Goal: Task Accomplishment & Management: Manage account settings

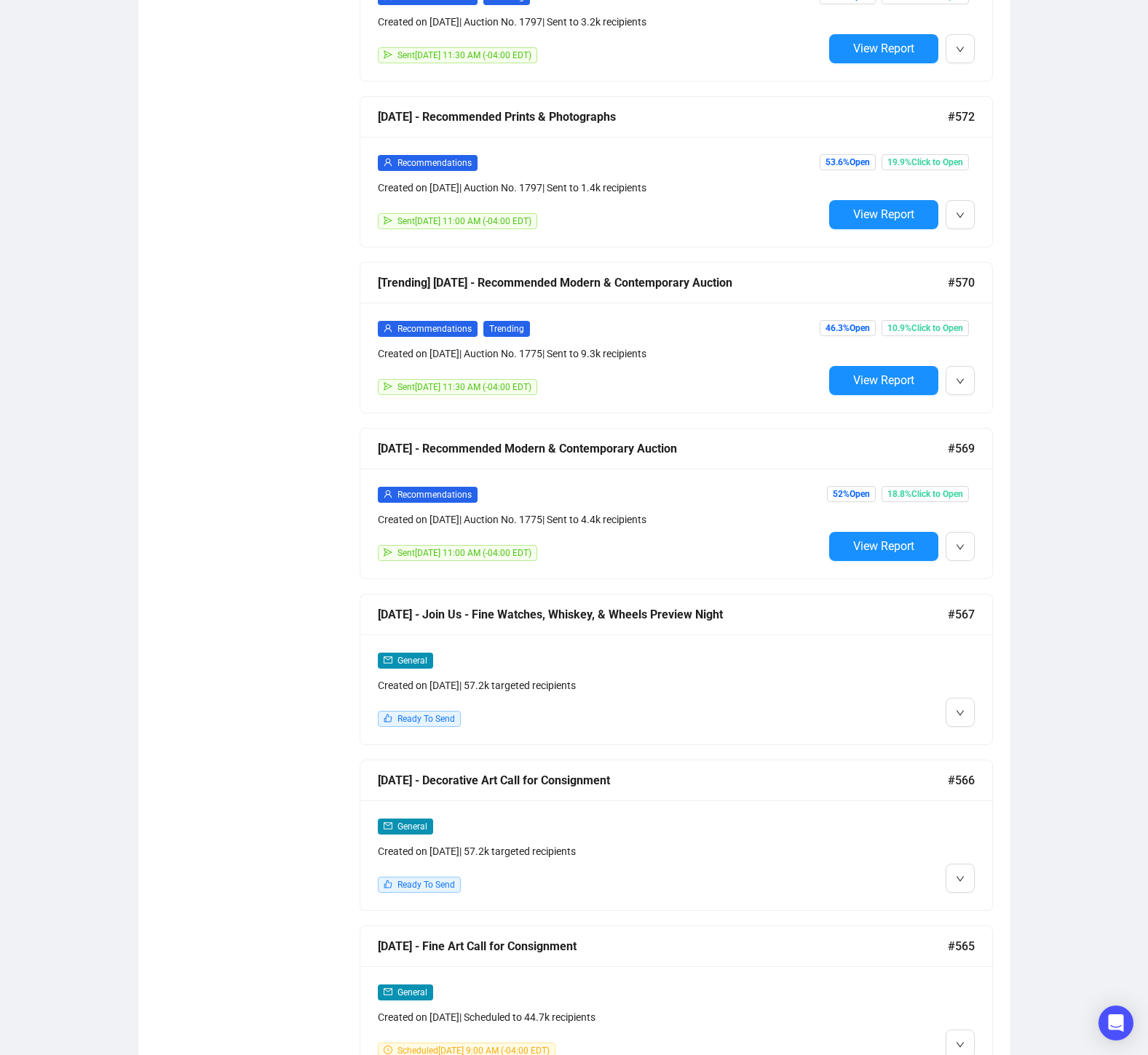
scroll to position [1664, 0]
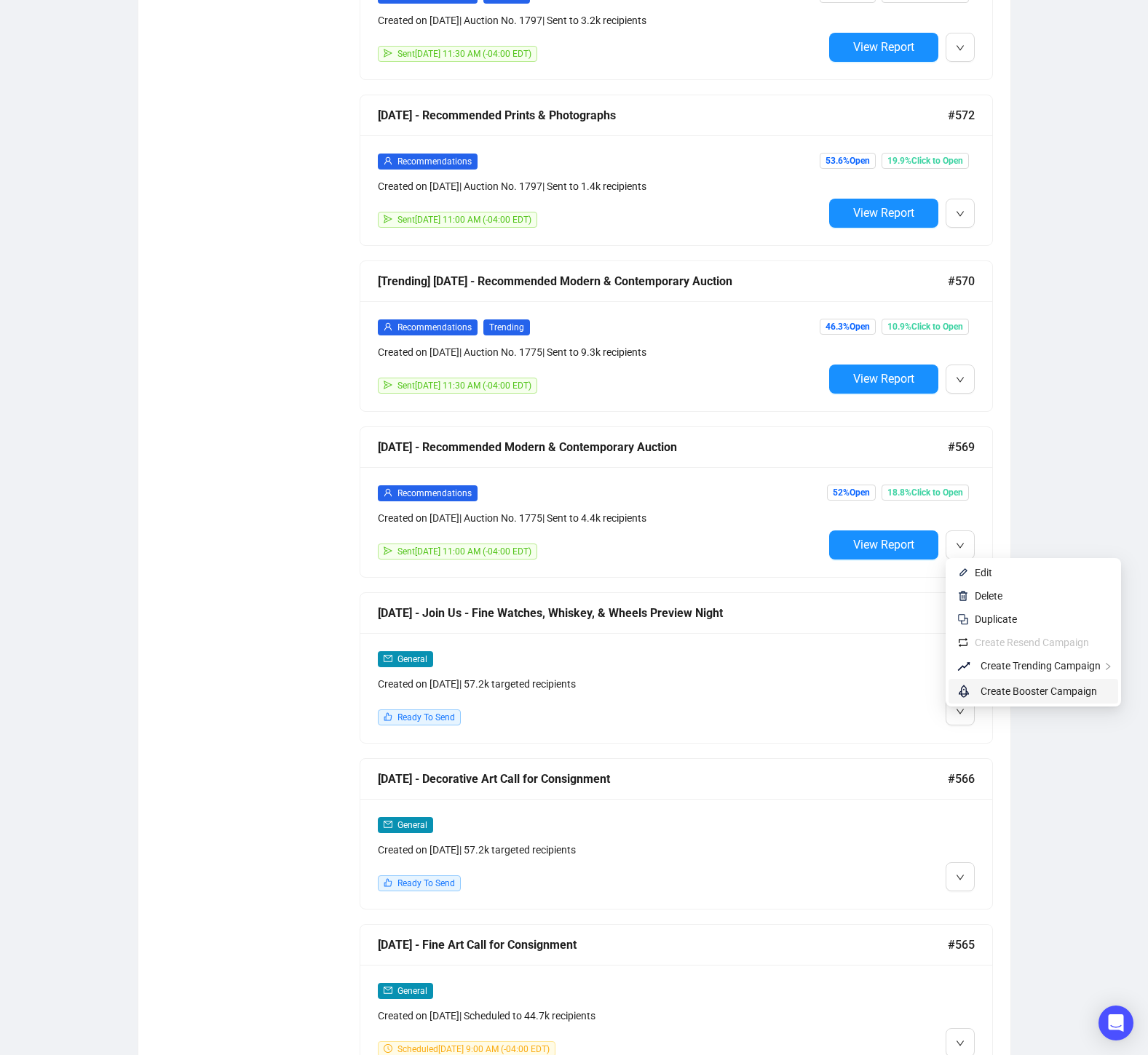
click at [1061, 694] on span "Create Booster Campaign" at bounding box center [1039, 691] width 117 height 11
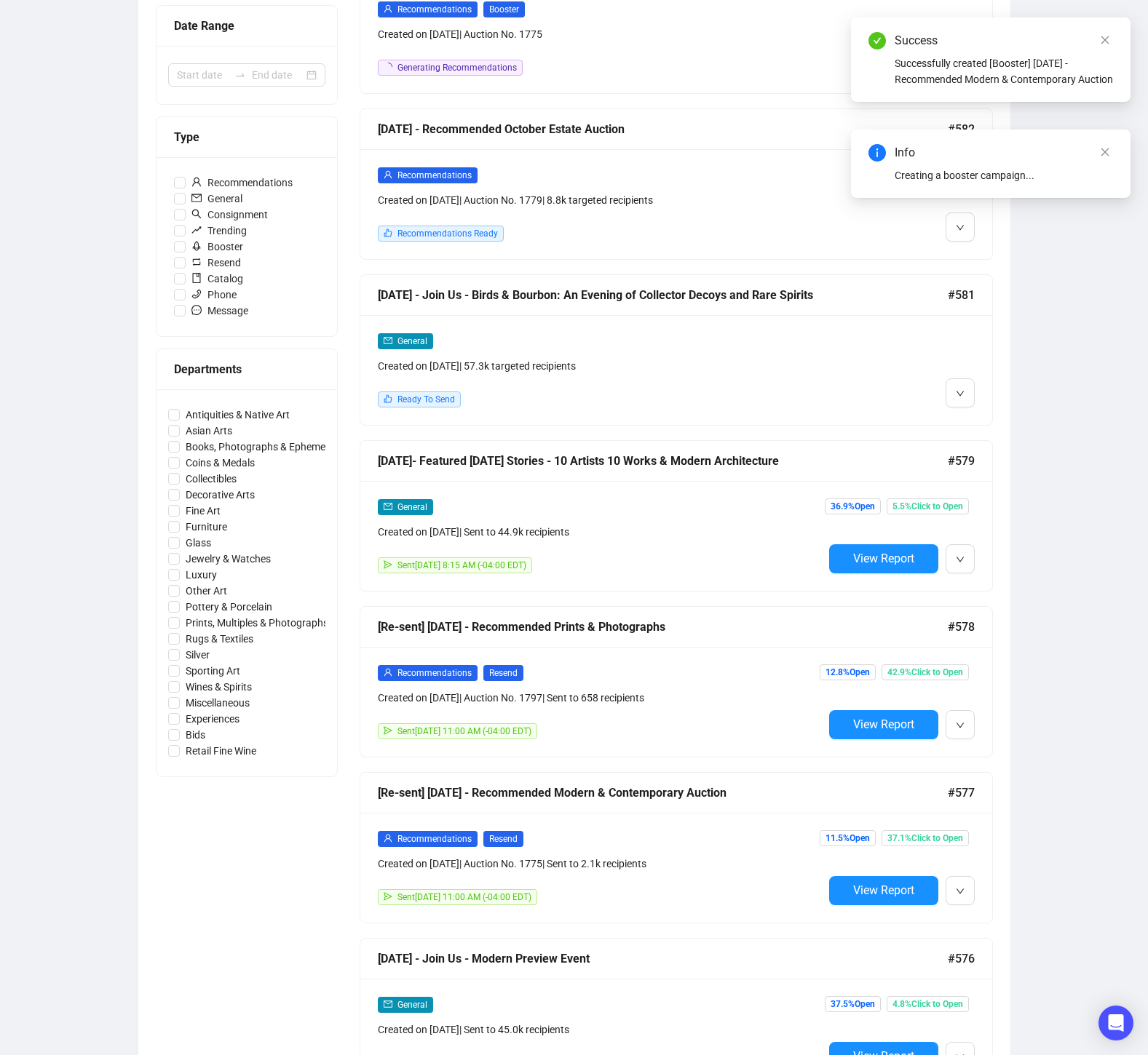
scroll to position [0, 0]
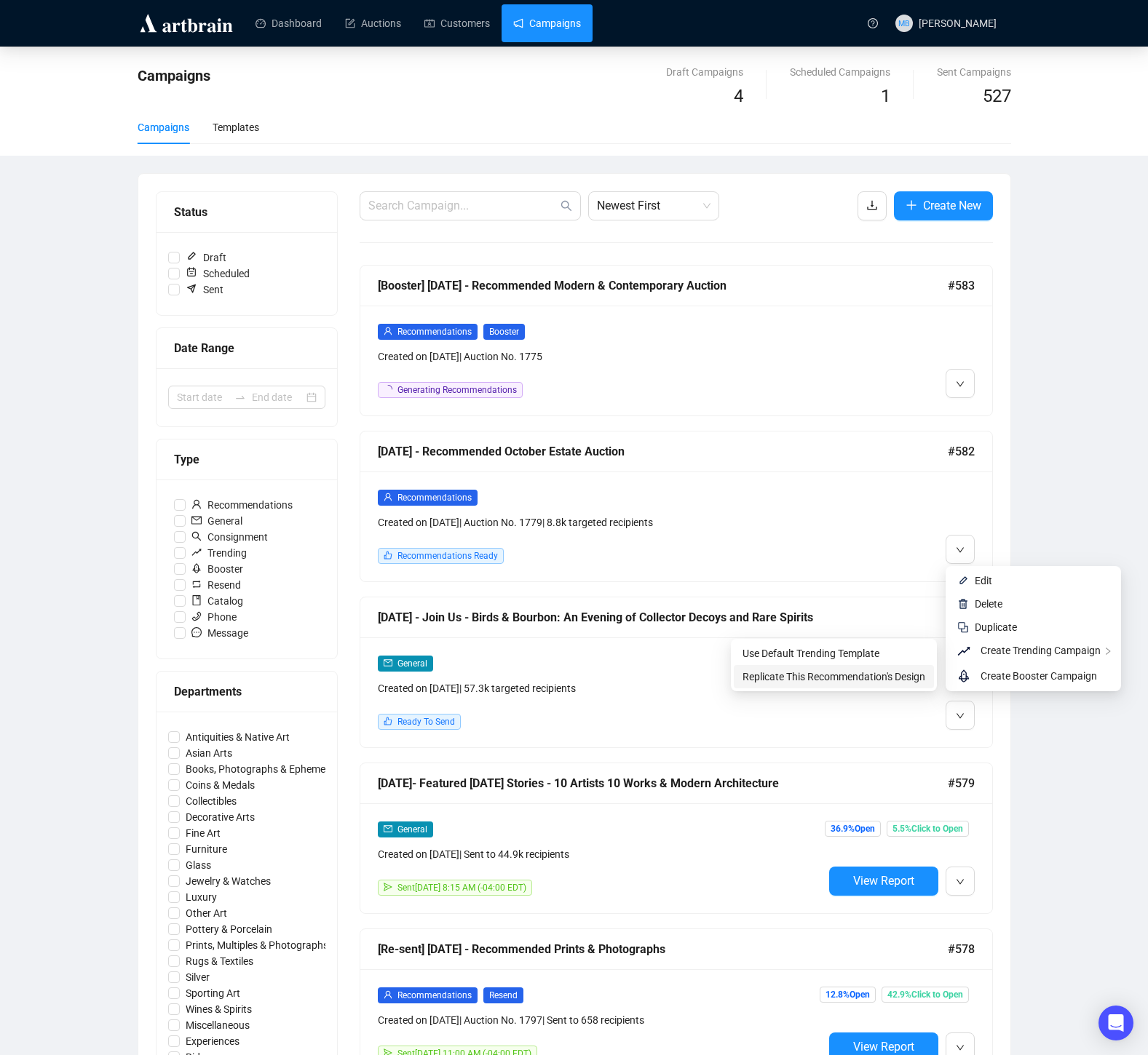
click at [901, 679] on span "Replicate This Recommendation's Design" at bounding box center [834, 677] width 183 height 11
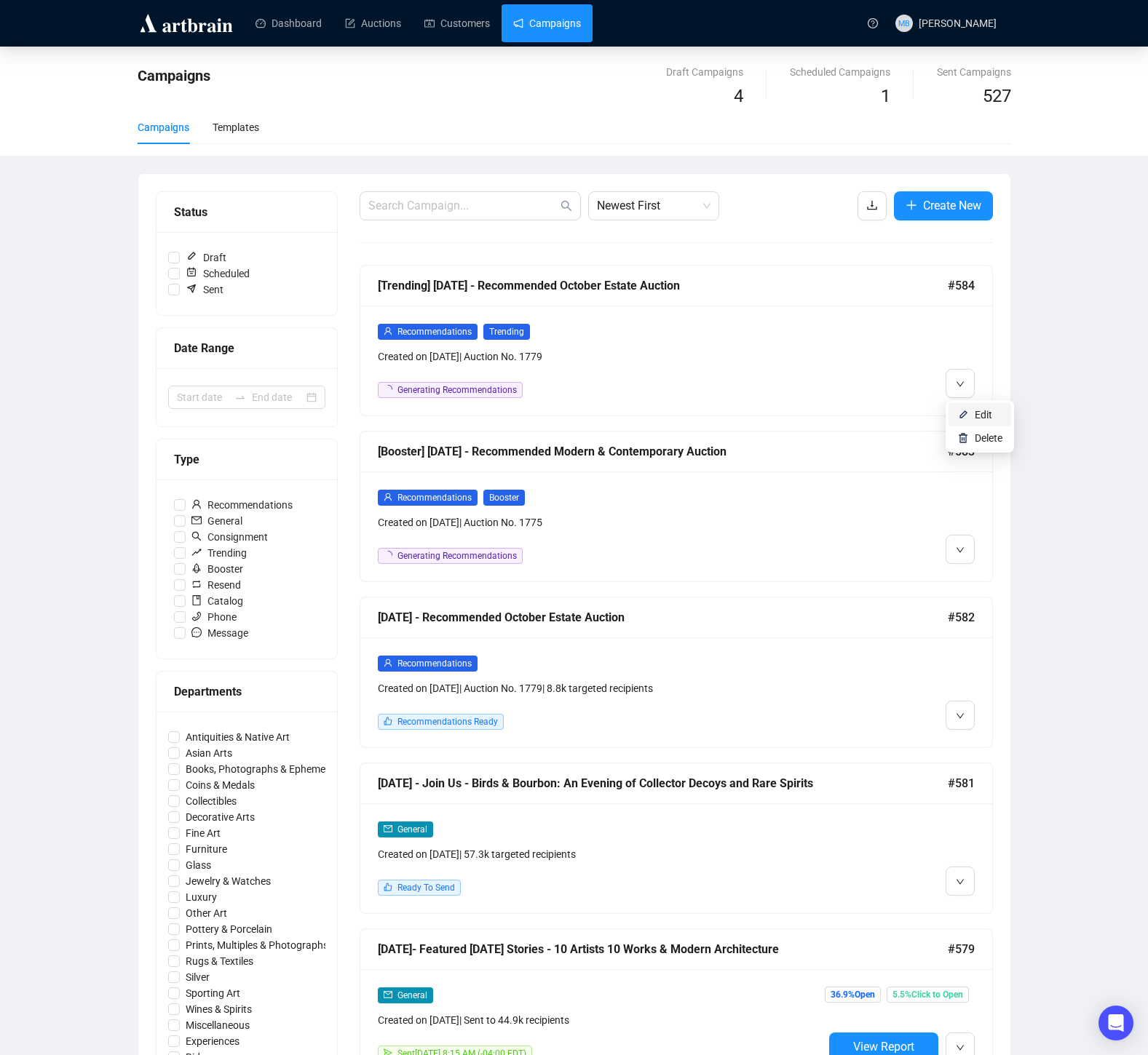
click at [972, 412] on li "Edit" at bounding box center [979, 415] width 62 height 23
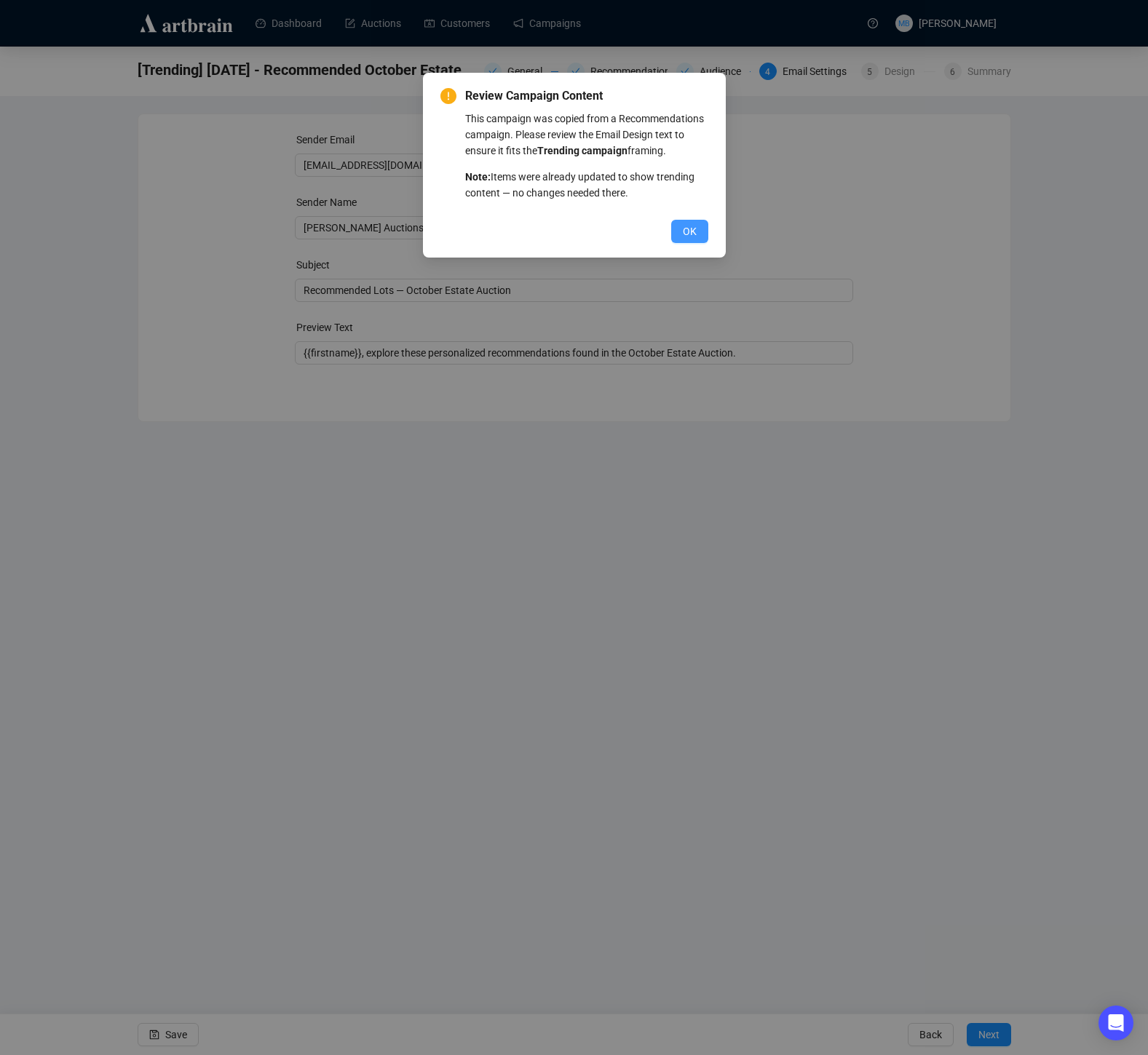
click at [697, 243] on button "OK" at bounding box center [689, 231] width 37 height 23
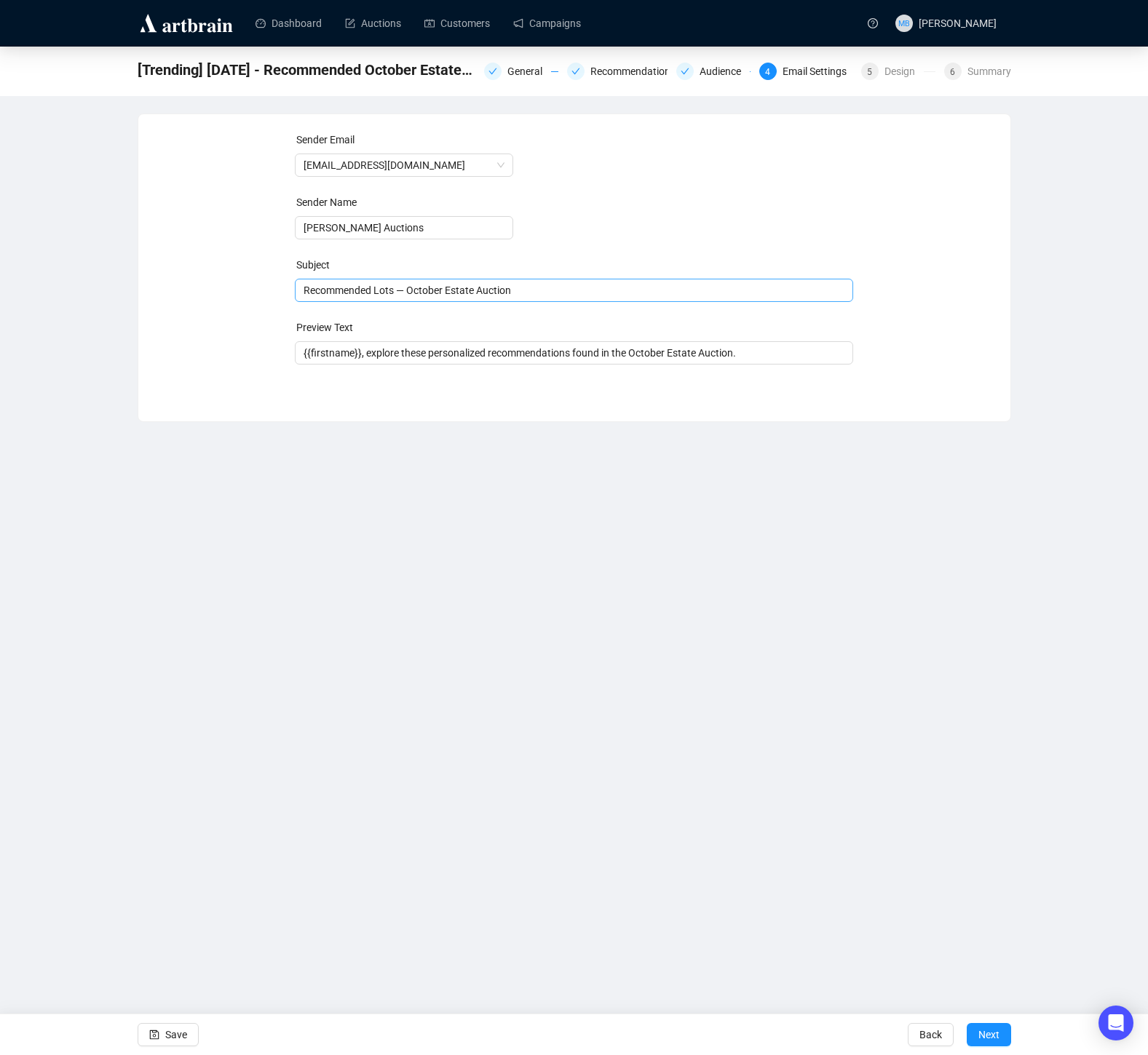
click at [332, 291] on span "Recommended Lots — October Estate Auction" at bounding box center [574, 291] width 558 height 11
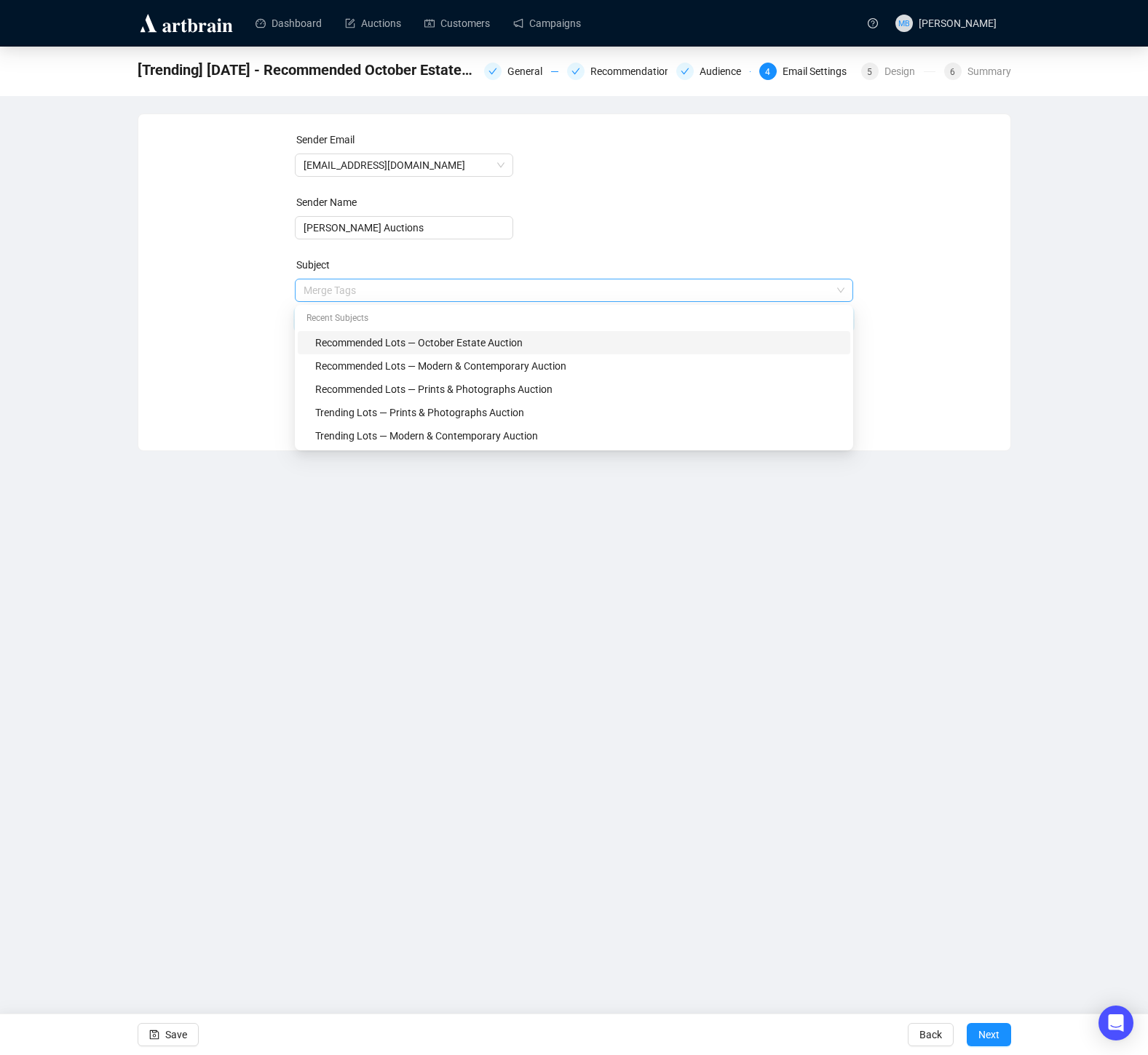
click at [330, 291] on input "search" at bounding box center [568, 290] width 528 height 22
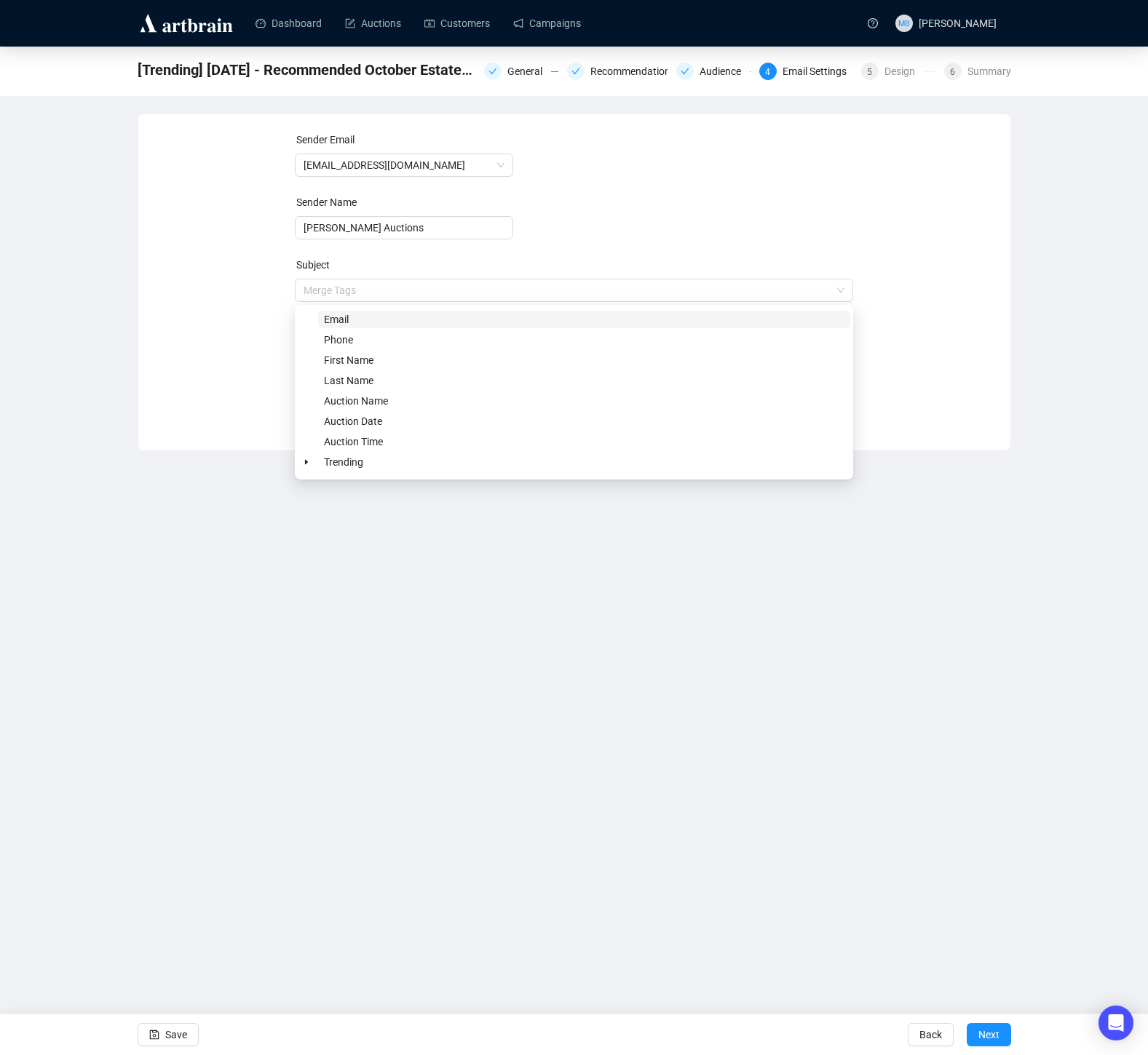
click at [220, 315] on div "Sender Email [EMAIL_ADDRESS][DOMAIN_NAME] Sender Name [PERSON_NAME] Auctions Su…" at bounding box center [574, 271] width 837 height 279
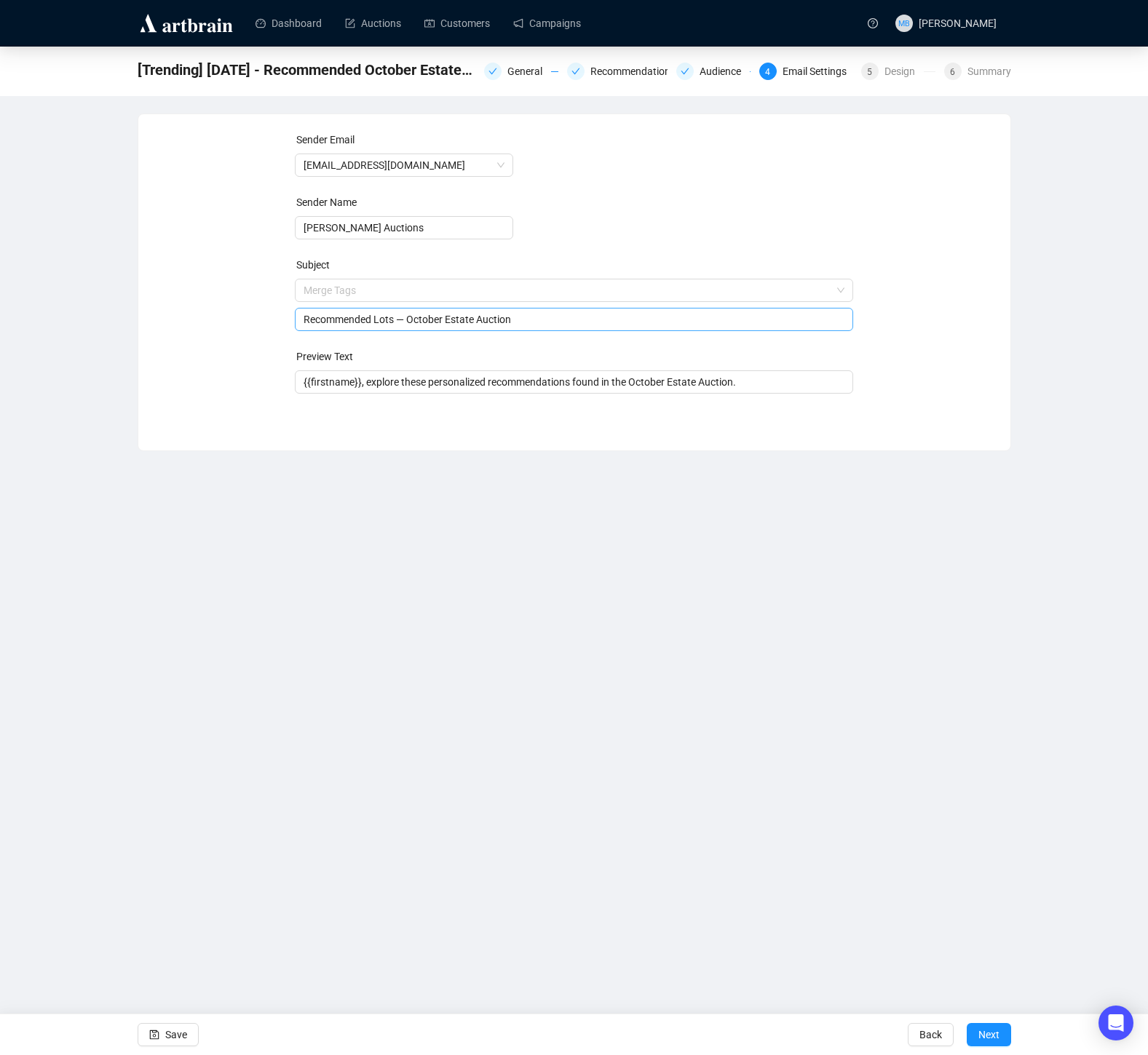
click at [365, 322] on input "Recommended Lots — October Estate Auction" at bounding box center [574, 319] width 541 height 16
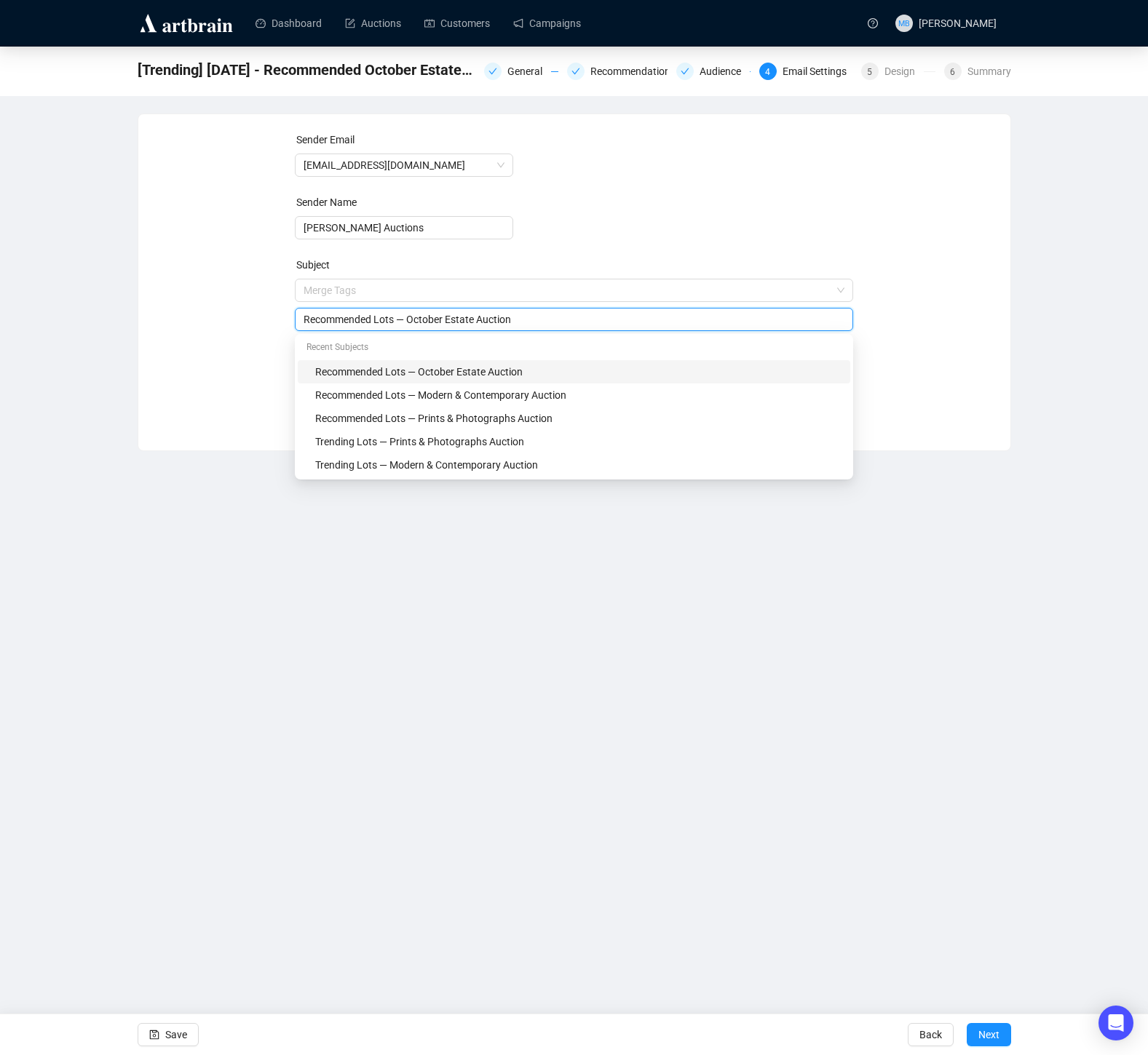
click at [365, 322] on input "Recommended Lots — October Estate Auction" at bounding box center [574, 319] width 541 height 16
type input "Trending Lots — October Estate Auction"
drag, startPoint x: 253, startPoint y: 358, endPoint x: 267, endPoint y: 366, distance: 16.1
click at [253, 358] on div "Sender Email [EMAIL_ADDRESS][DOMAIN_NAME] Sender Name [PERSON_NAME] Auctions Su…" at bounding box center [574, 271] width 837 height 279
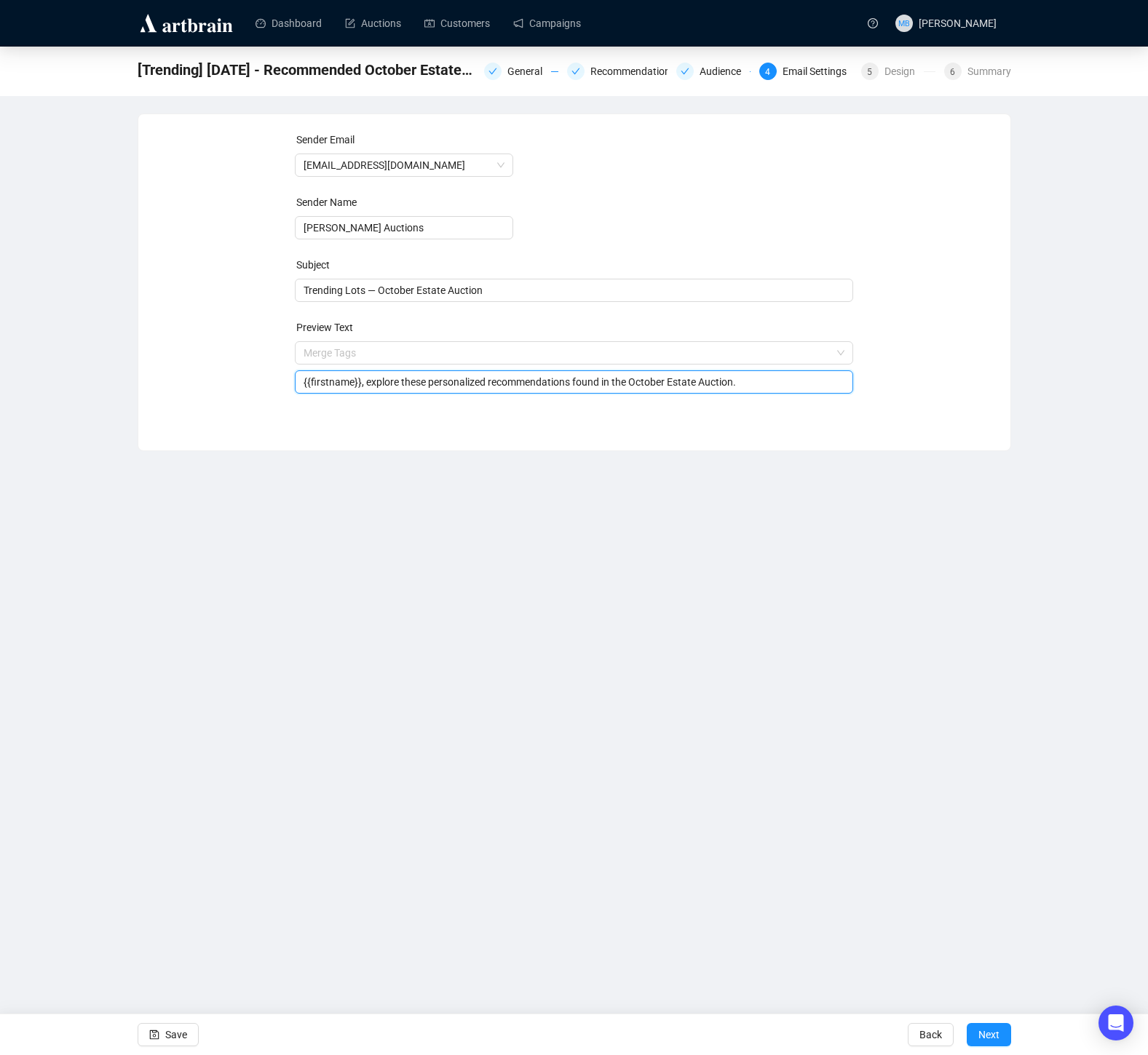
click at [460, 381] on input "{{firstname}}, explore these personalized recommendations found in the October …" at bounding box center [574, 381] width 541 height 16
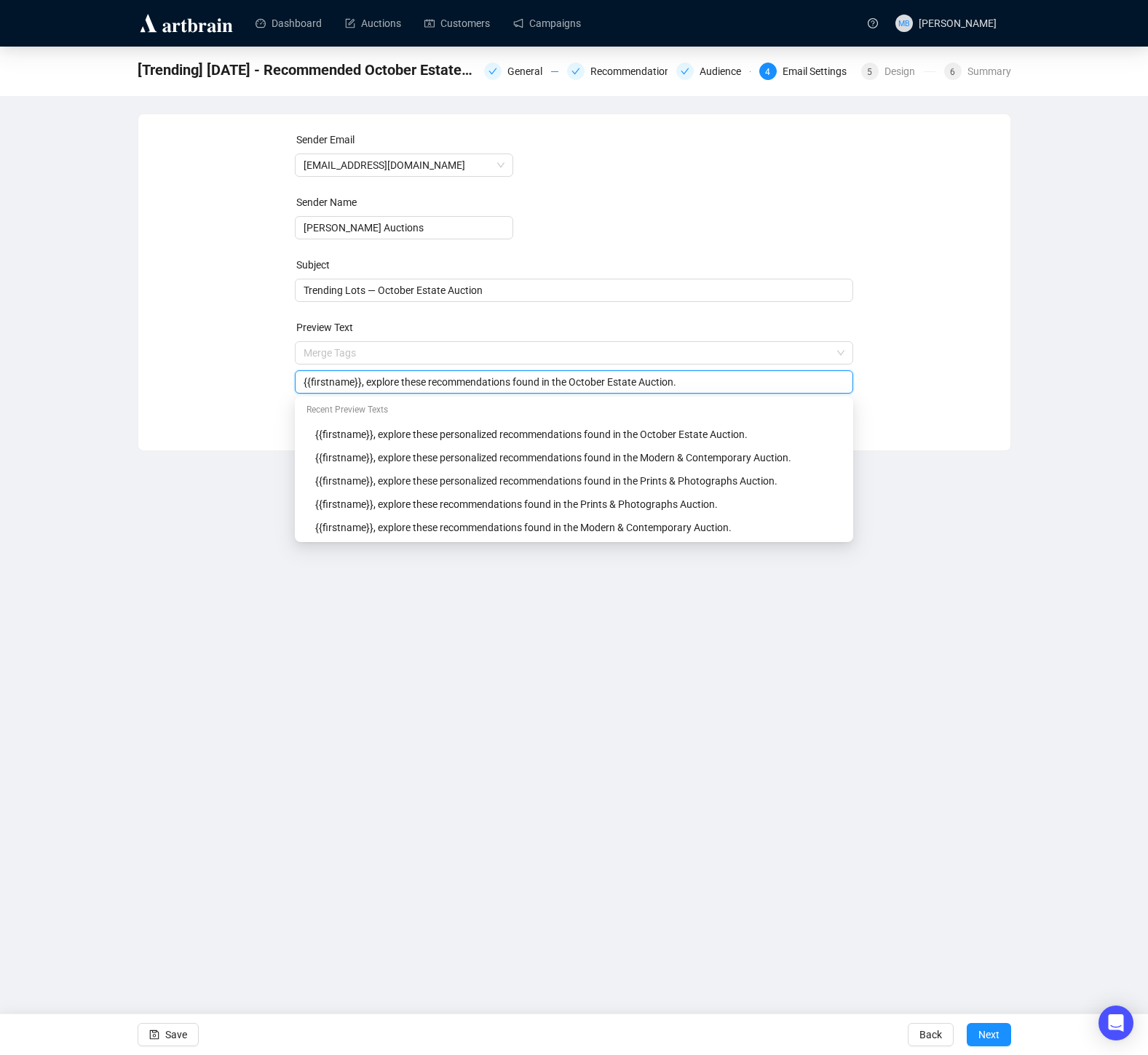
type input "{{firstname}}, explore these recommendations found in the October Estate Auctio…"
click at [230, 396] on div "Sender Email [EMAIL_ADDRESS][DOMAIN_NAME] Sender Name [PERSON_NAME] Auctions Su…" at bounding box center [574, 271] width 837 height 279
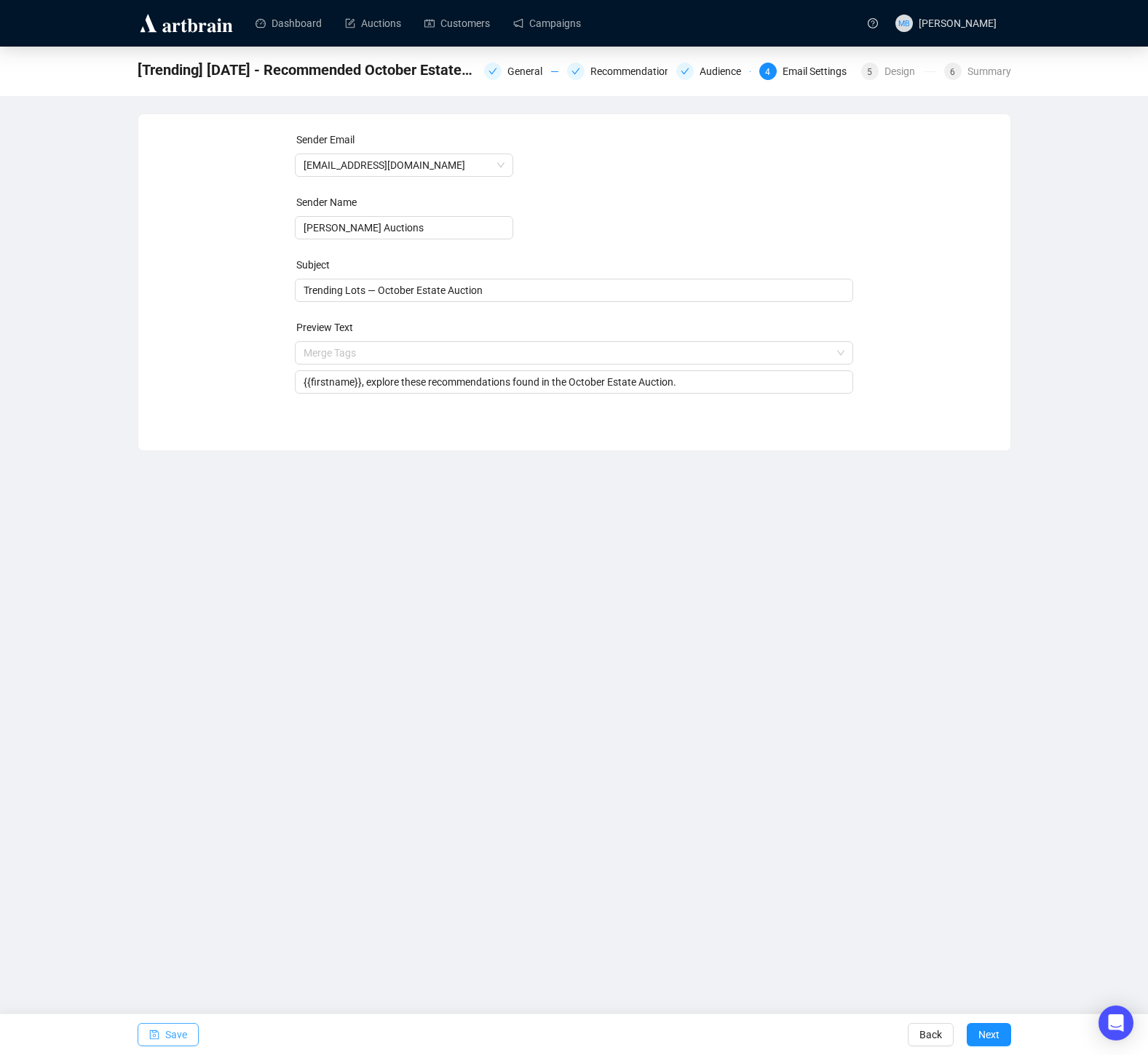
click at [162, 1032] on button "Save" at bounding box center [168, 1035] width 61 height 23
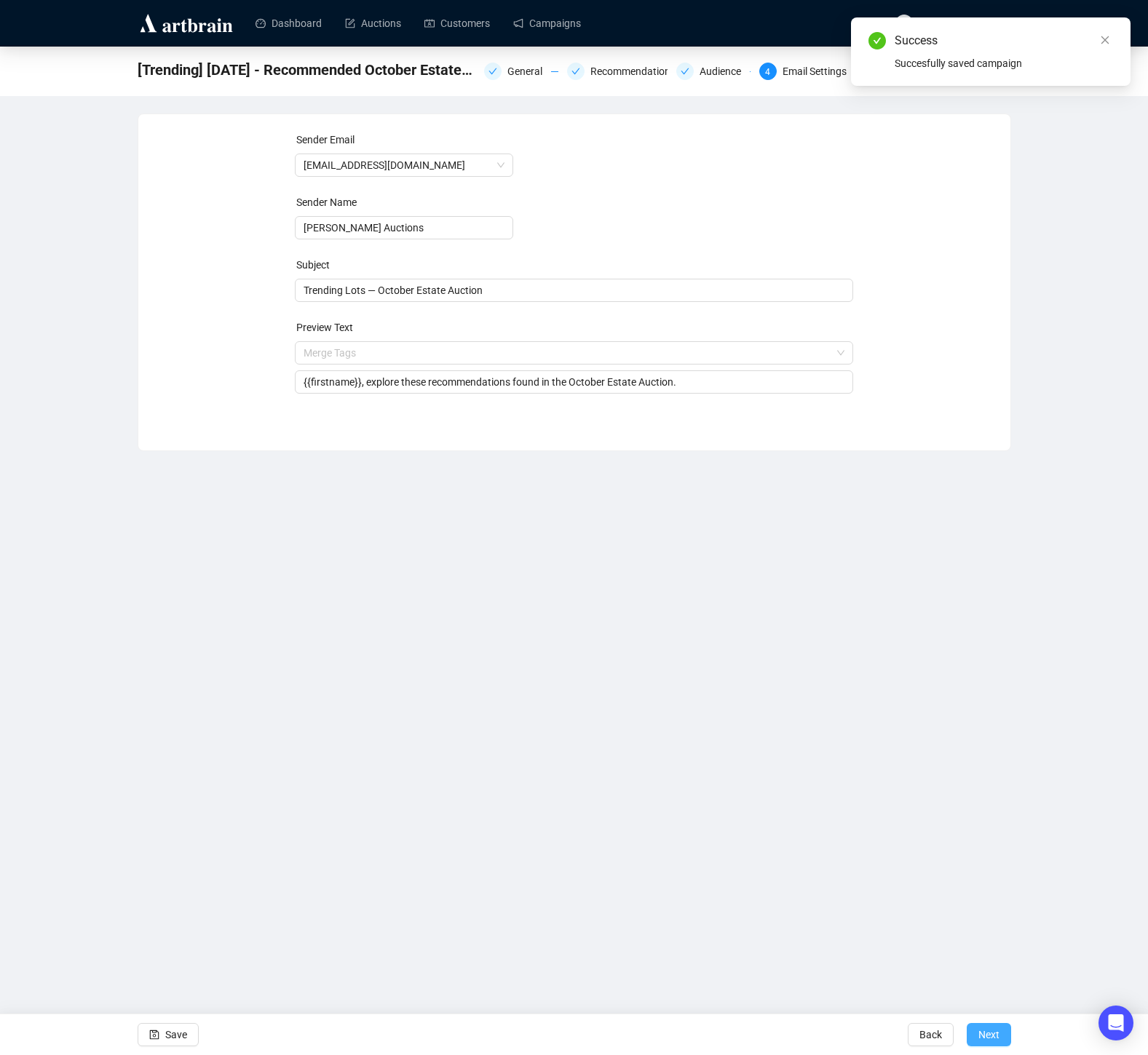
click at [983, 1037] on span "Next" at bounding box center [989, 1035] width 21 height 41
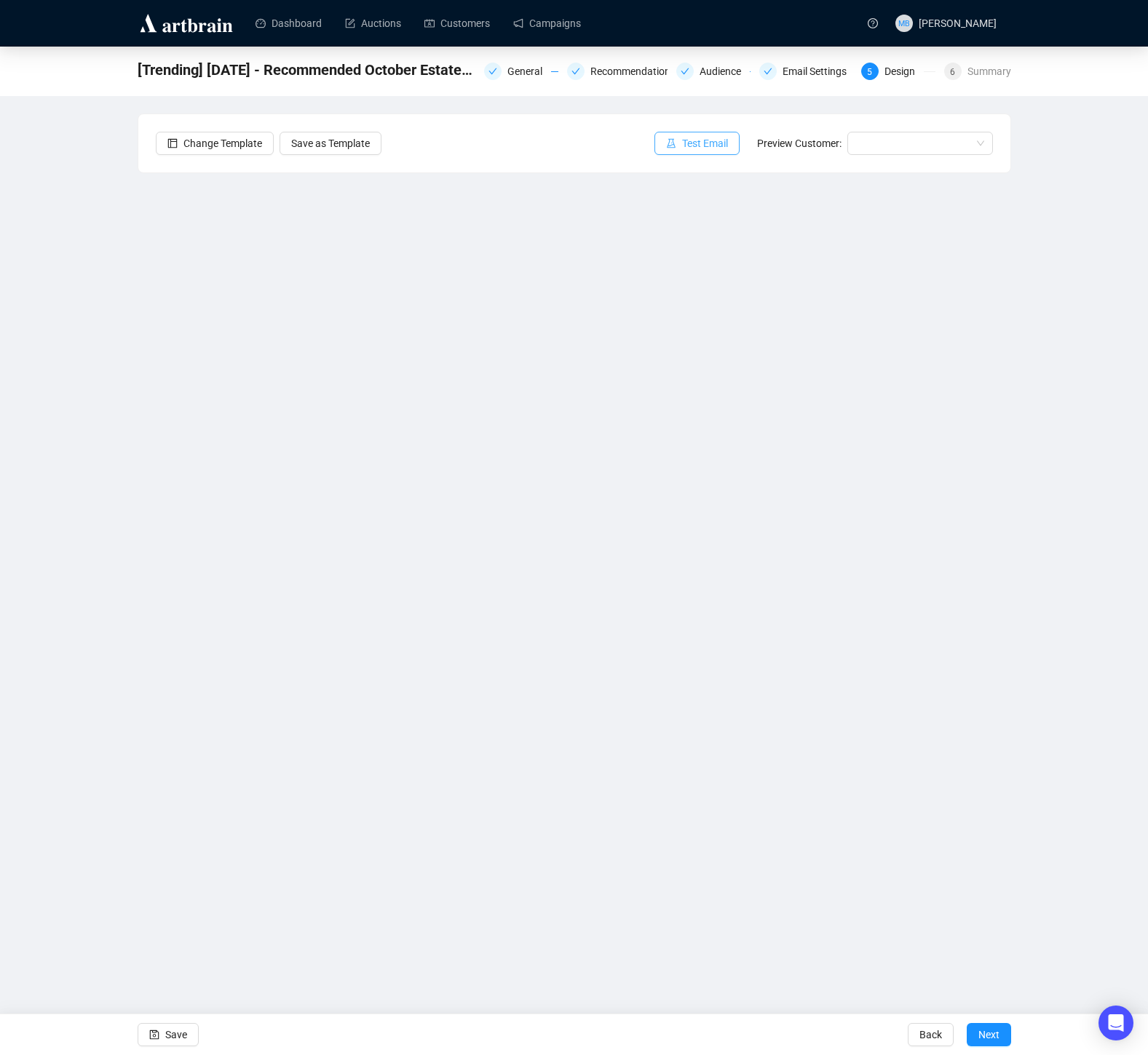
click at [692, 142] on span "Test Email" at bounding box center [705, 143] width 46 height 16
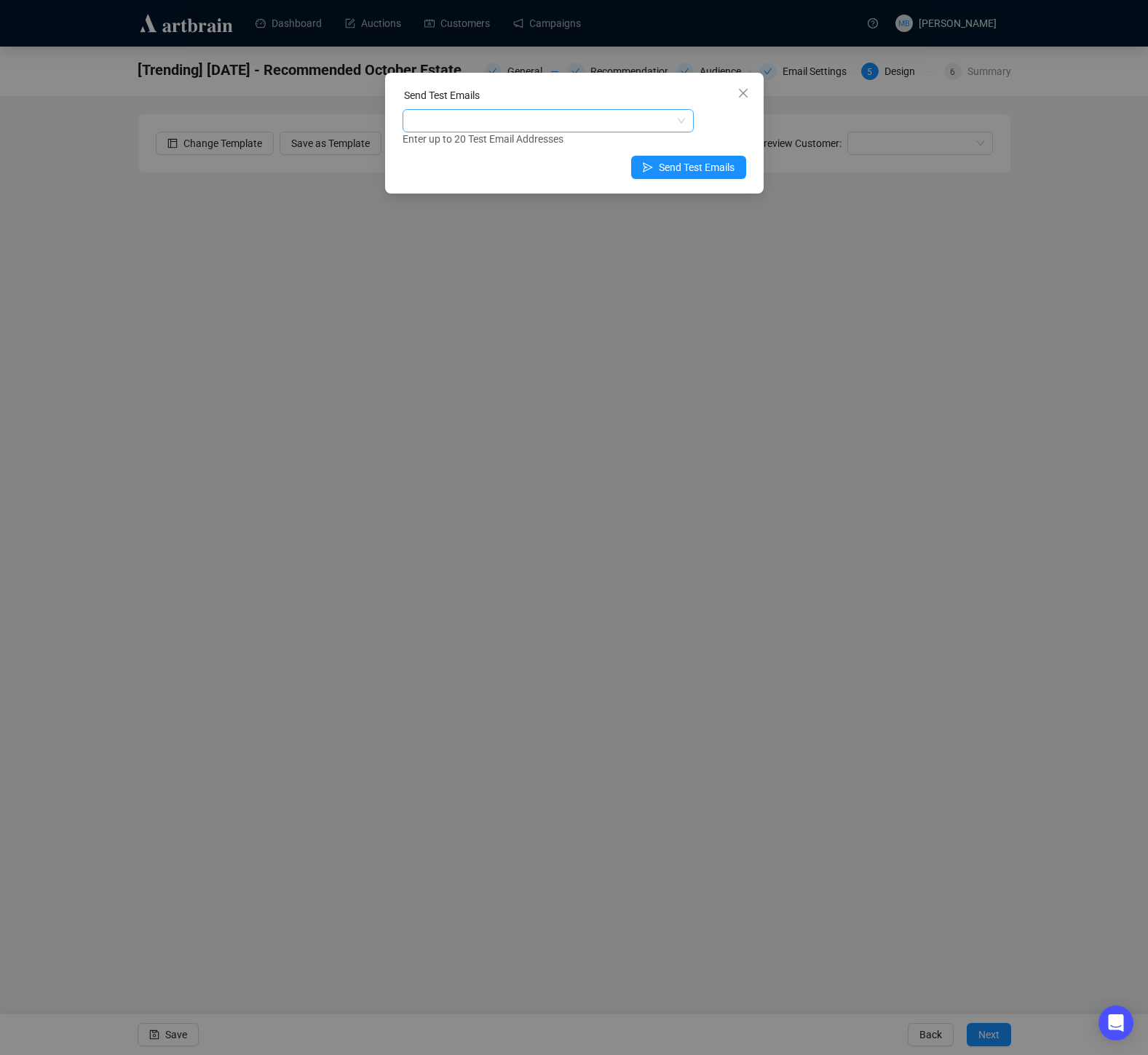
click at [524, 124] on div at bounding box center [540, 120] width 271 height 20
type input "muri"
click at [734, 136] on div "Enter up to 20 Test Email Addresses" at bounding box center [574, 140] width 343 height 17
click at [696, 172] on span "Send Test Emails" at bounding box center [696, 167] width 76 height 16
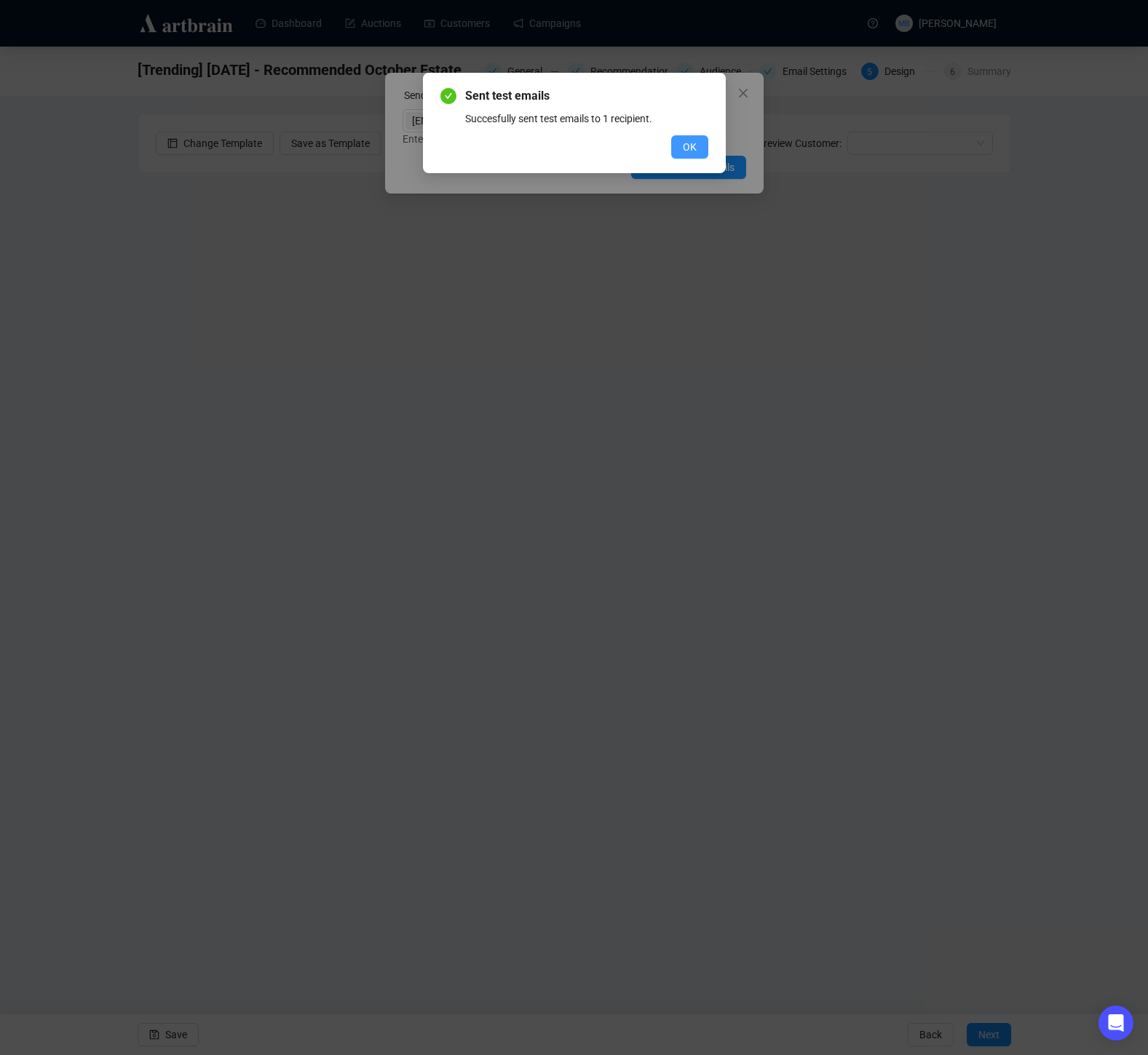
click at [698, 147] on button "OK" at bounding box center [689, 147] width 37 height 23
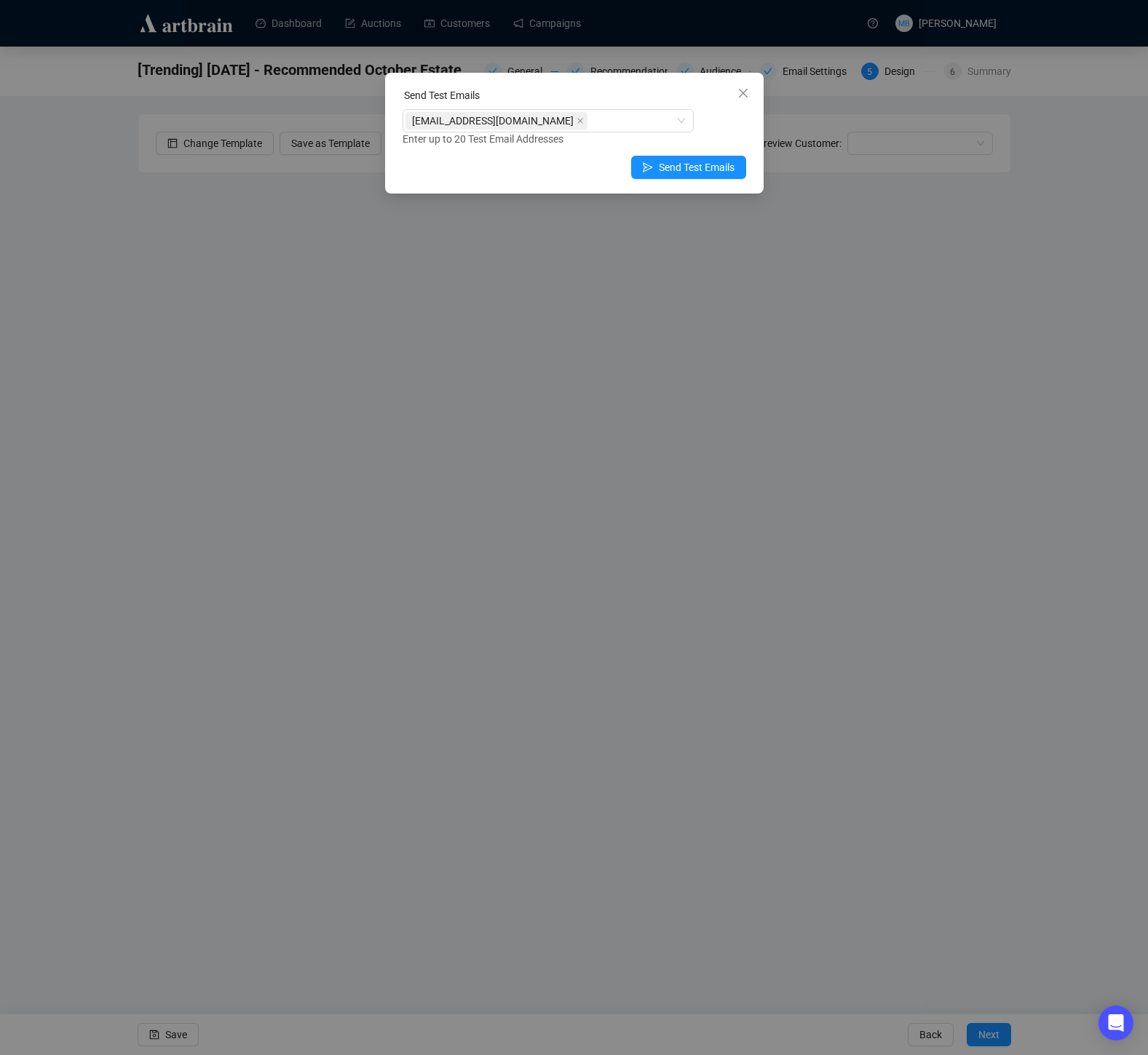
click at [742, 91] on icon "close" at bounding box center [743, 93] width 11 height 11
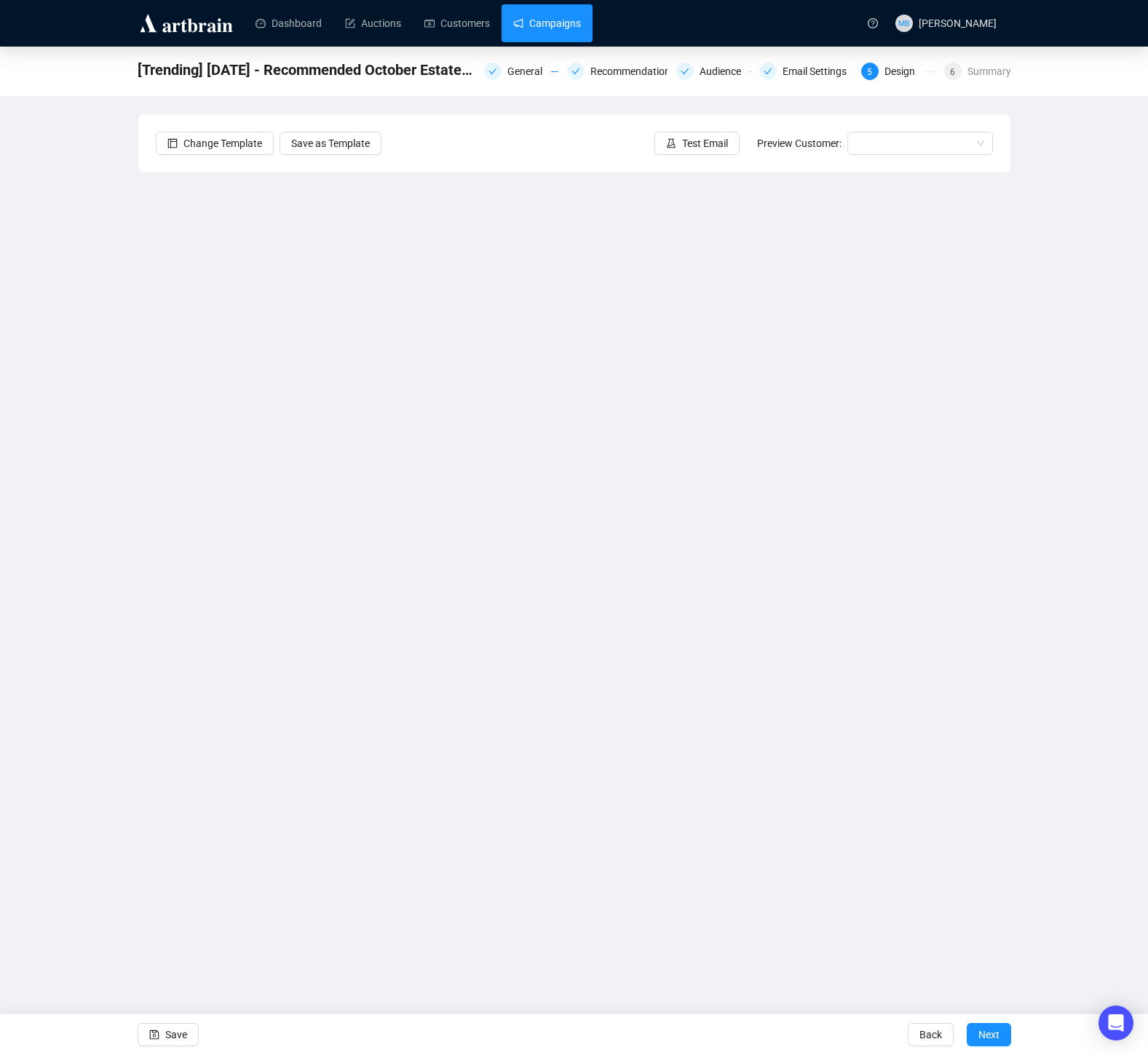
click at [574, 29] on link "Campaigns" at bounding box center [547, 24] width 68 height 38
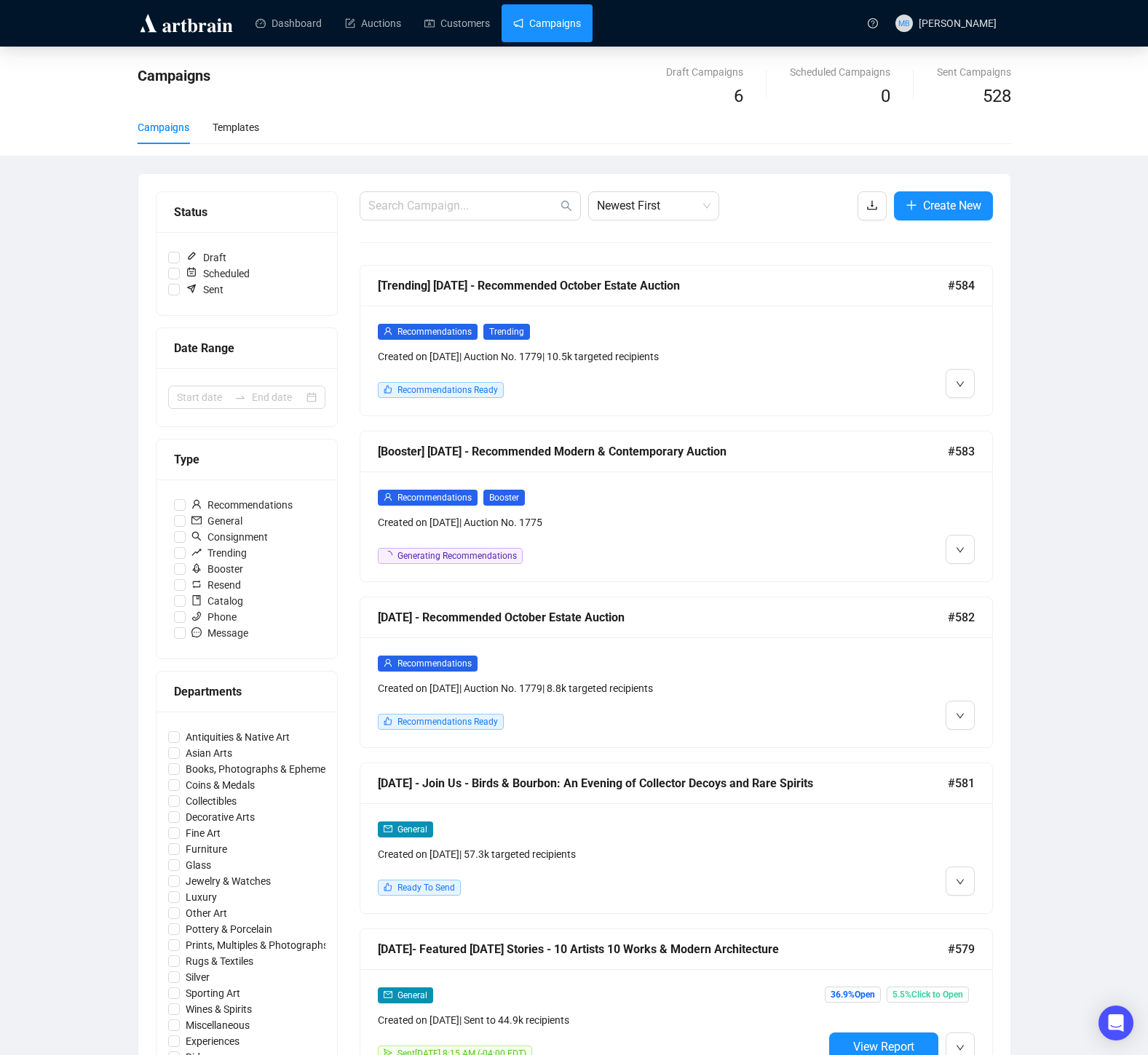
click at [854, 674] on div at bounding box center [899, 692] width 151 height 75
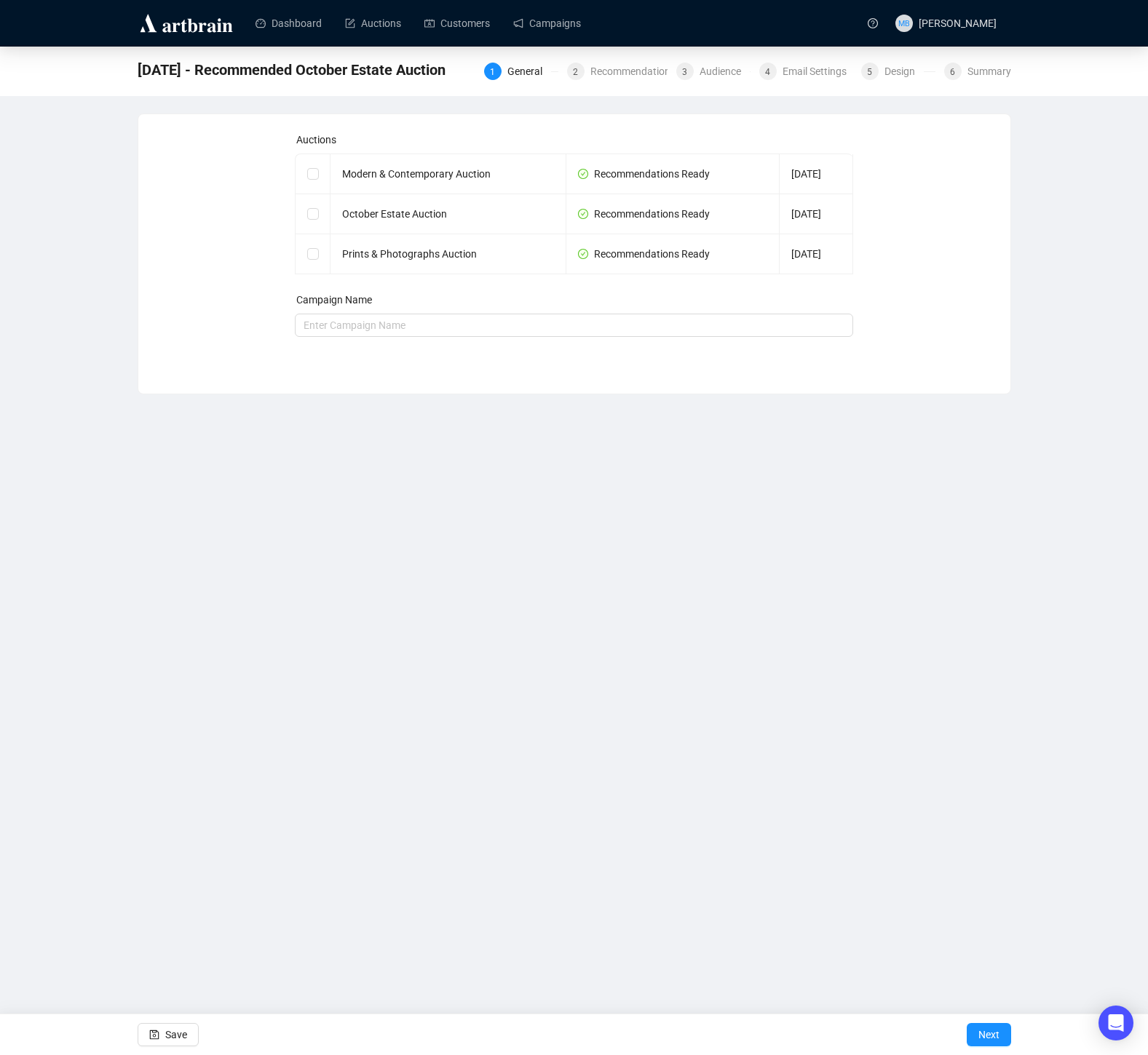
checkbox input "true"
type input "[DATE] - Recommended October Estate Auction"
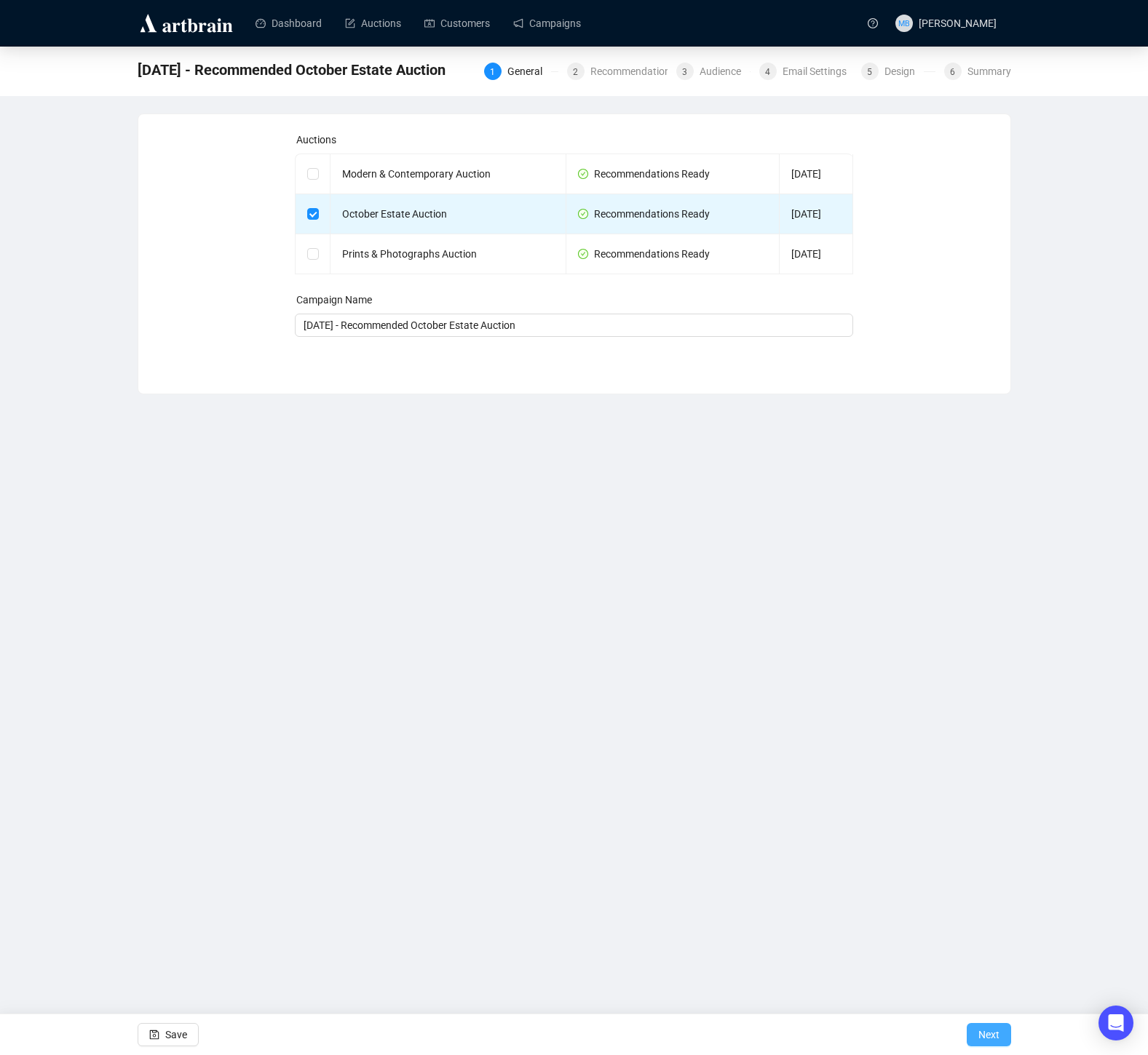
click at [979, 1040] on span "Next" at bounding box center [989, 1035] width 21 height 41
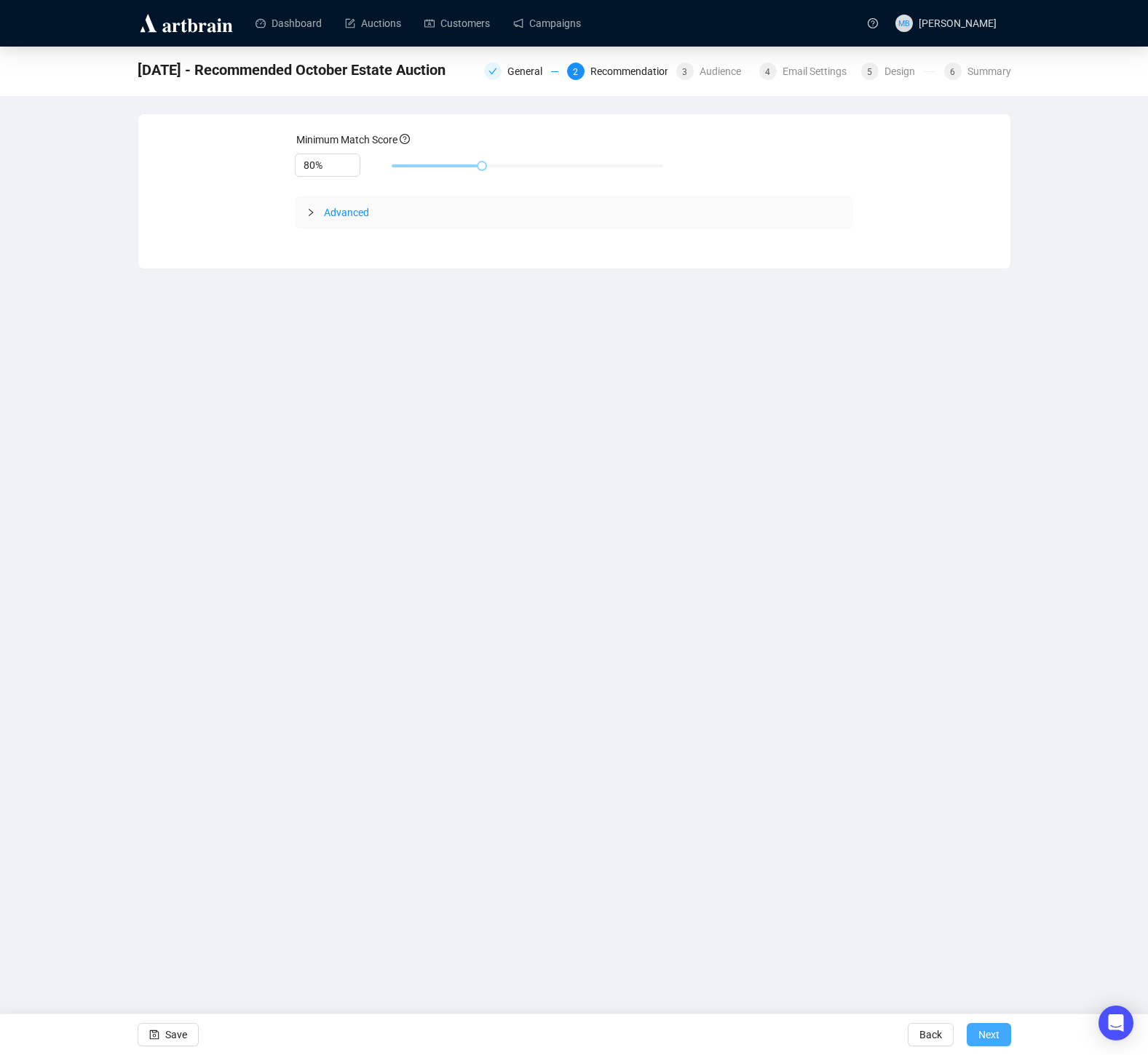
click at [980, 1040] on span "Next" at bounding box center [989, 1035] width 21 height 41
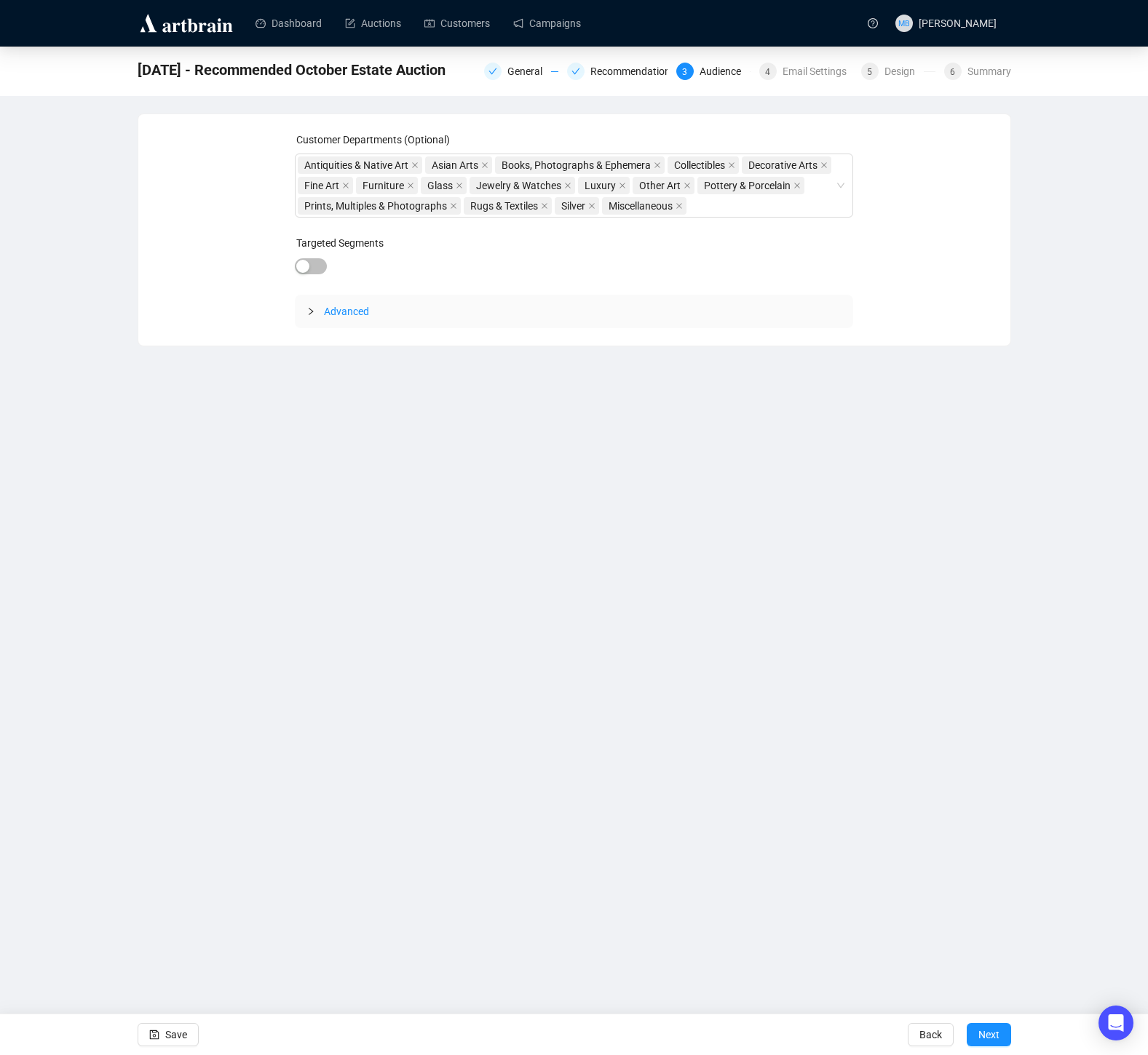
click at [980, 1040] on span "Next" at bounding box center [989, 1035] width 21 height 41
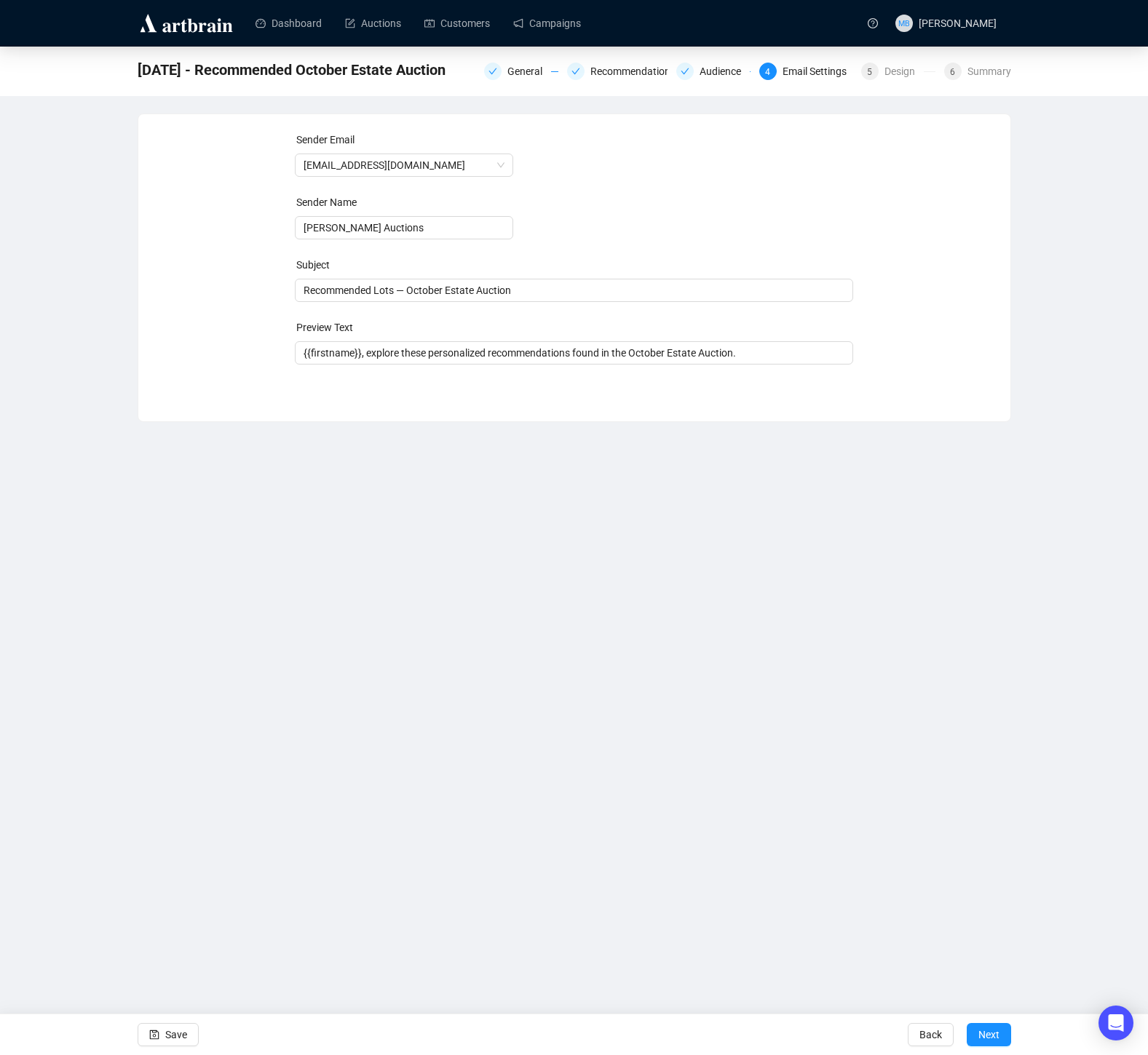
click at [980, 1040] on span "Next" at bounding box center [989, 1035] width 21 height 41
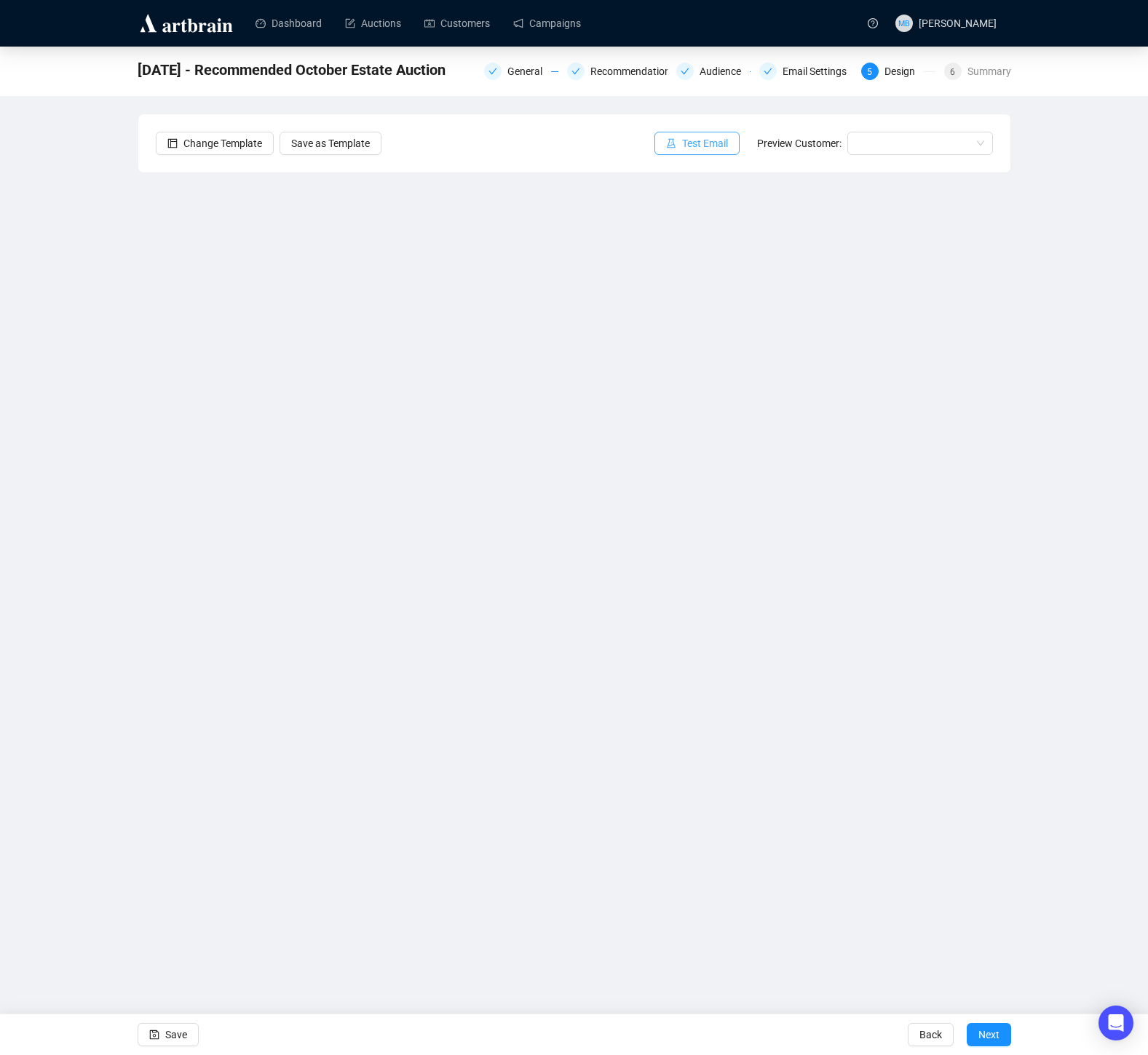
click at [700, 146] on span "Test Email" at bounding box center [705, 143] width 46 height 16
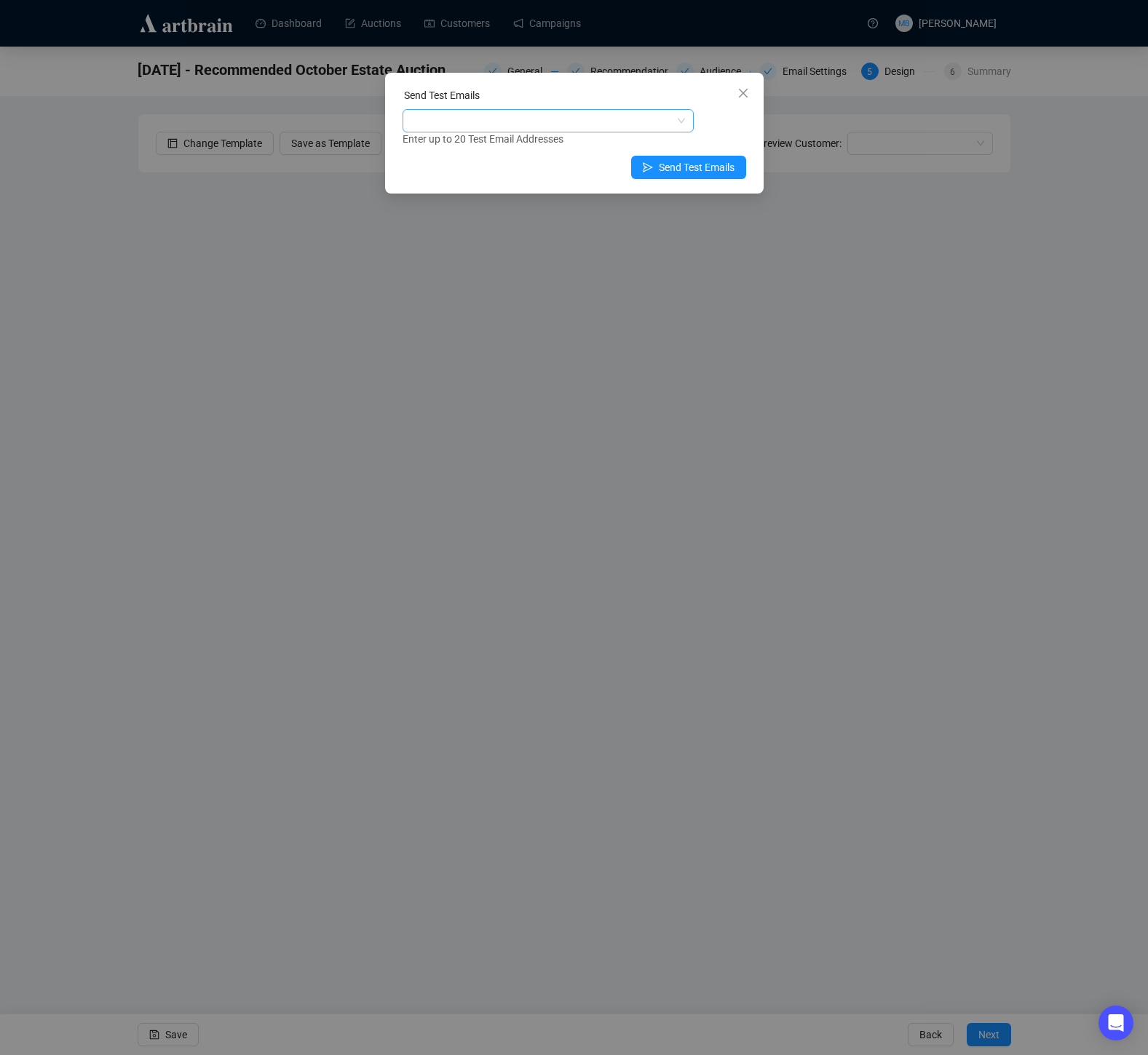
click at [475, 112] on div at bounding box center [540, 120] width 271 height 20
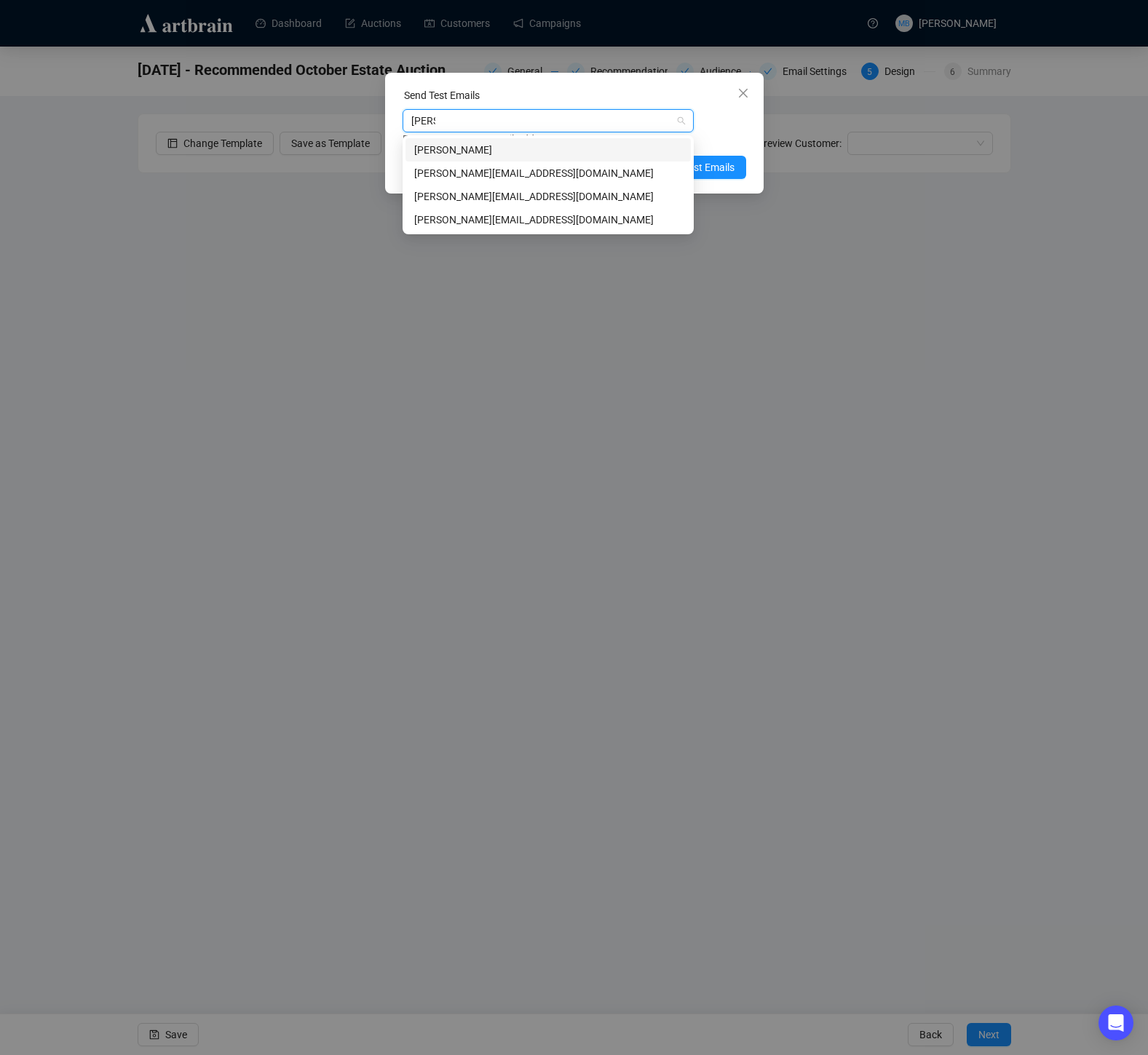
type input "[PERSON_NAME]"
click at [517, 174] on div "[PERSON_NAME][EMAIL_ADDRESS][DOMAIN_NAME]" at bounding box center [548, 173] width 268 height 16
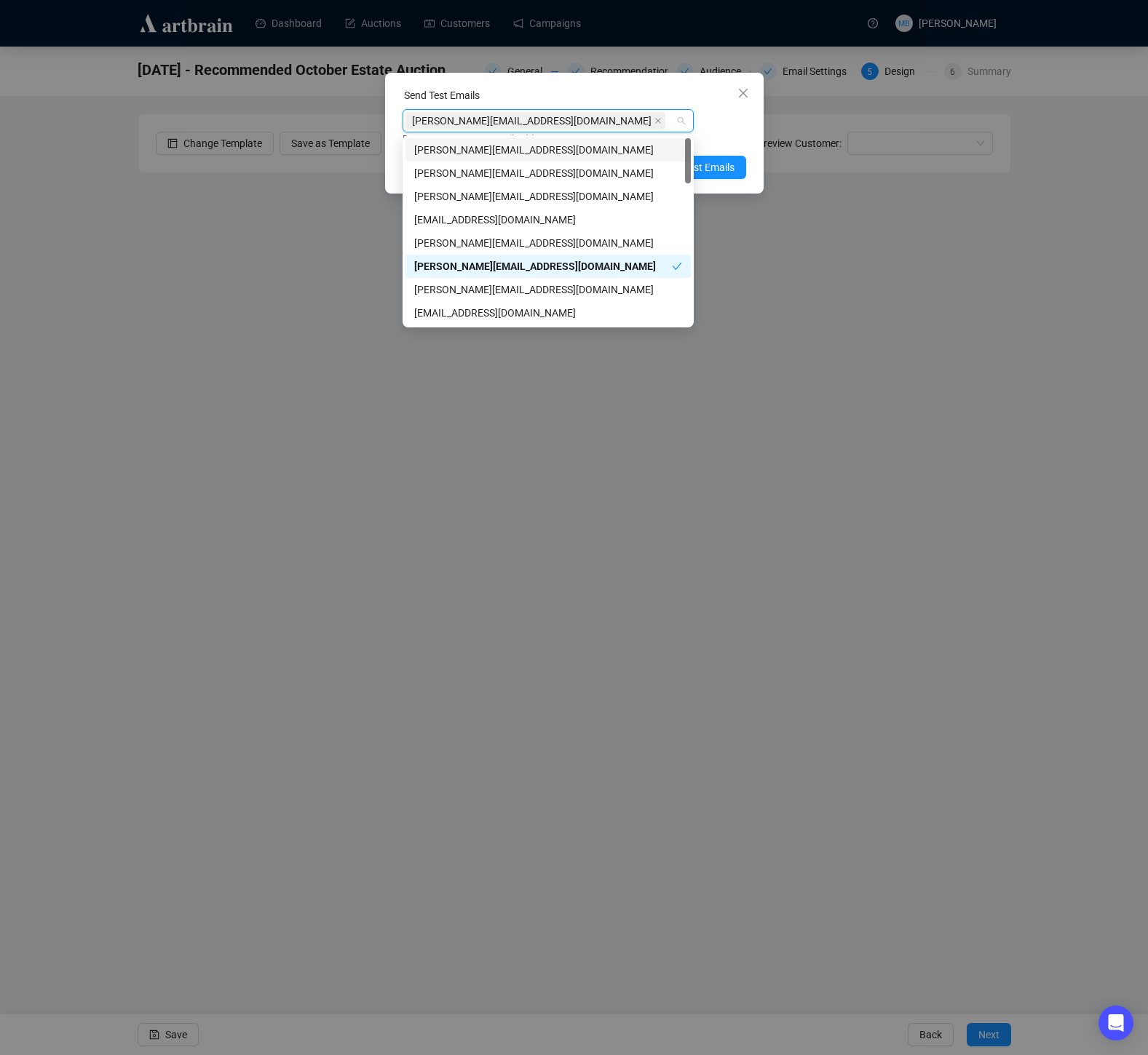
click at [554, 122] on div "[PERSON_NAME][EMAIL_ADDRESS][DOMAIN_NAME]" at bounding box center [540, 120] width 271 height 20
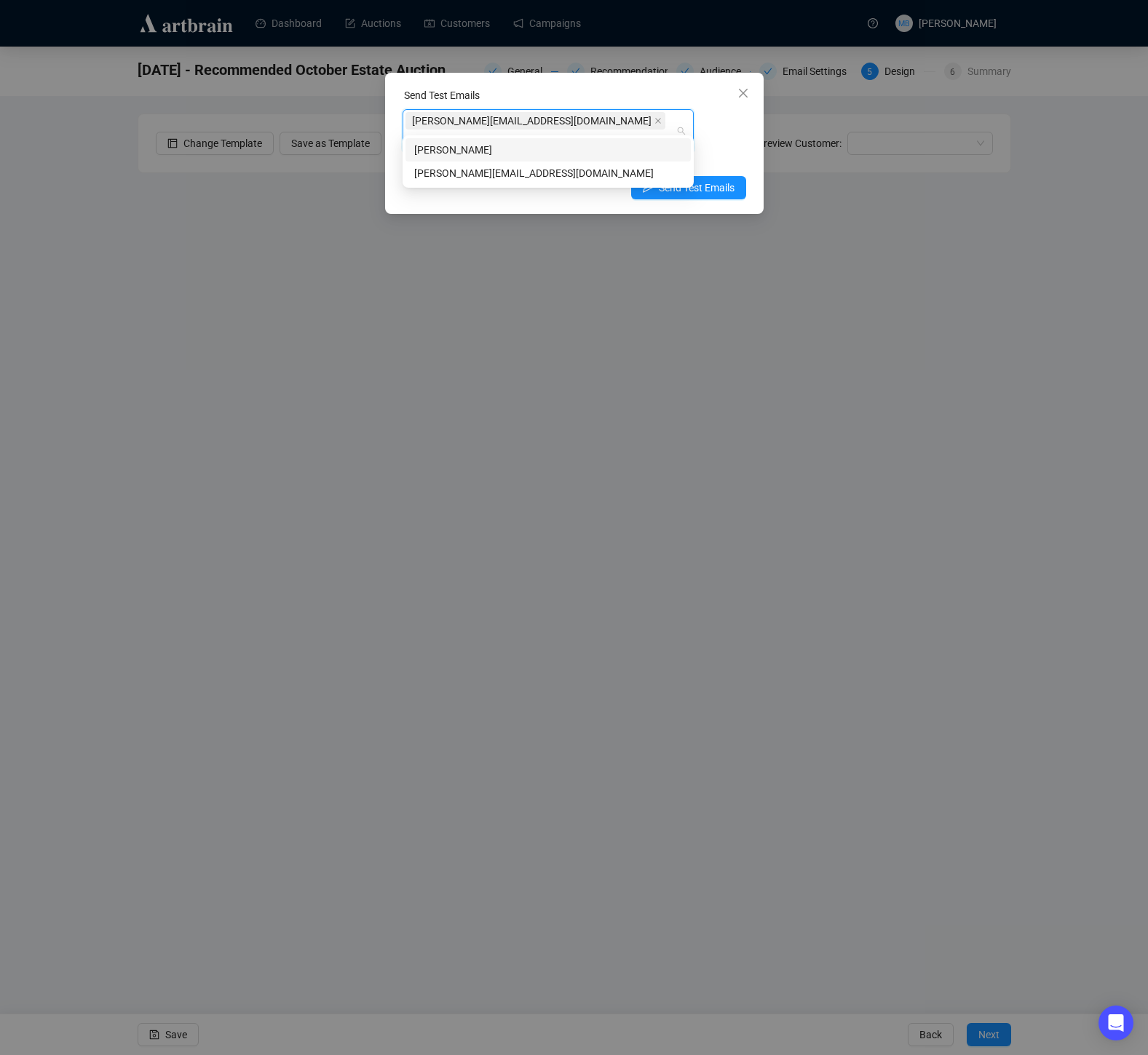
type input "[PERSON_NAME]"
click at [503, 173] on div "[PERSON_NAME][EMAIL_ADDRESS][DOMAIN_NAME]" at bounding box center [548, 173] width 268 height 16
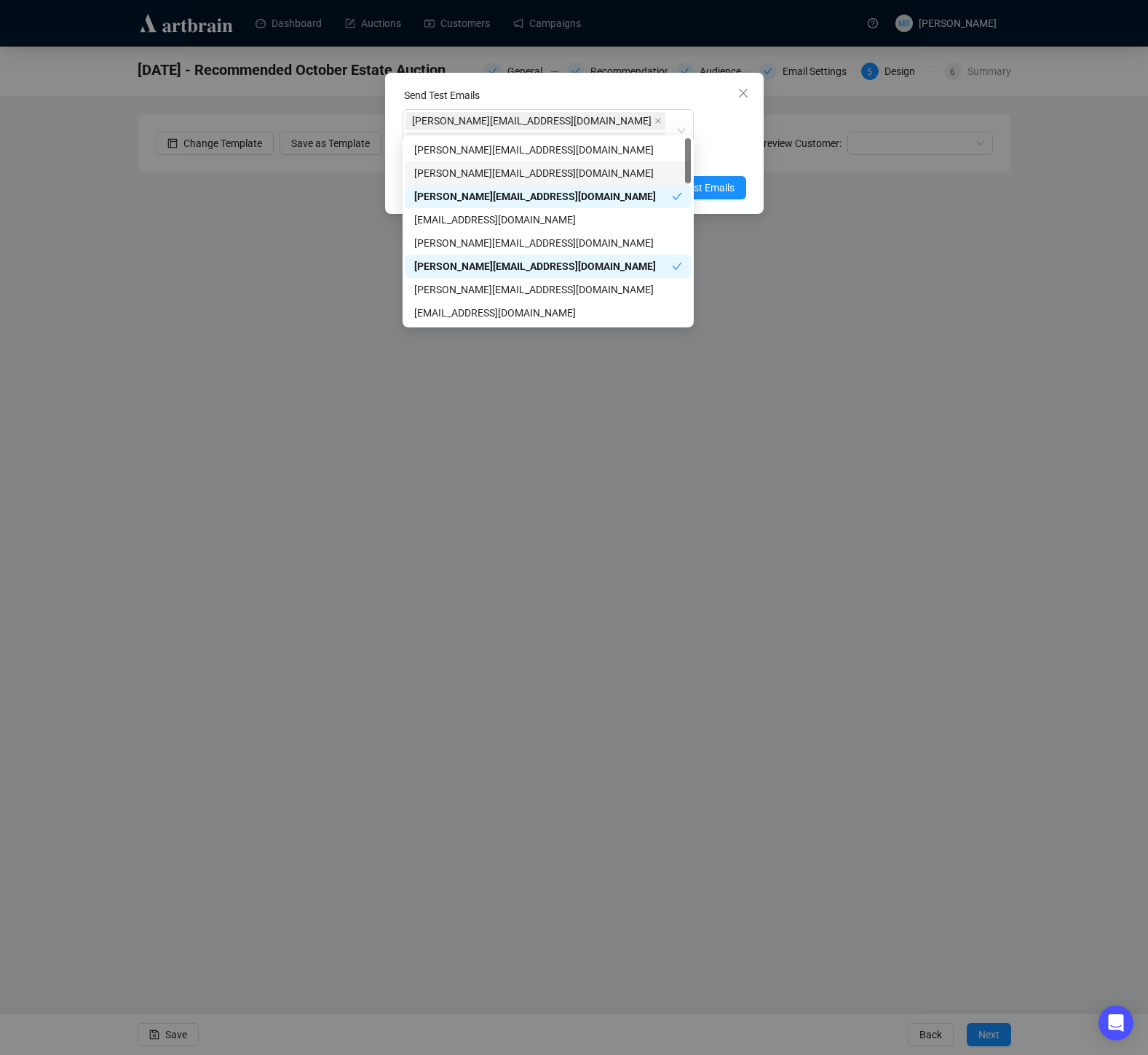
click at [726, 129] on div "[PERSON_NAME][EMAIL_ADDRESS][DOMAIN_NAME] [PERSON_NAME][EMAIL_ADDRESS][DOMAIN_N…" at bounding box center [574, 138] width 343 height 58
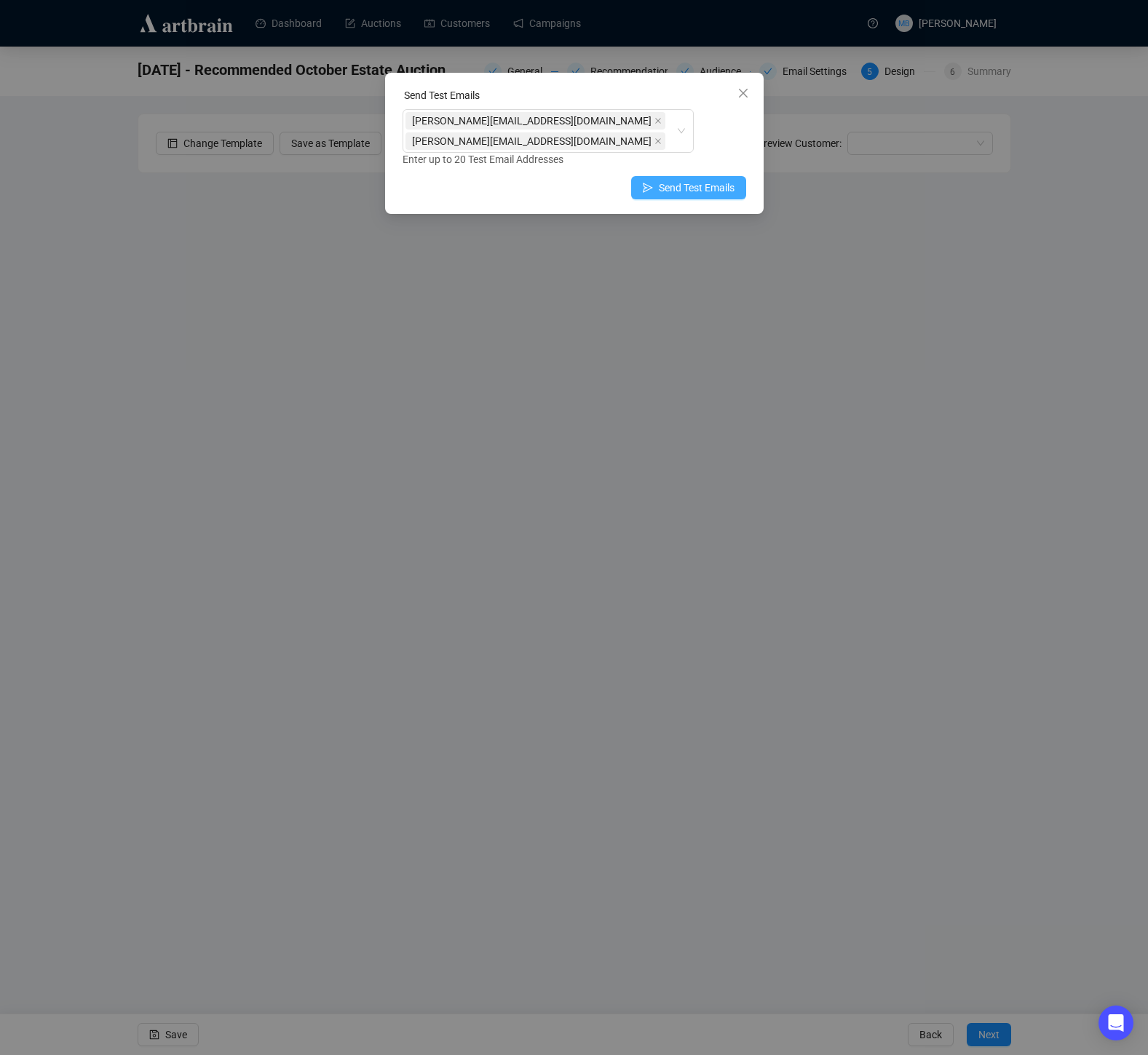
drag, startPoint x: 705, startPoint y: 169, endPoint x: 712, endPoint y: 154, distance: 16.6
click at [705, 180] on span "Send Test Emails" at bounding box center [696, 187] width 76 height 16
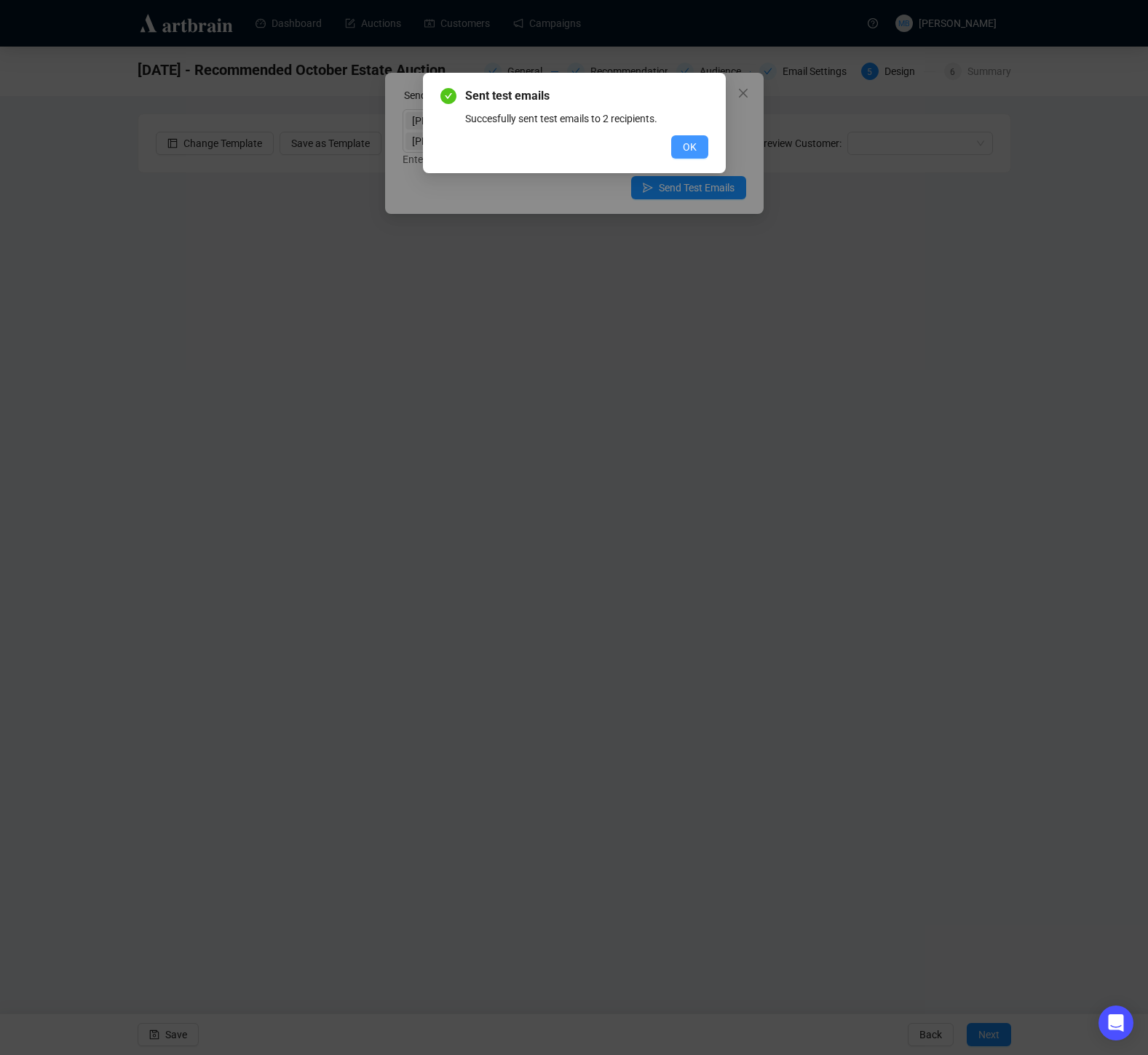
click at [695, 141] on span "OK" at bounding box center [689, 146] width 13 height 16
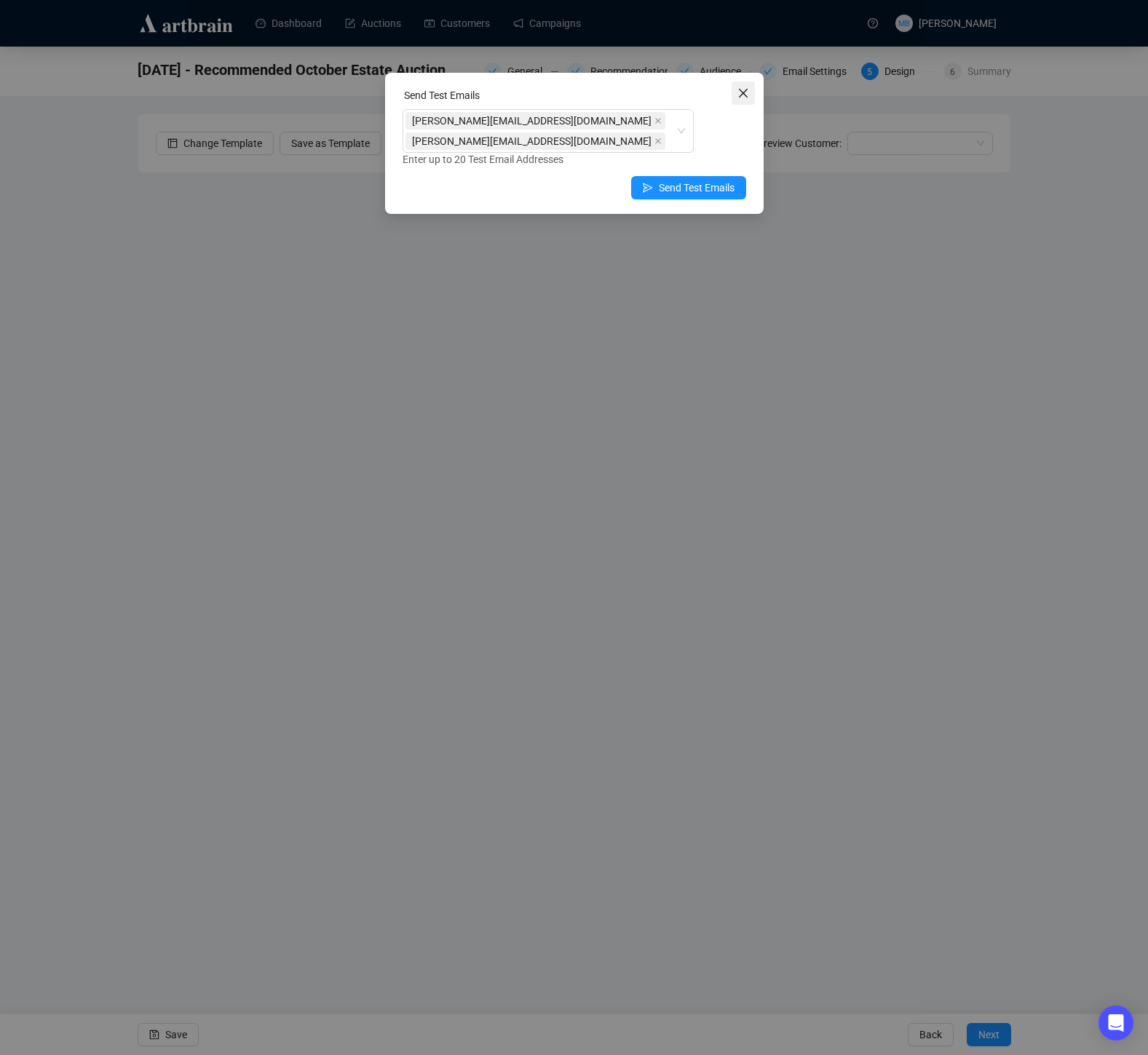
click at [747, 98] on icon "close" at bounding box center [743, 93] width 11 height 11
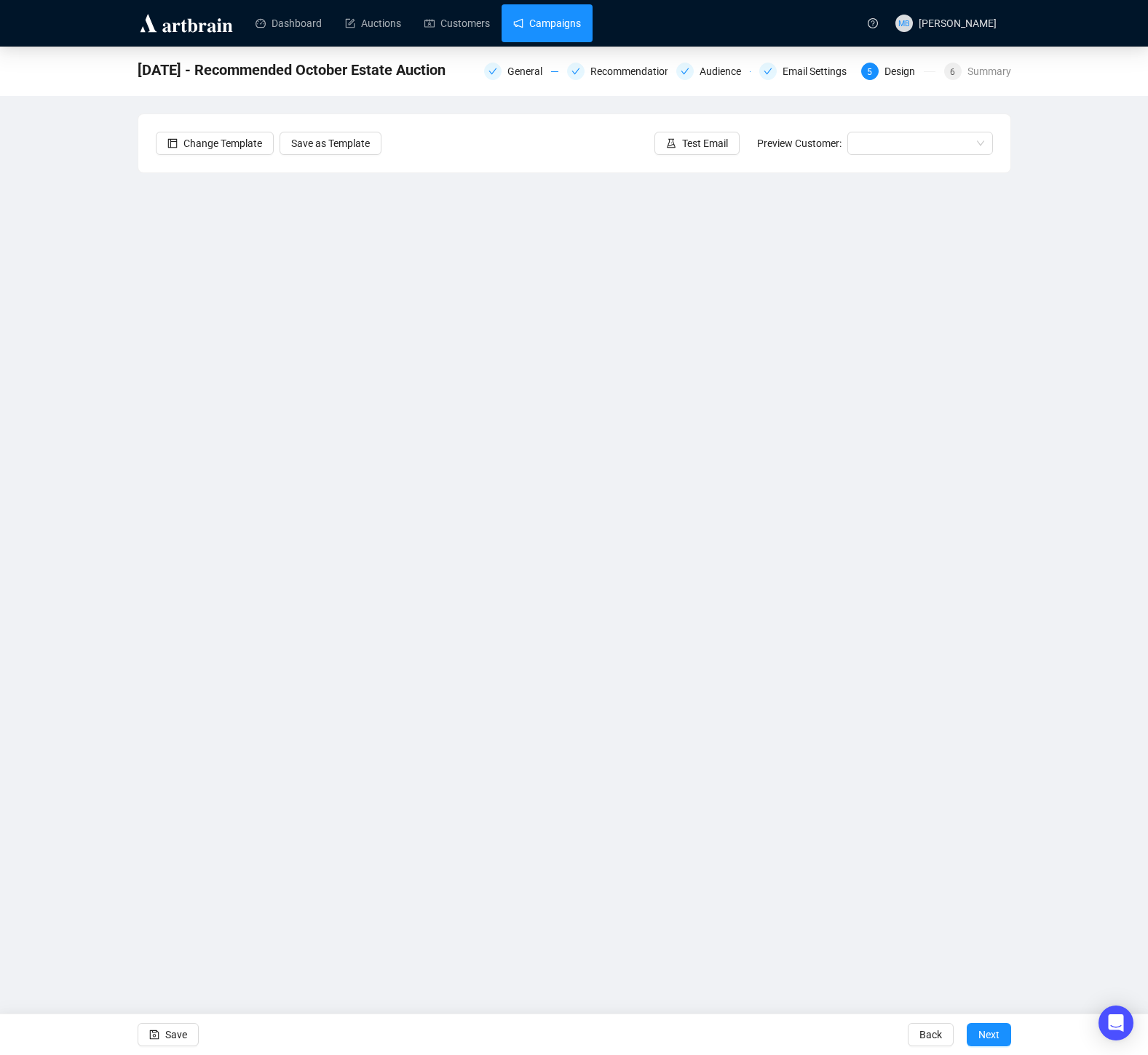
click at [559, 23] on link "Campaigns" at bounding box center [547, 24] width 68 height 38
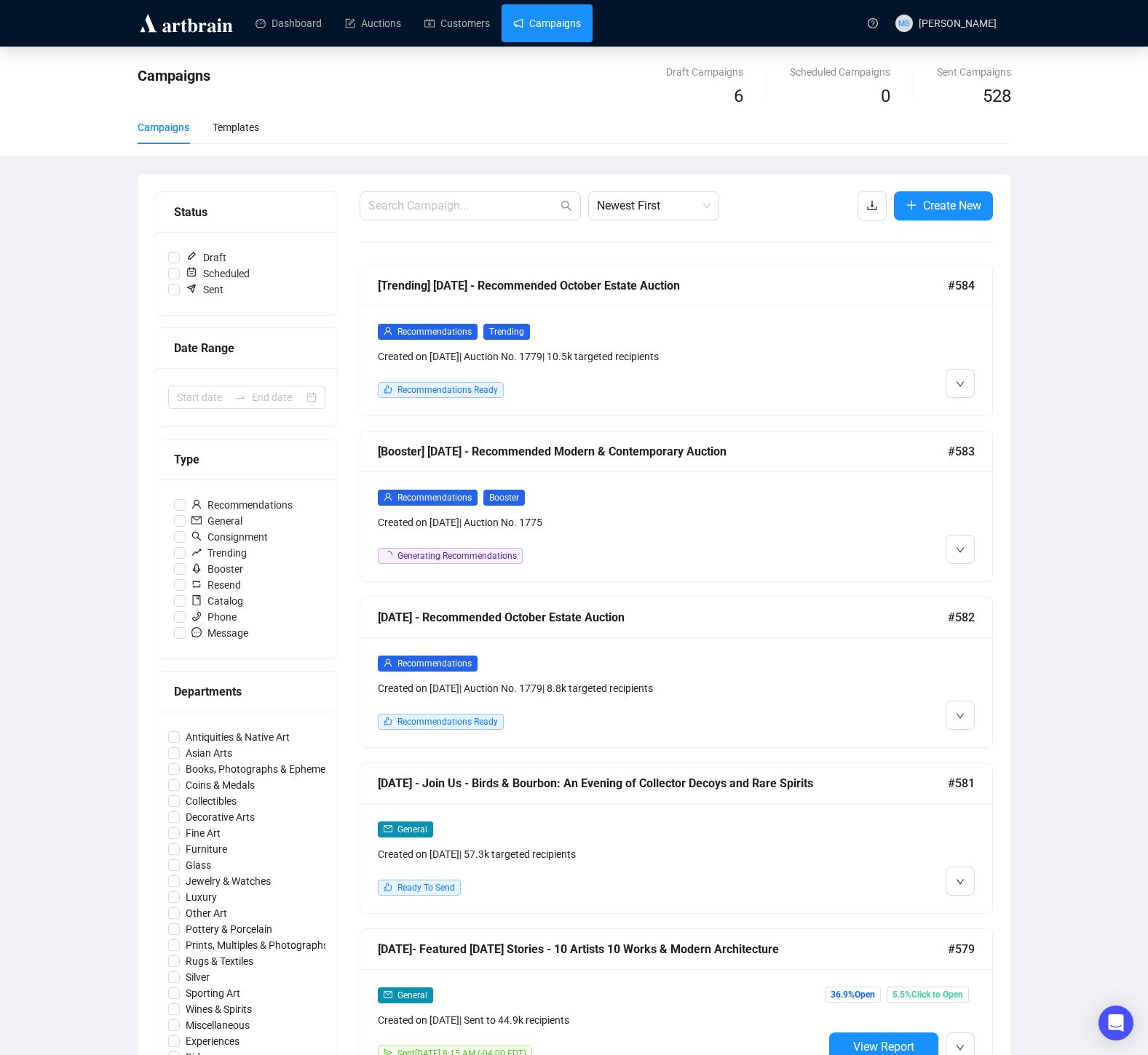
click at [916, 382] on div at bounding box center [899, 360] width 151 height 75
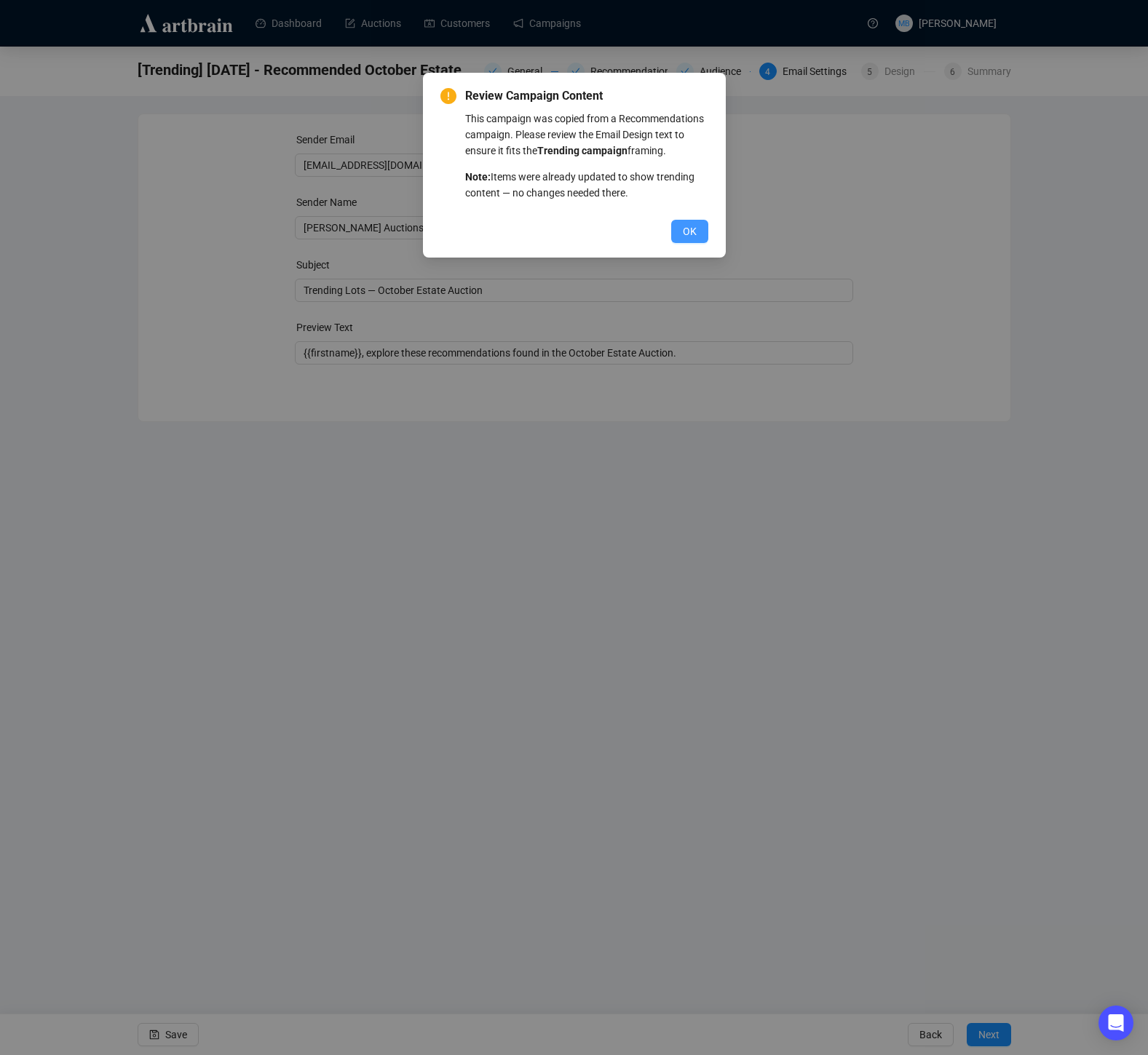
click at [688, 240] on span "OK" at bounding box center [689, 231] width 13 height 16
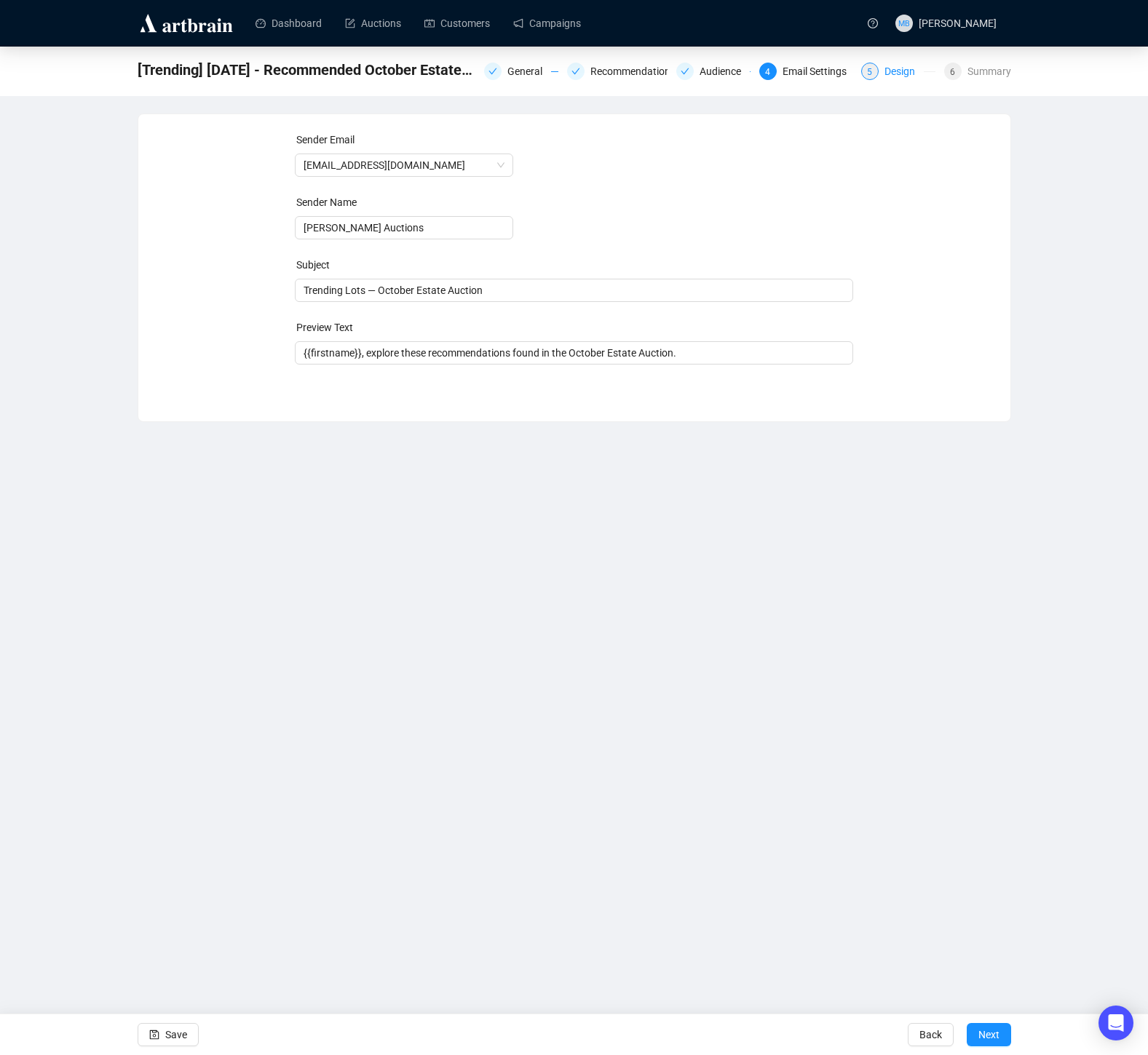
click at [892, 73] on div "Design" at bounding box center [903, 71] width 39 height 17
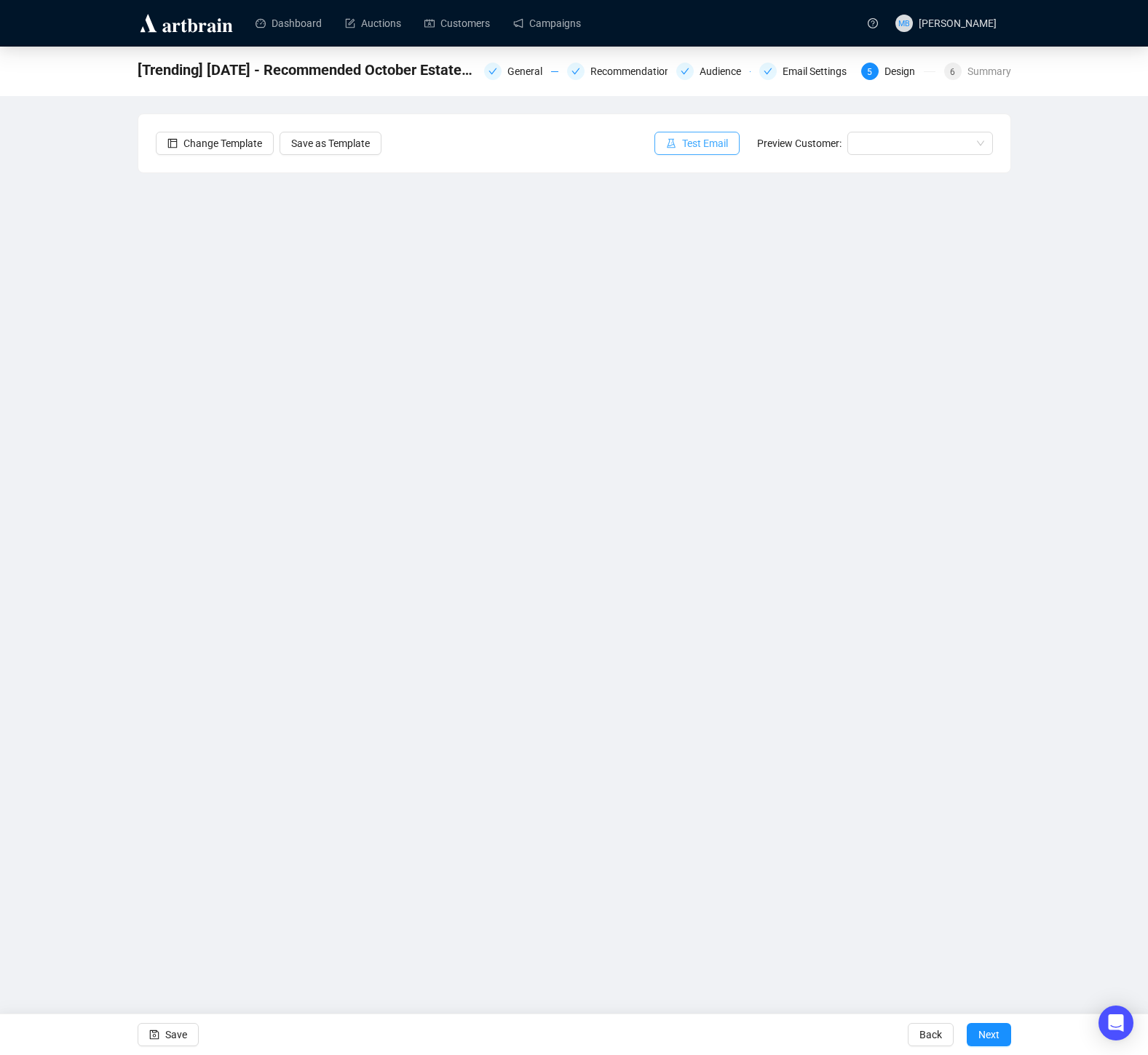
click at [704, 147] on span "Test Email" at bounding box center [705, 143] width 46 height 16
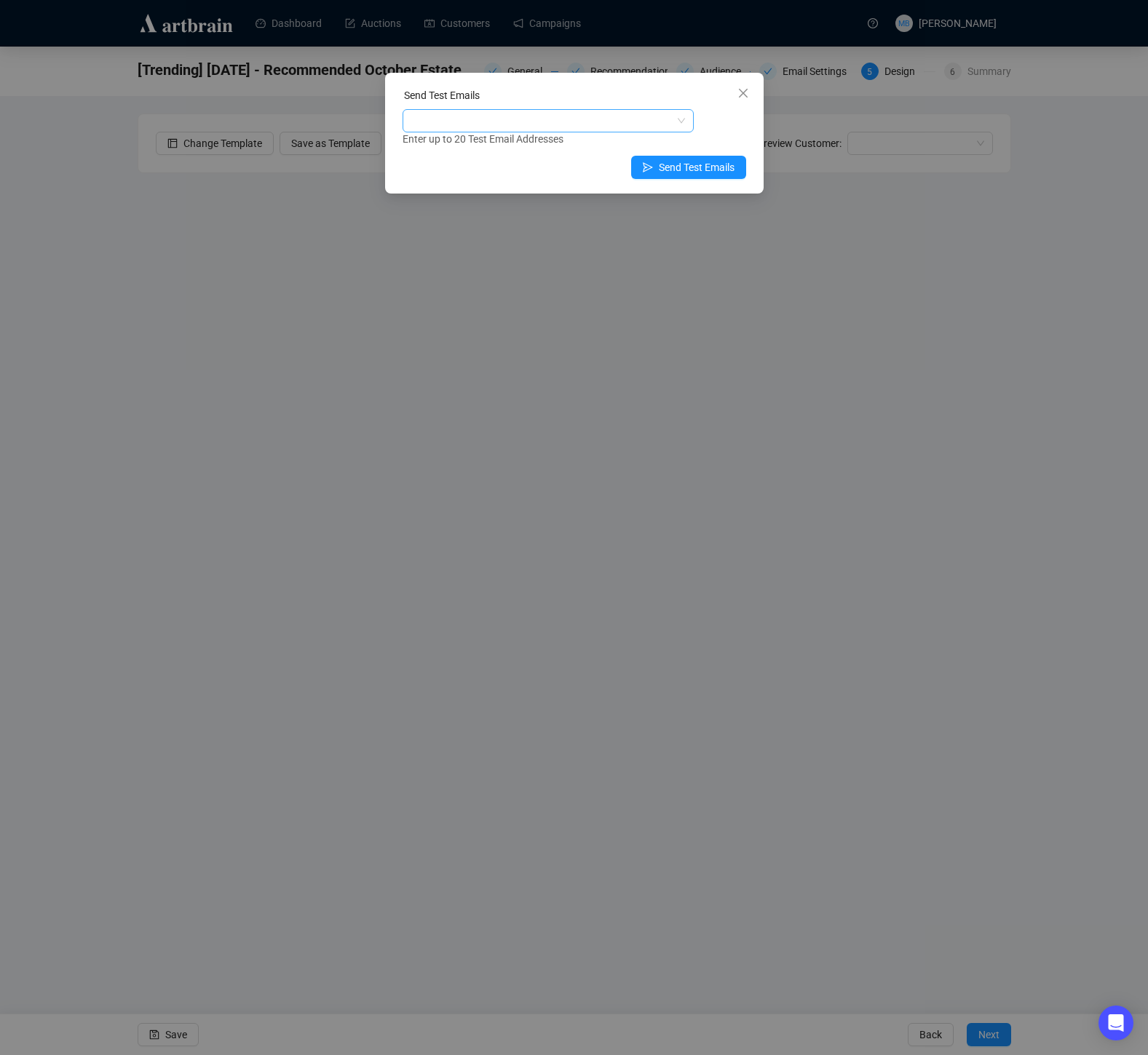
click at [540, 130] on div at bounding box center [540, 120] width 271 height 20
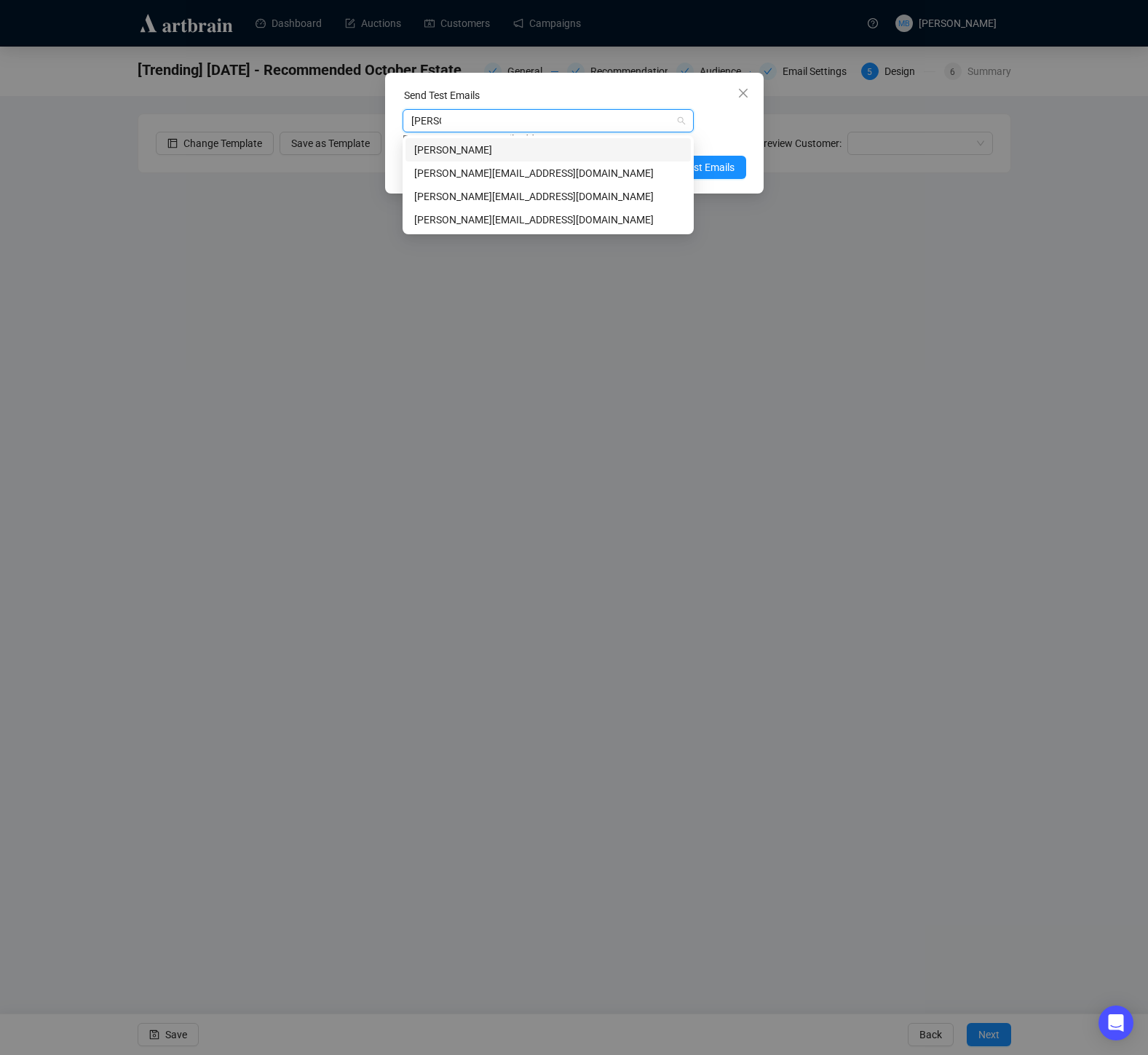
type input "[PERSON_NAME]"
click at [523, 172] on div "[PERSON_NAME][EMAIL_ADDRESS][DOMAIN_NAME]" at bounding box center [548, 173] width 268 height 16
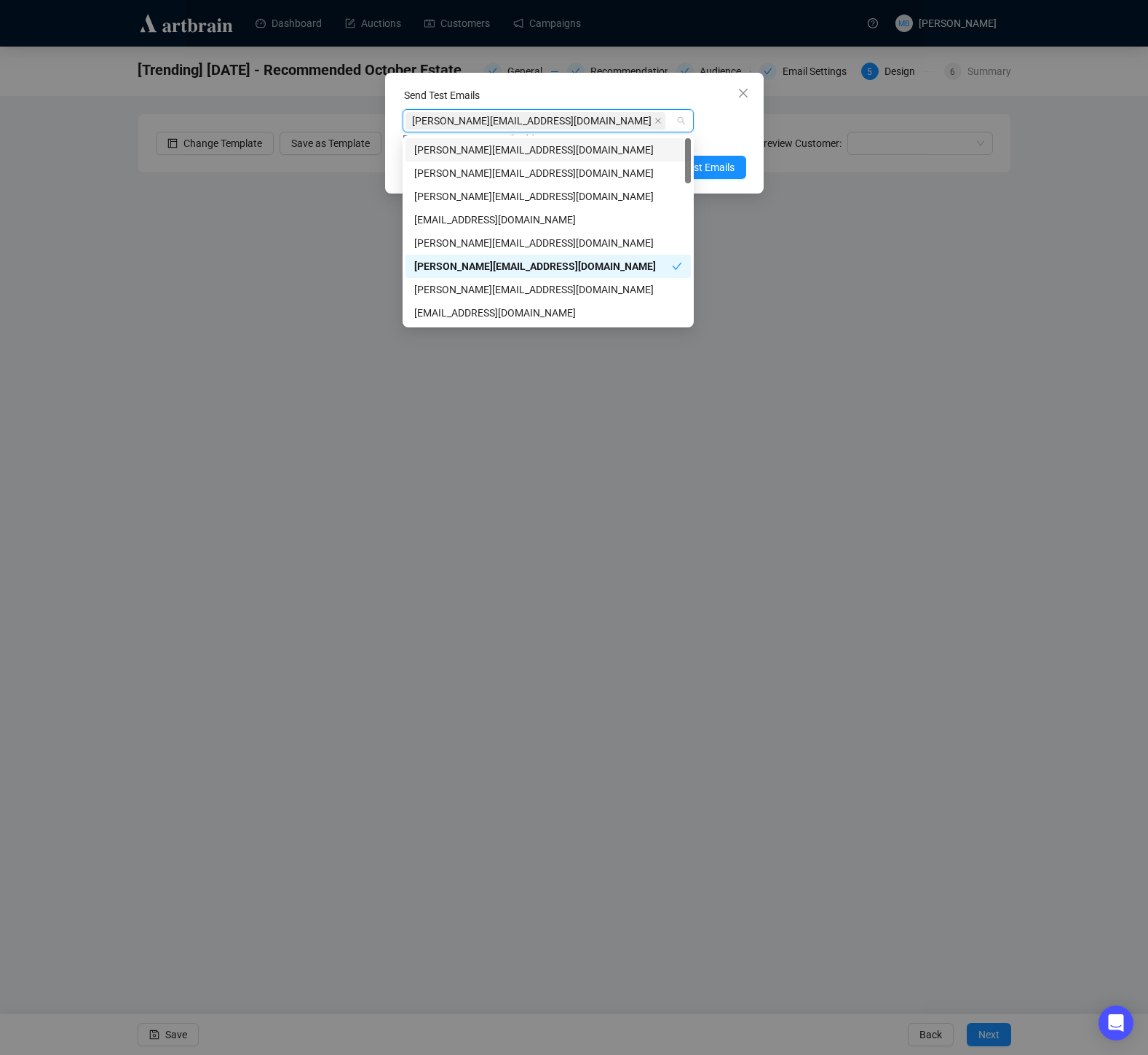
click at [668, 125] on input "search" at bounding box center [669, 120] width 3 height 17
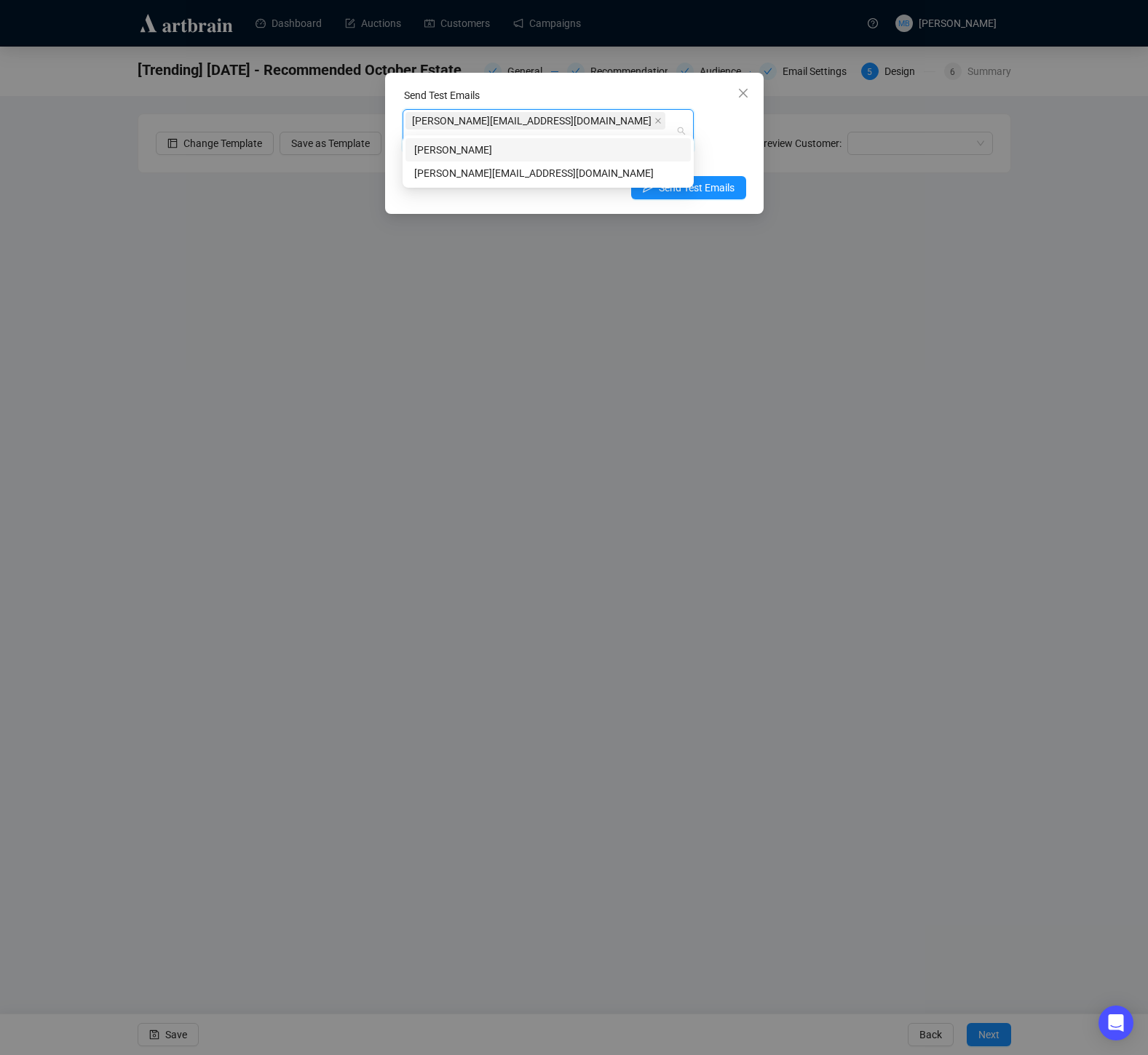
type input "[PERSON_NAME]"
click at [524, 179] on div "[PERSON_NAME][EMAIL_ADDRESS][DOMAIN_NAME]" at bounding box center [548, 173] width 268 height 16
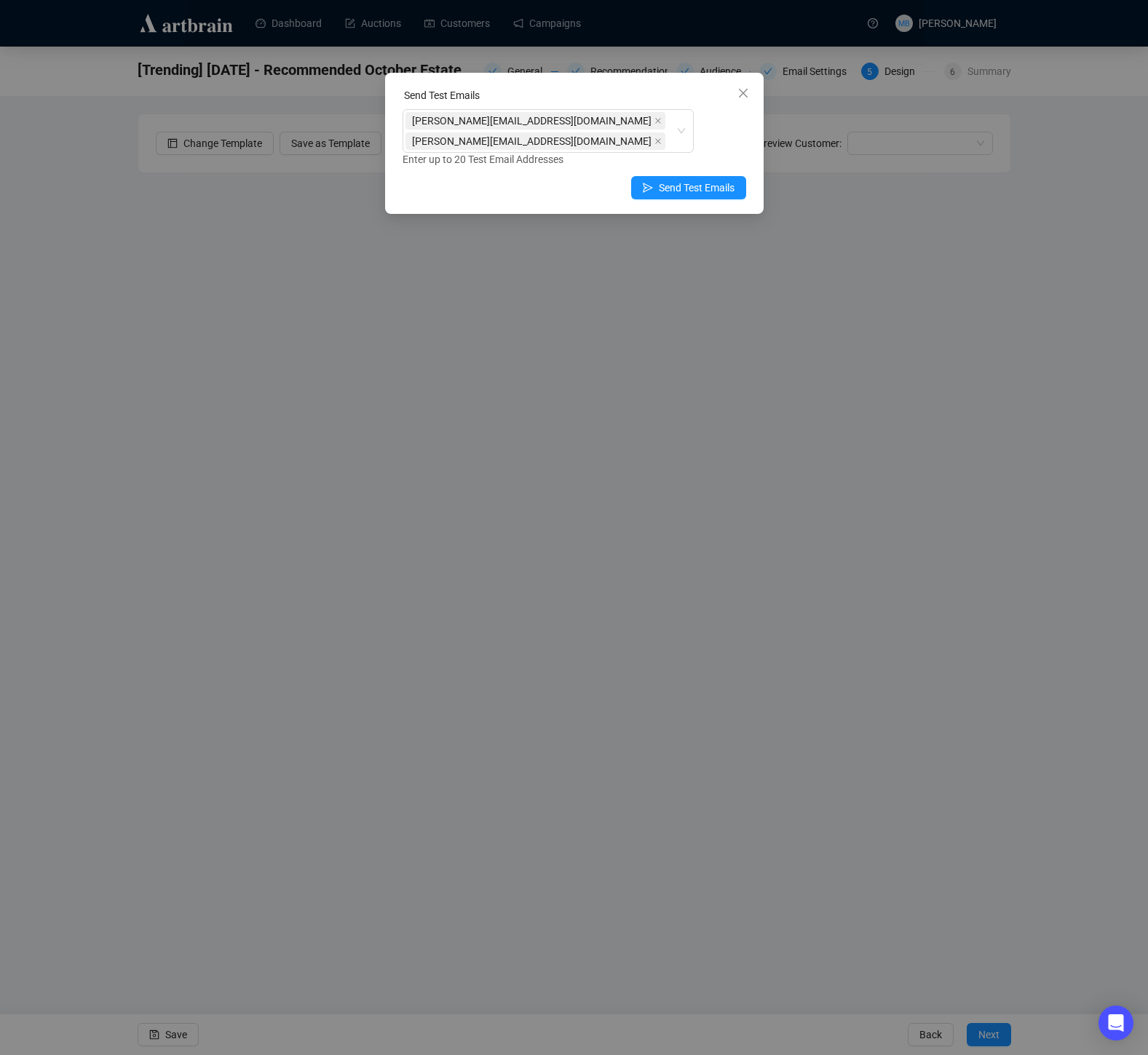
drag, startPoint x: 720, startPoint y: 118, endPoint x: 714, endPoint y: 159, distance: 41.4
click at [719, 119] on div "[PERSON_NAME][EMAIL_ADDRESS][DOMAIN_NAME] [PERSON_NAME][EMAIL_ADDRESS][DOMAIN_N…" at bounding box center [574, 138] width 343 height 58
click at [703, 180] on span "Send Test Emails" at bounding box center [696, 187] width 76 height 16
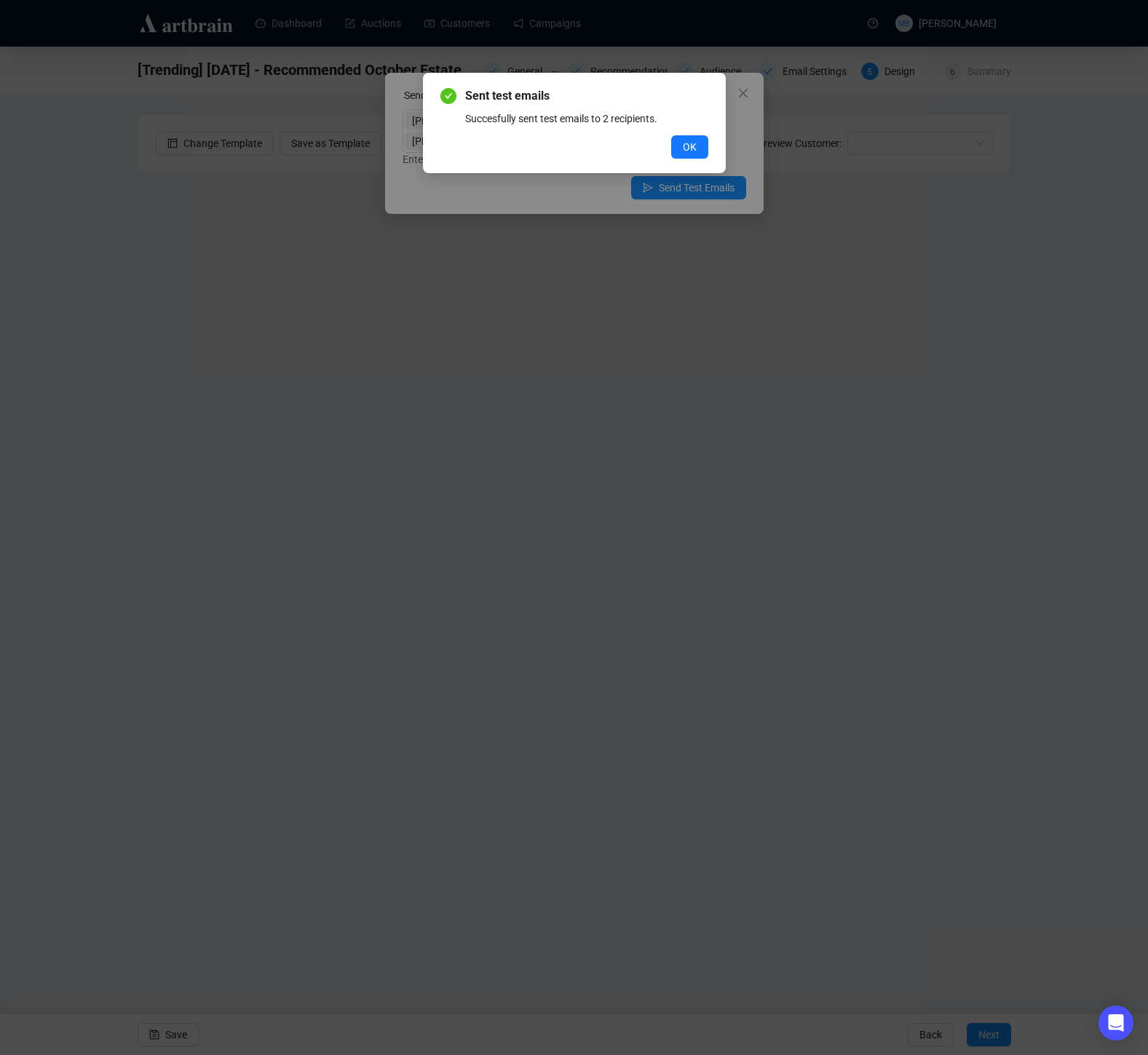
drag, startPoint x: 694, startPoint y: 145, endPoint x: 701, endPoint y: 139, distance: 9.2
click at [695, 145] on span "OK" at bounding box center [689, 146] width 13 height 16
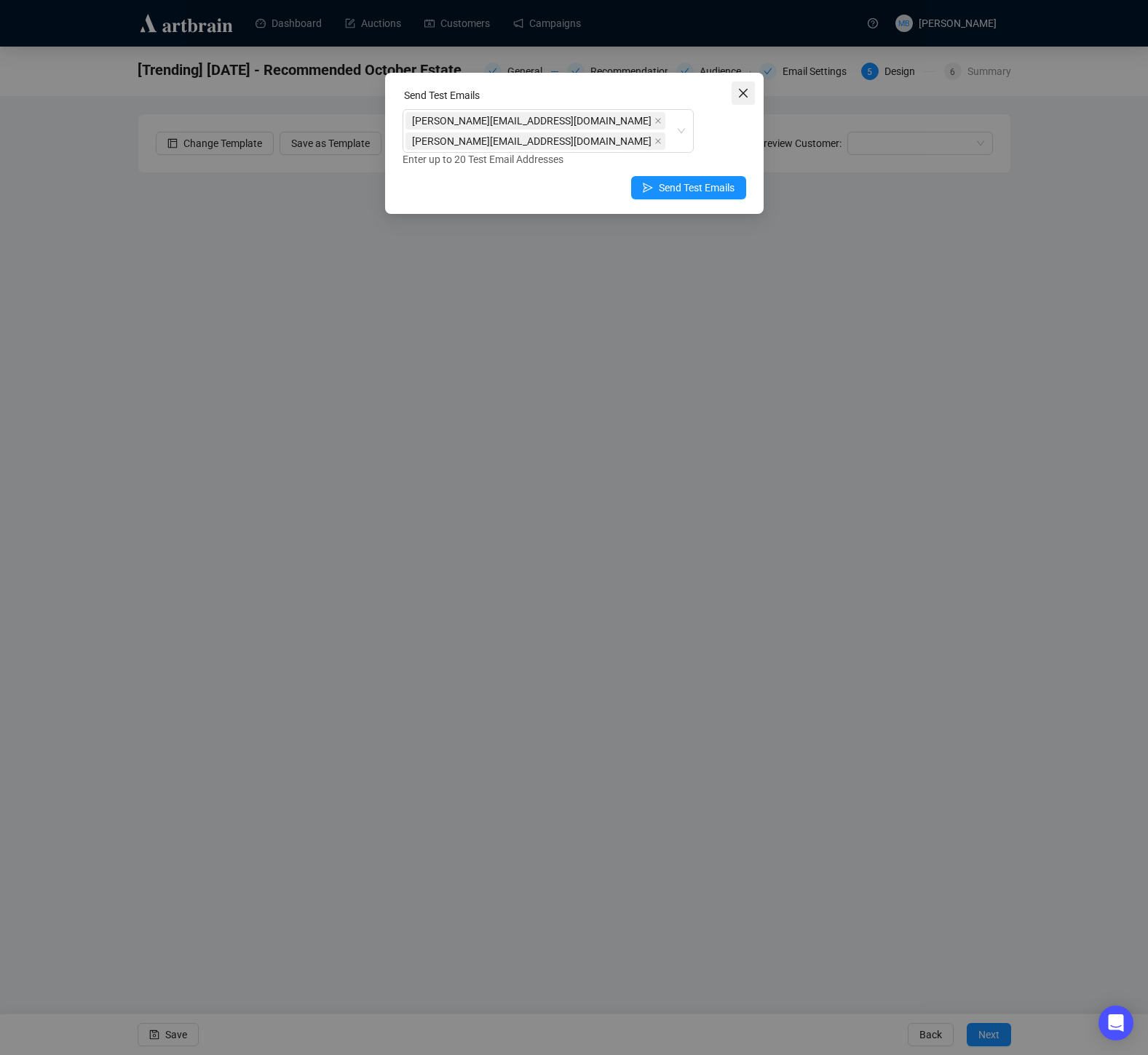
click at [748, 92] on icon "close" at bounding box center [743, 93] width 11 height 11
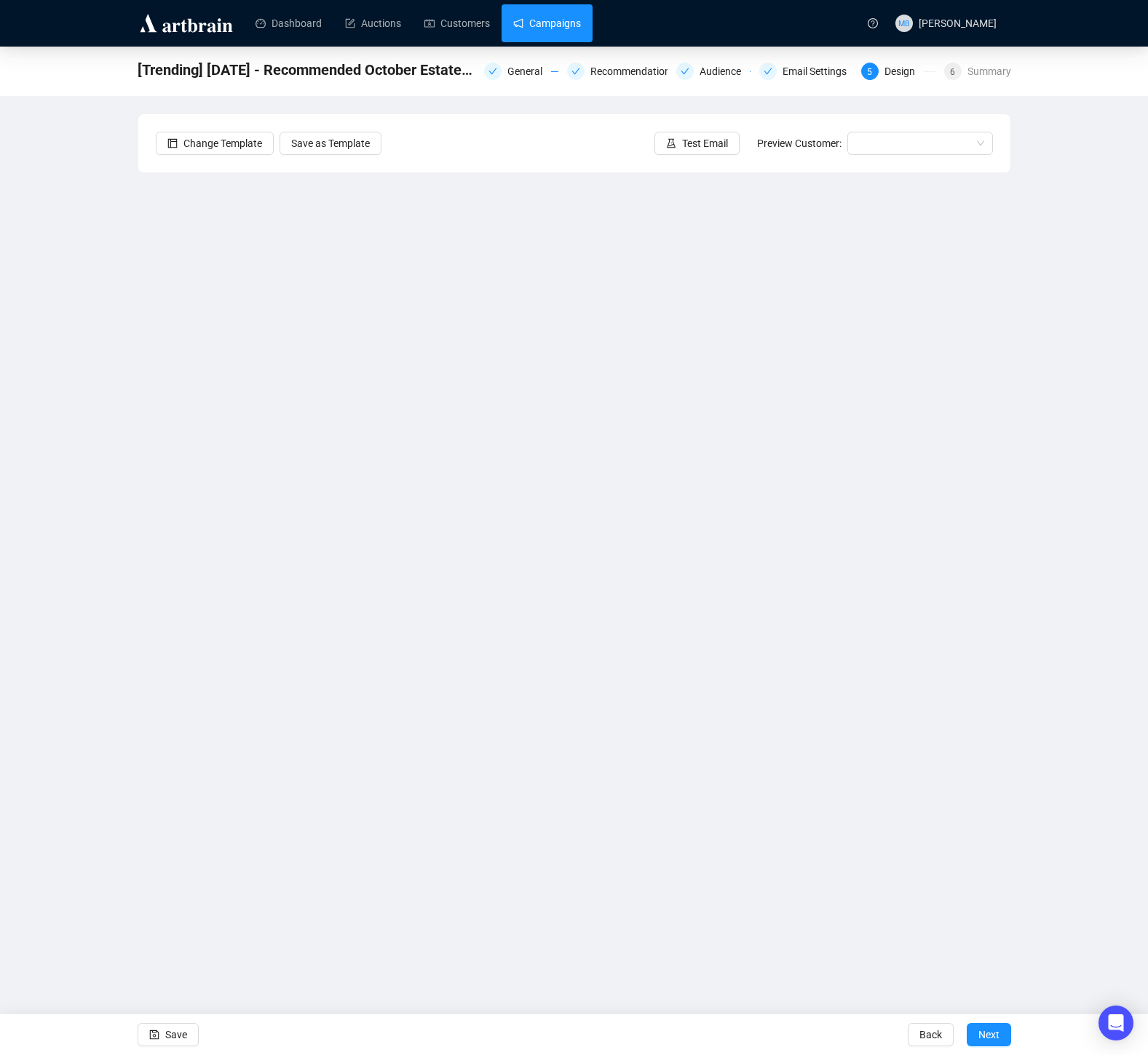
click at [560, 26] on link "Campaigns" at bounding box center [547, 24] width 68 height 38
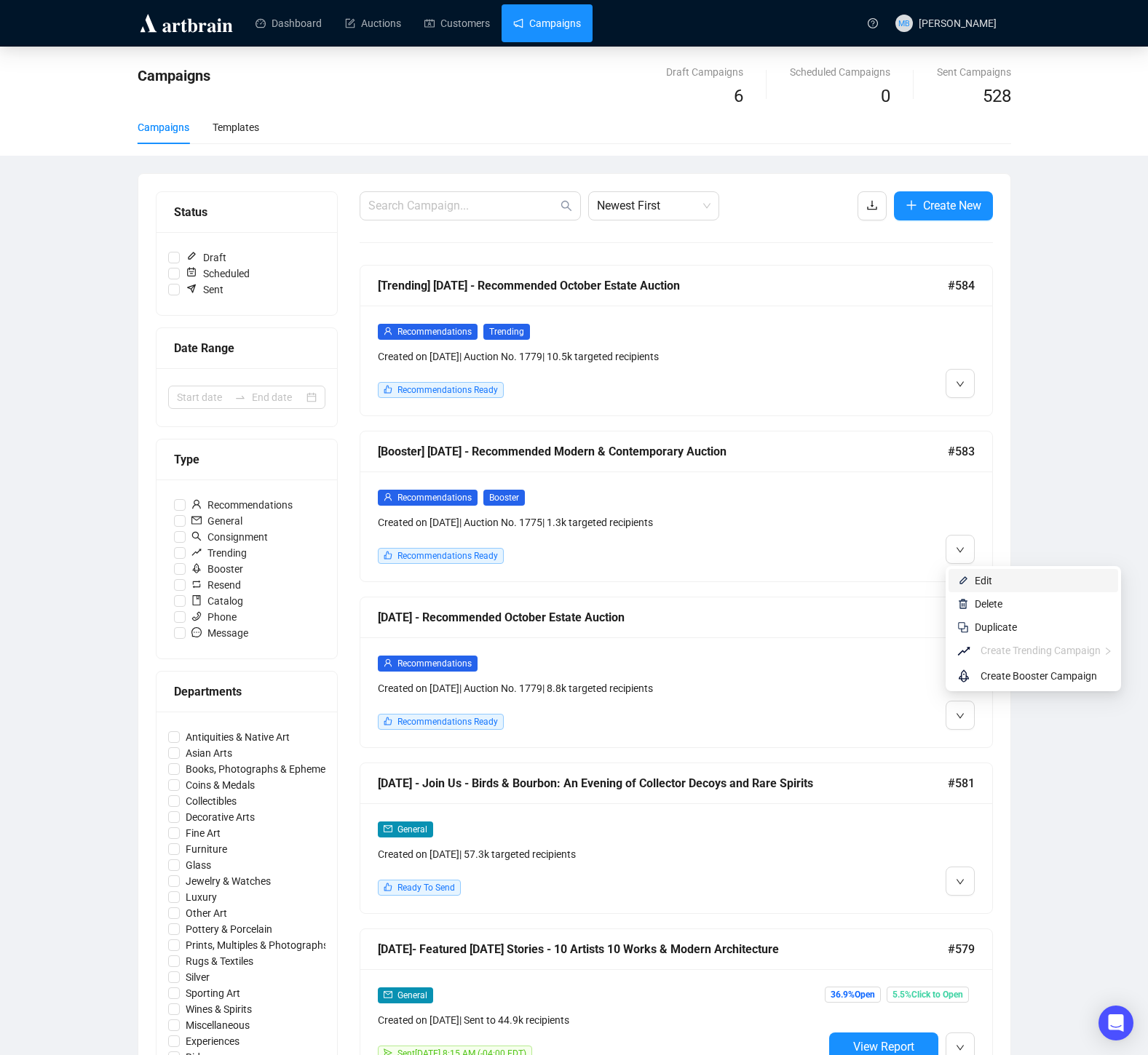
click at [994, 589] on li "Edit" at bounding box center [1032, 581] width 169 height 23
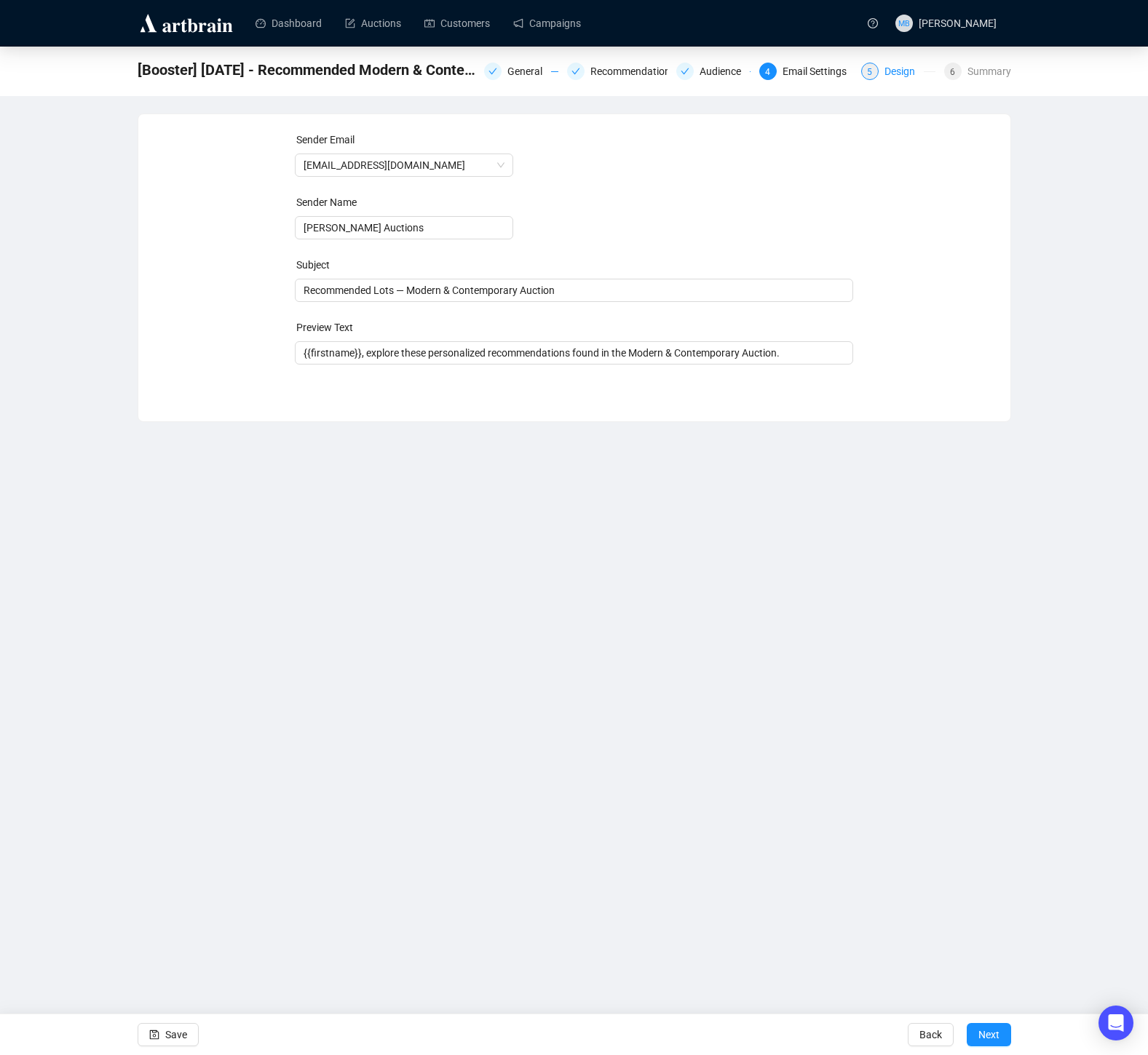
click at [891, 66] on div "Design" at bounding box center [903, 71] width 39 height 17
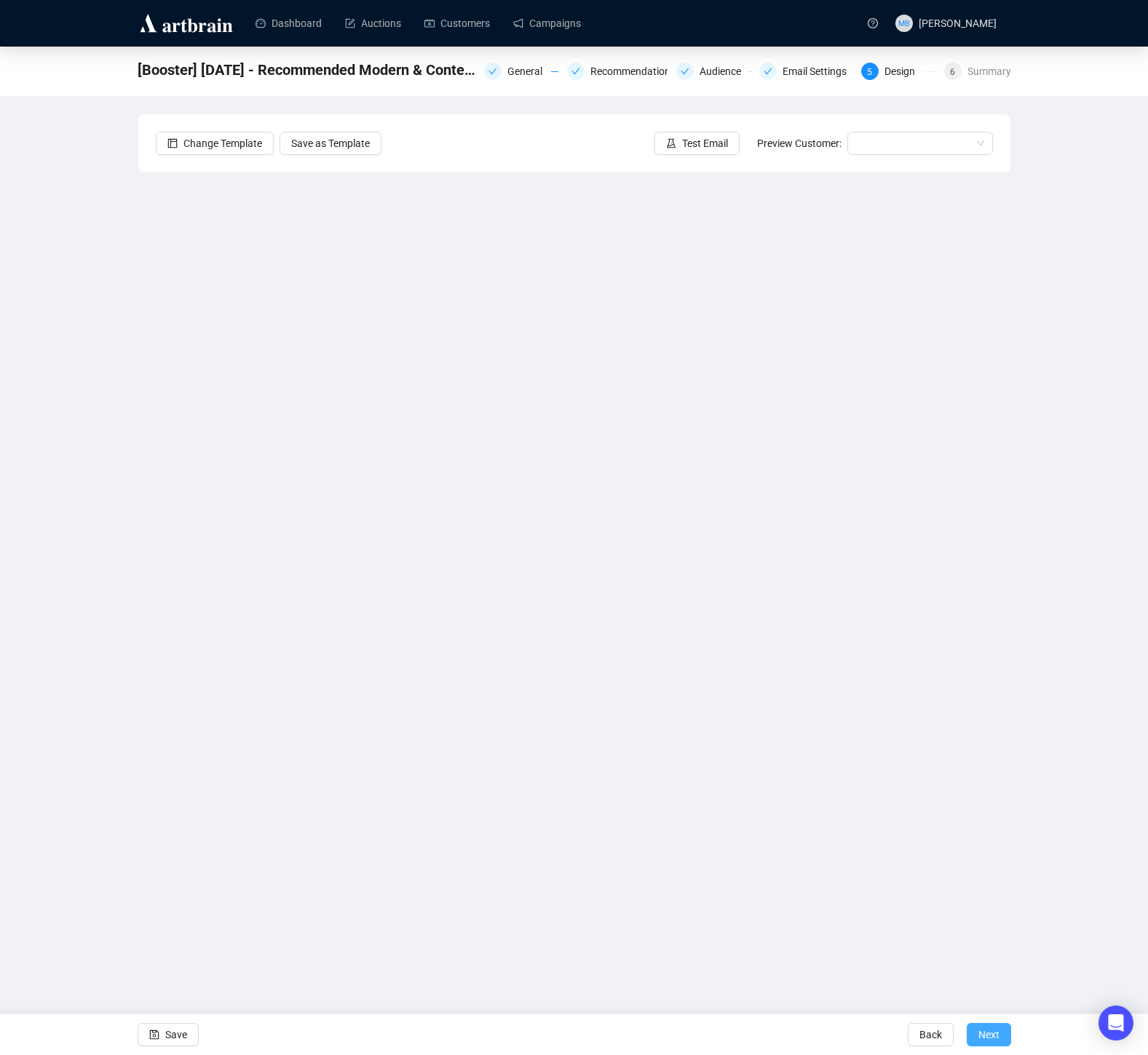
click at [989, 1037] on span "Next" at bounding box center [989, 1035] width 21 height 41
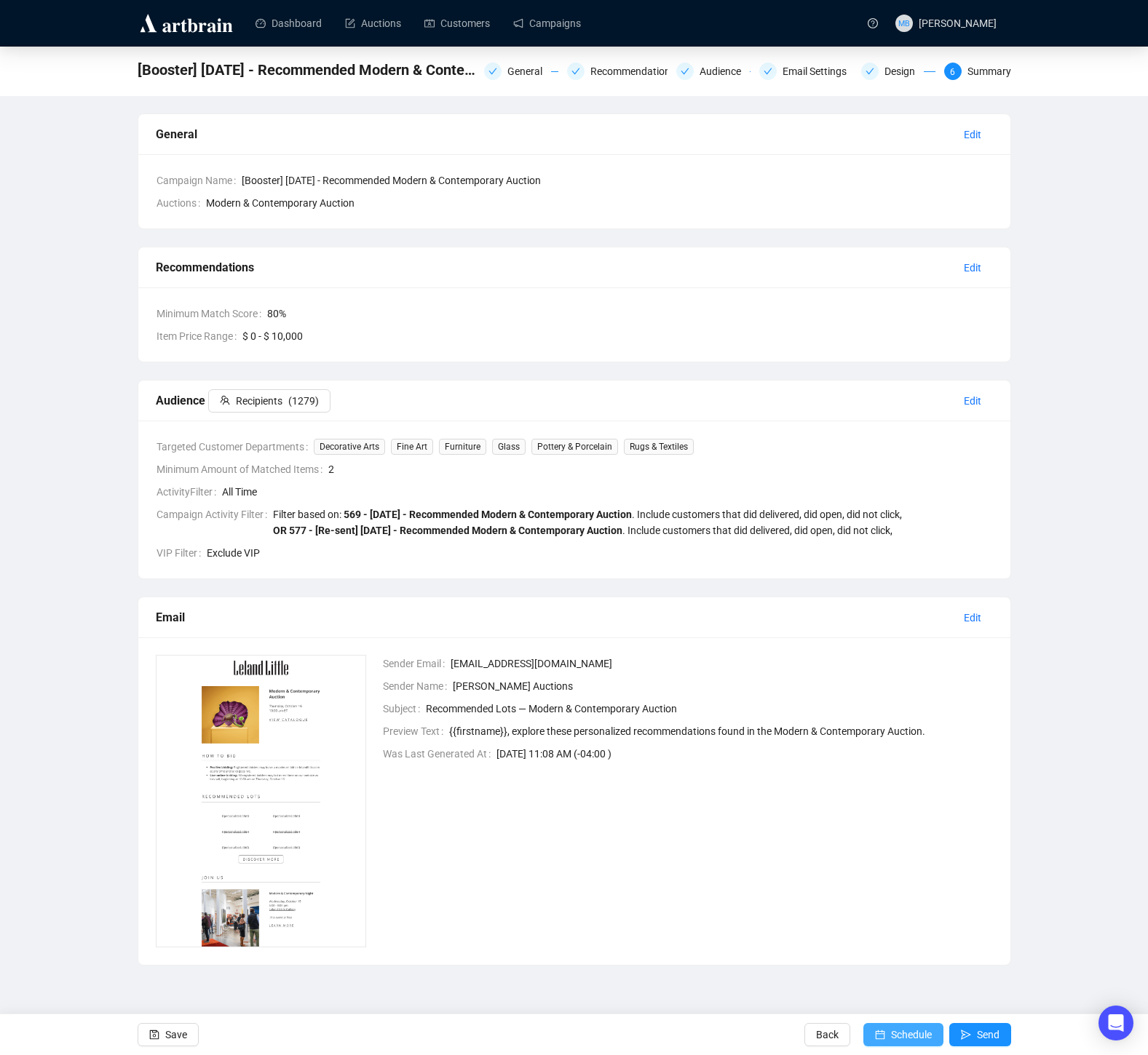
click at [925, 1037] on span "Schedule" at bounding box center [911, 1035] width 41 height 41
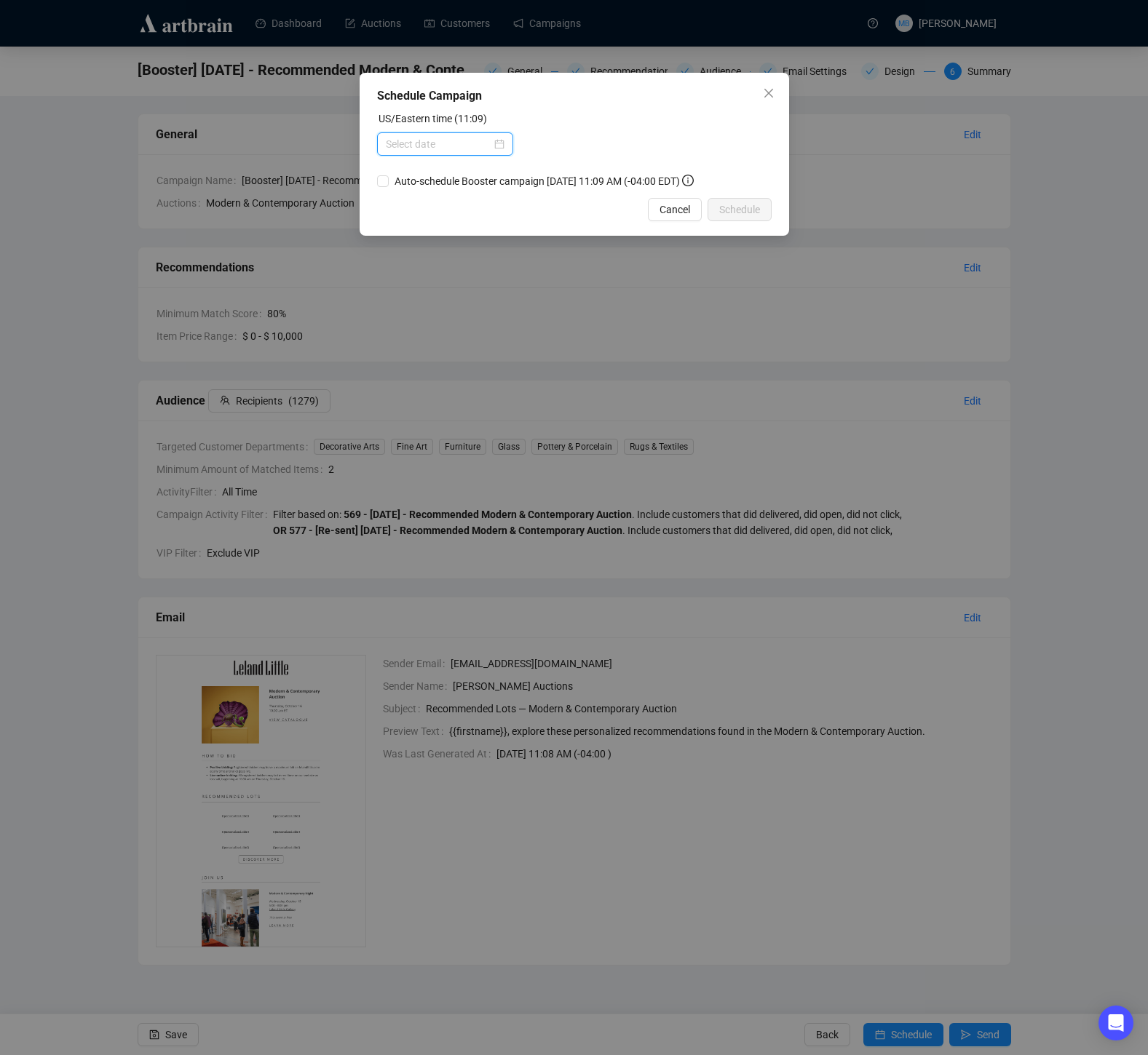
click at [484, 145] on input at bounding box center [439, 143] width 105 height 16
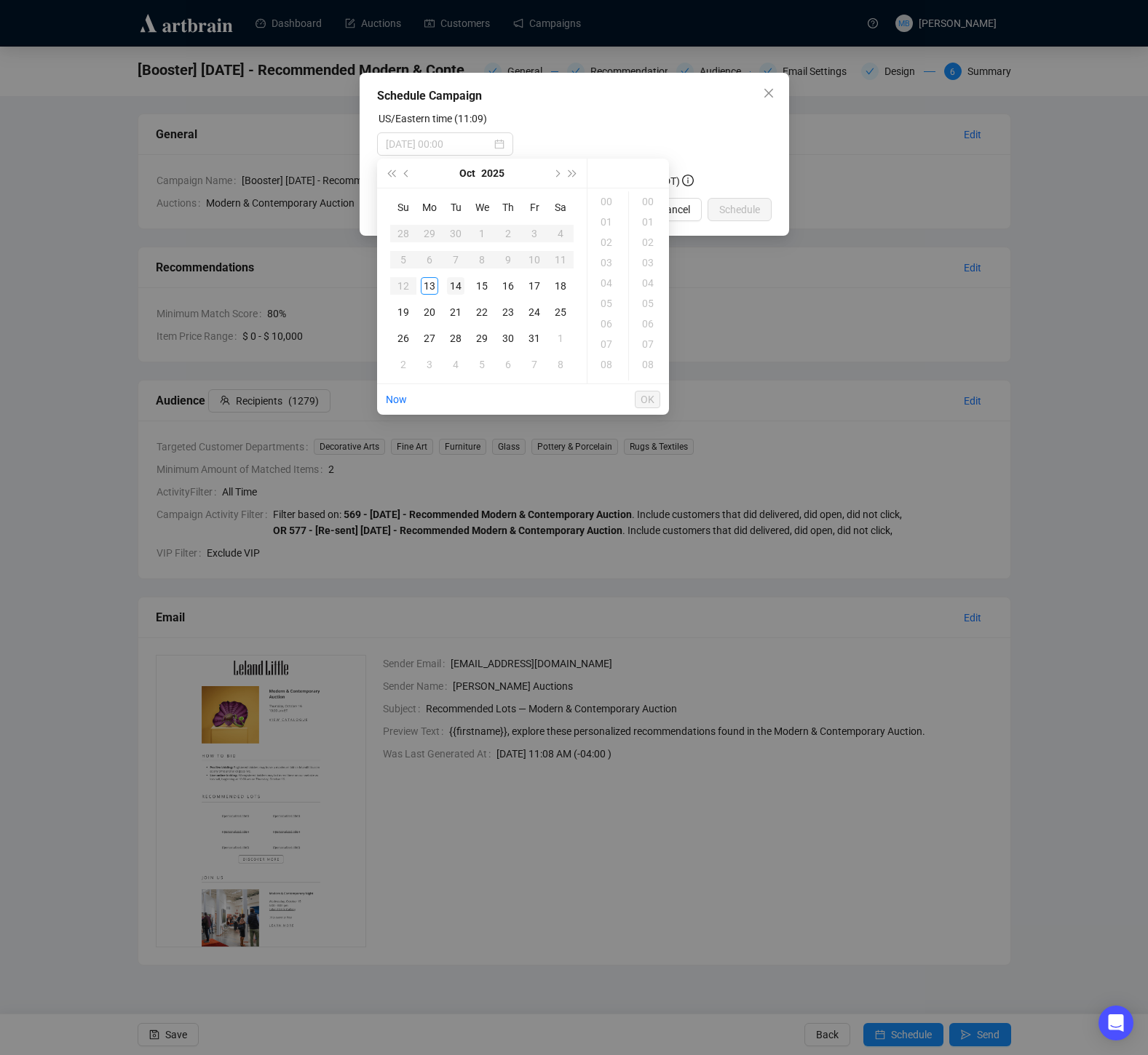
click at [459, 289] on div "14" at bounding box center [456, 286] width 17 height 17
click at [610, 340] on div "09" at bounding box center [608, 340] width 35 height 20
type input "[DATE] 09:00"
click at [643, 401] on span "OK" at bounding box center [647, 399] width 13 height 28
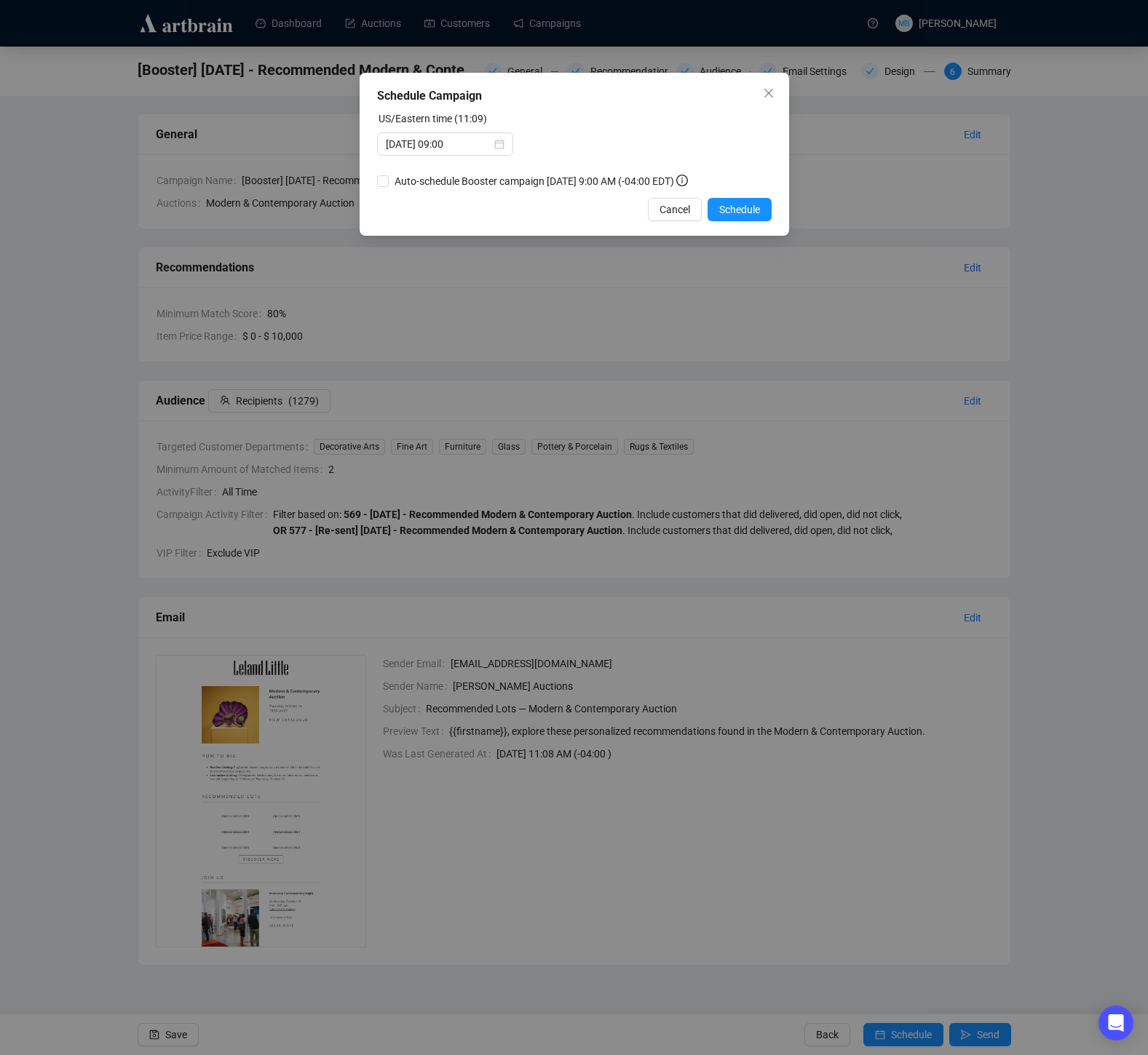
click at [695, 121] on div "US/Eastern time (11:09)" at bounding box center [574, 121] width 395 height 22
click at [730, 205] on span "Schedule" at bounding box center [739, 209] width 41 height 16
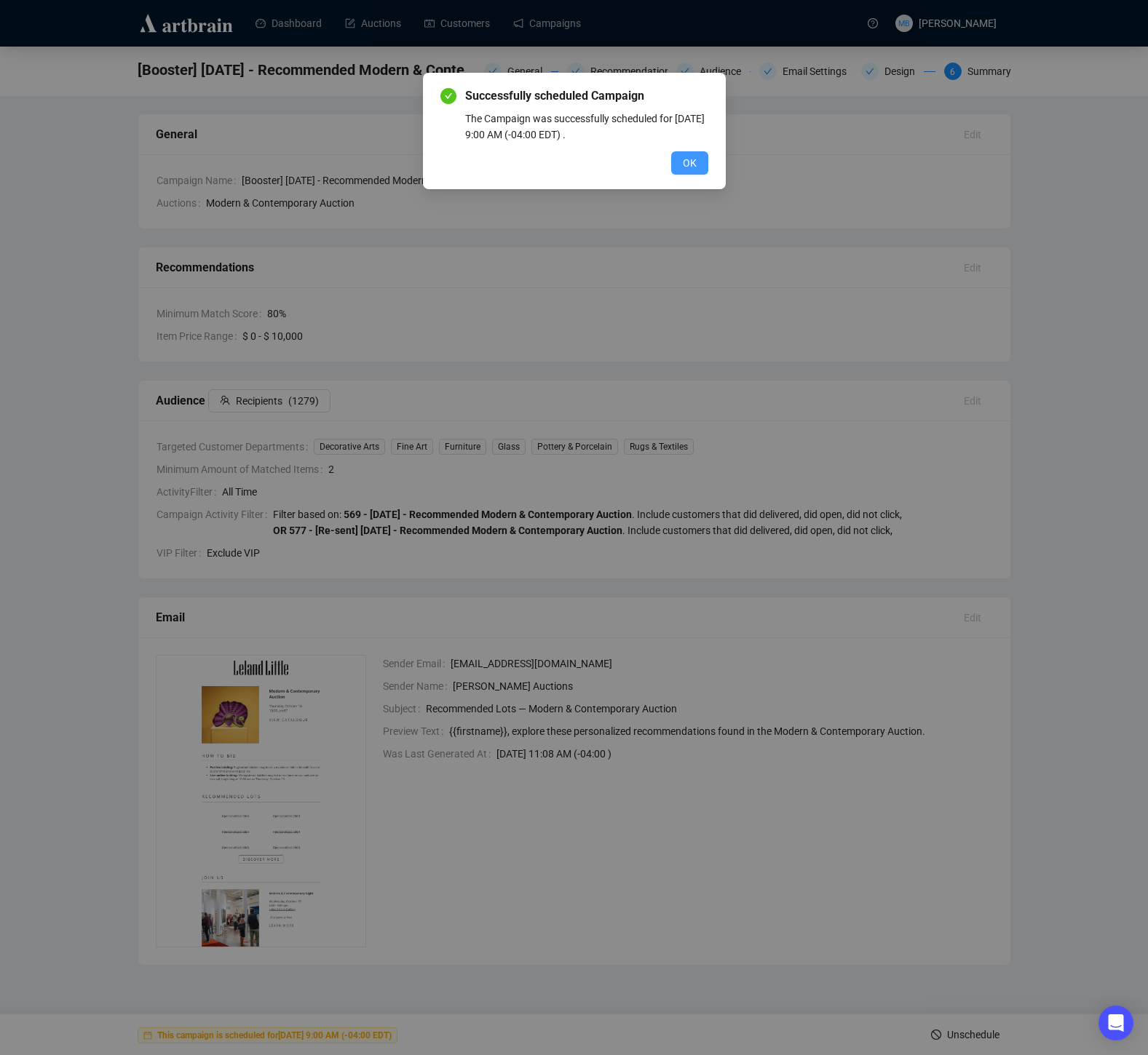
click at [698, 161] on button "OK" at bounding box center [689, 162] width 37 height 23
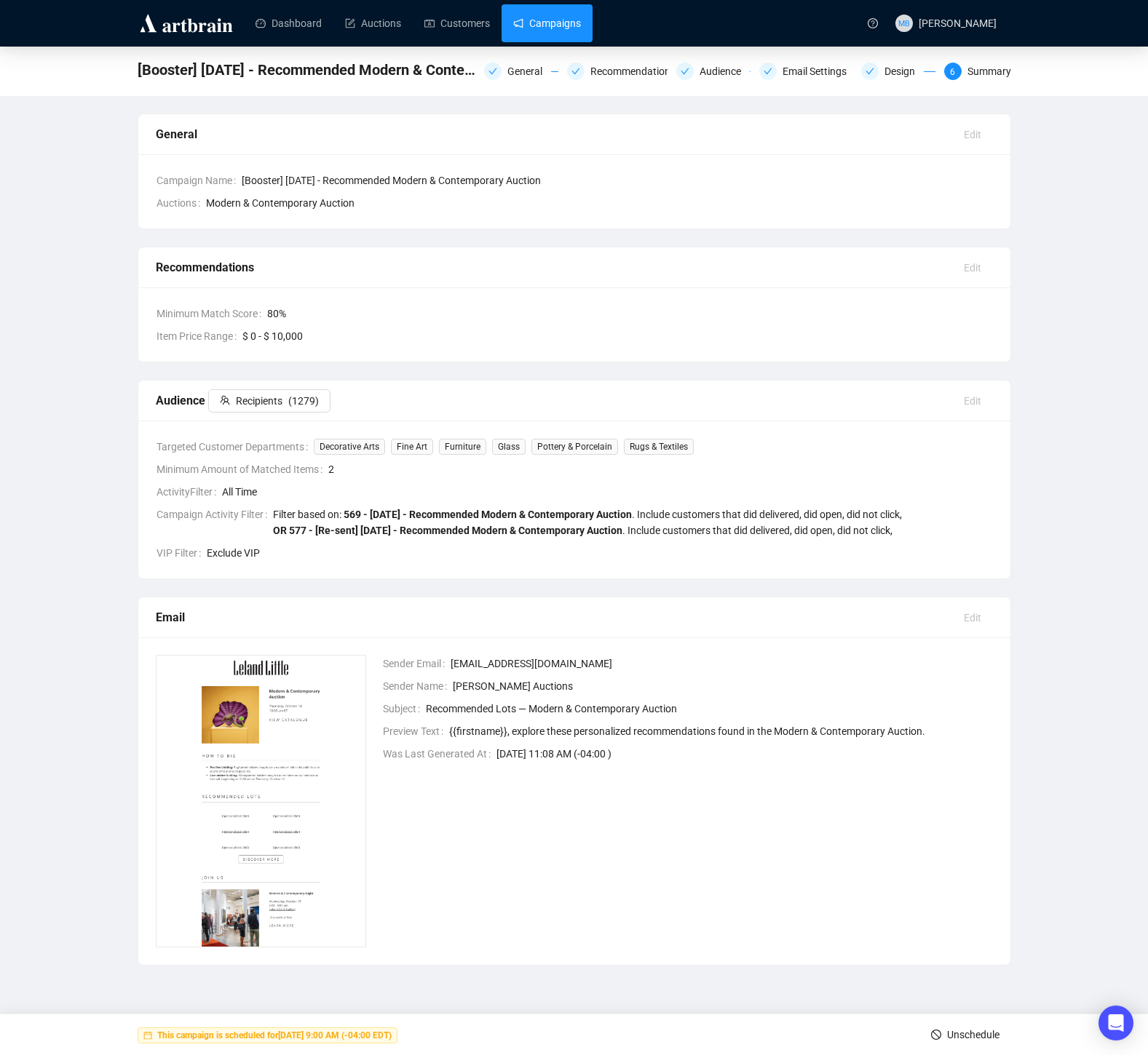
click at [567, 17] on link "Campaigns" at bounding box center [547, 24] width 68 height 38
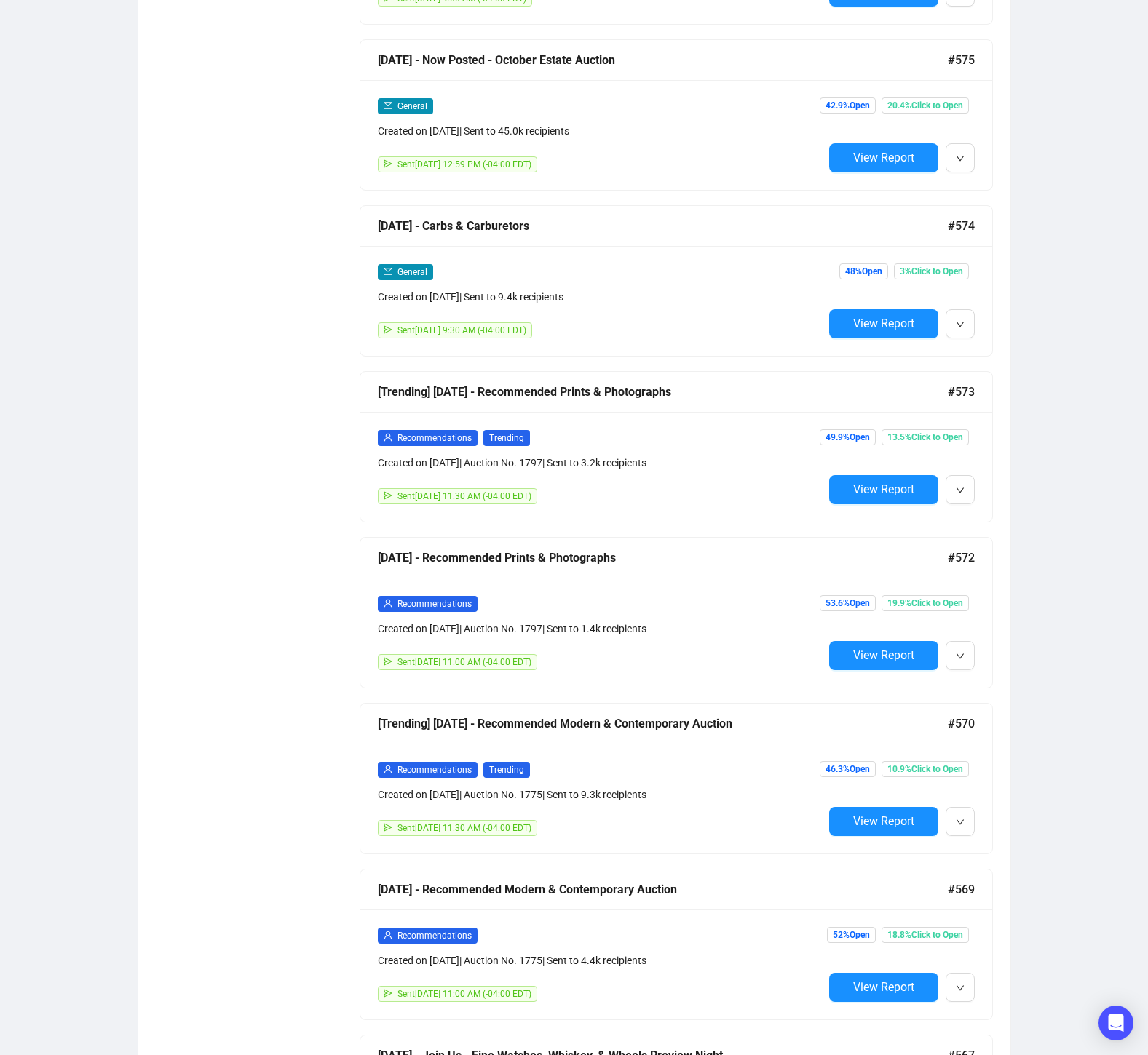
scroll to position [1556, 0]
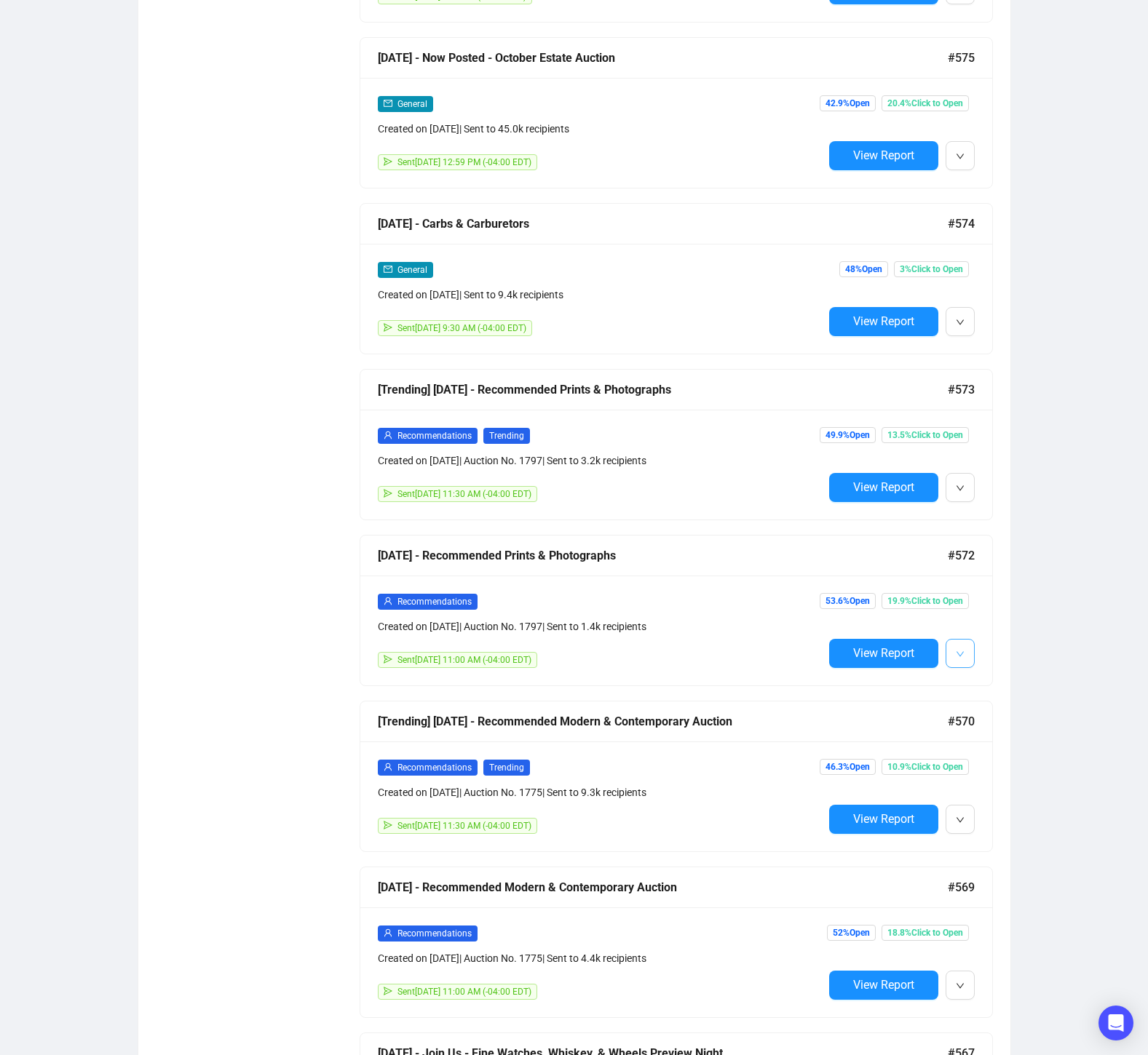
click at [958, 652] on icon "down" at bounding box center [960, 654] width 9 height 9
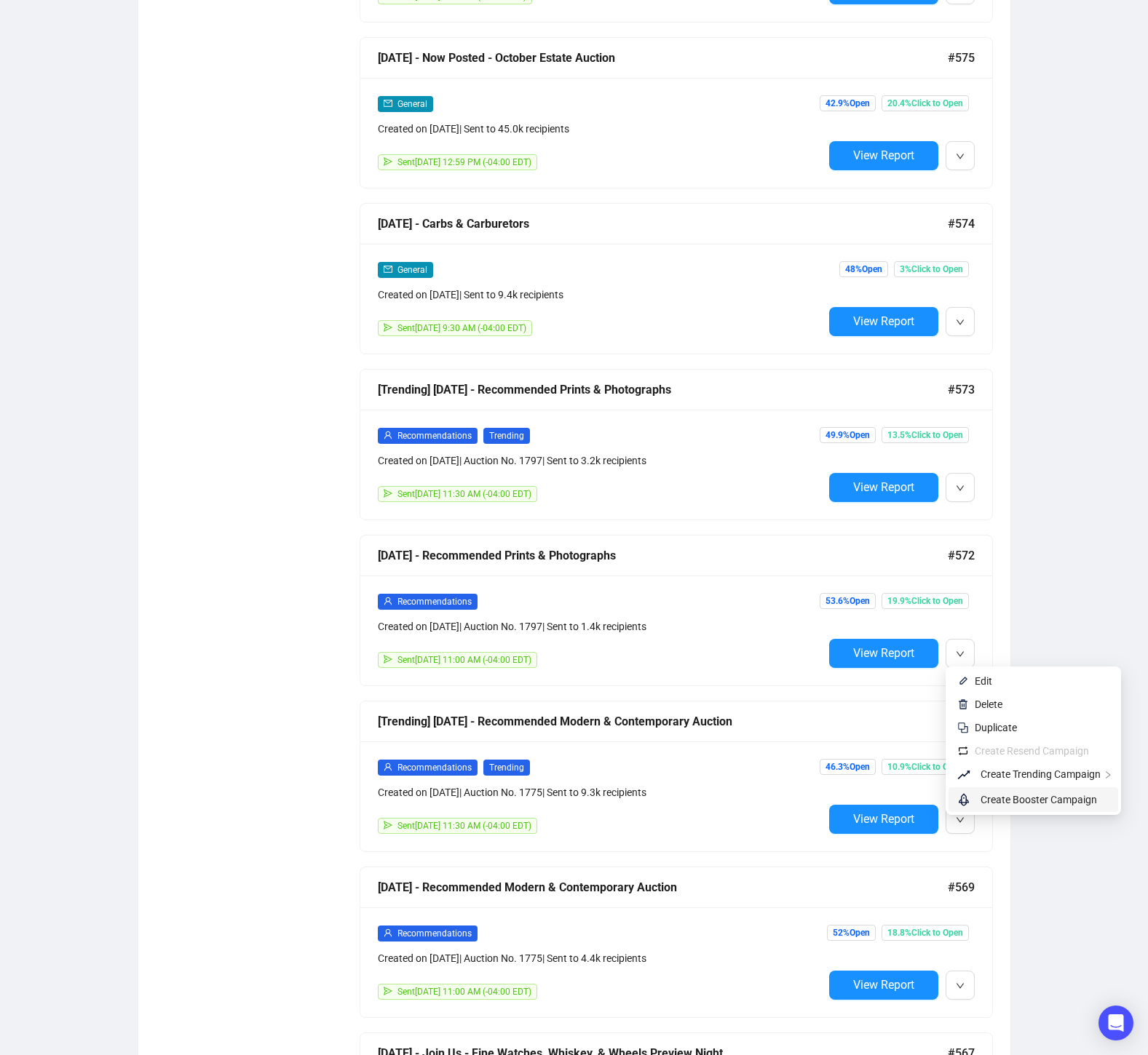
click at [1029, 798] on span "Create Booster Campaign" at bounding box center [1039, 800] width 117 height 11
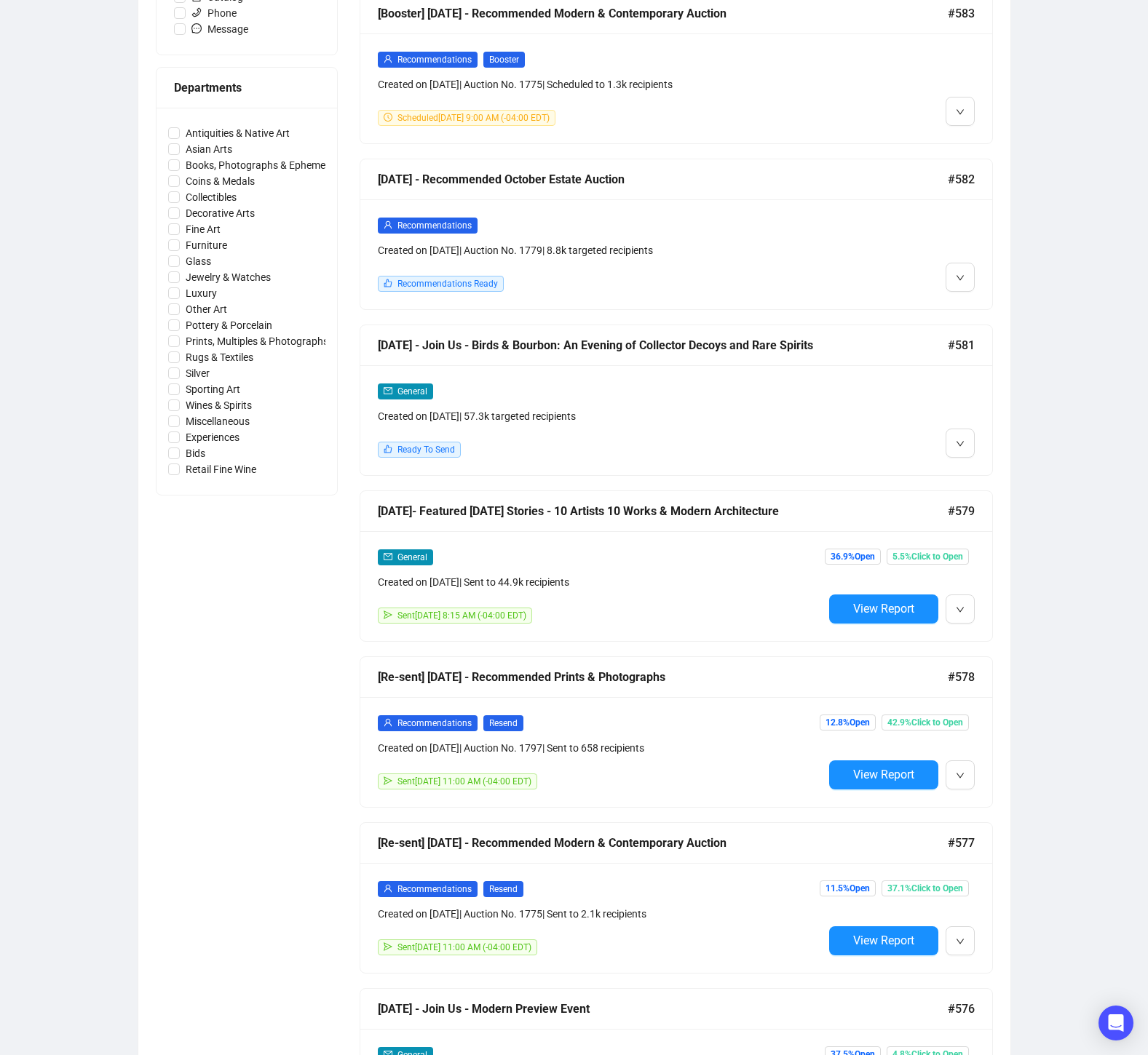
scroll to position [0, 0]
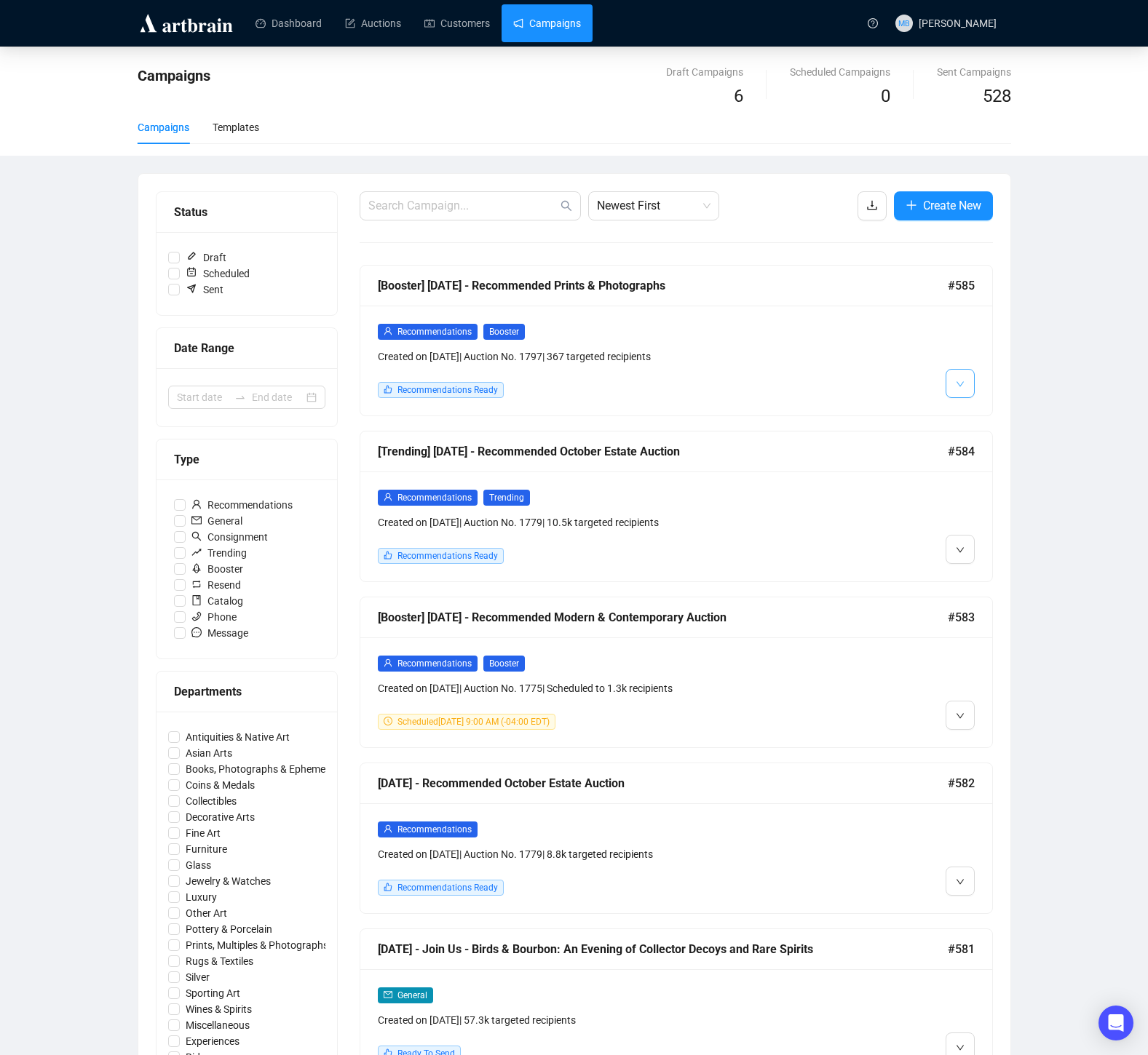
click at [960, 383] on icon "down" at bounding box center [960, 384] width 9 height 9
click at [996, 412] on span "Edit" at bounding box center [1042, 415] width 135 height 16
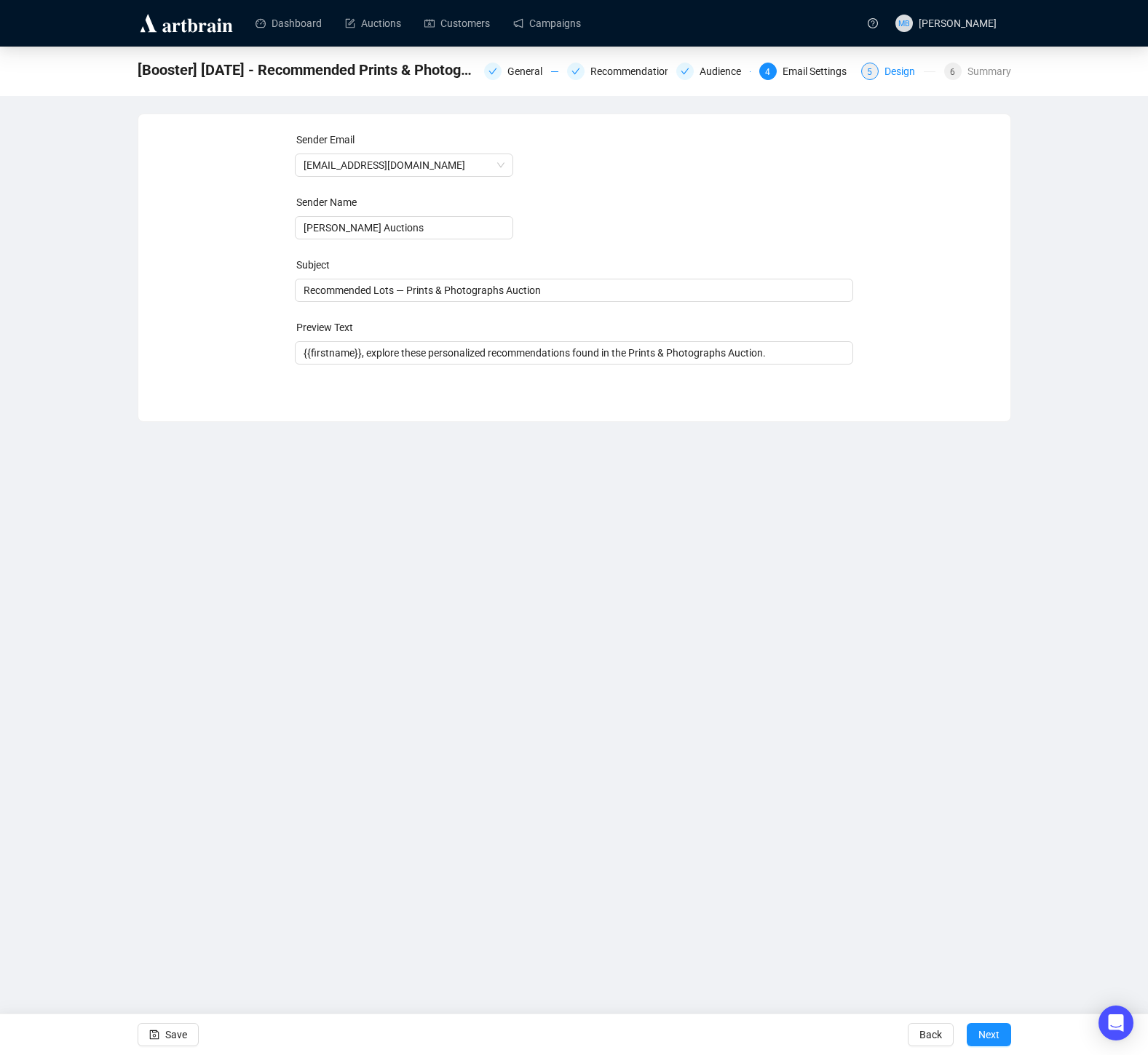
click at [893, 67] on div "Design" at bounding box center [903, 71] width 39 height 17
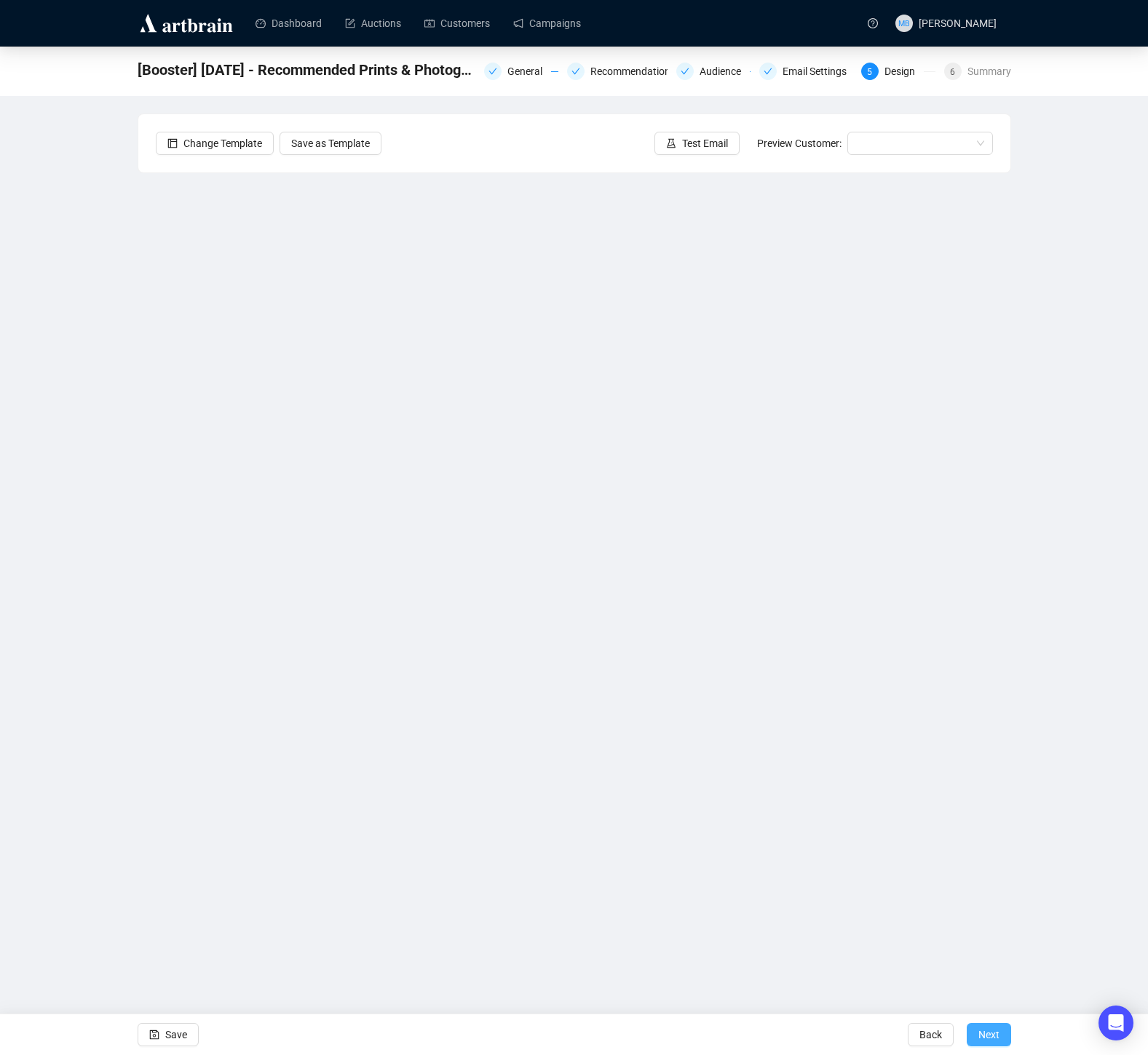
click at [986, 1037] on span "Next" at bounding box center [989, 1035] width 21 height 41
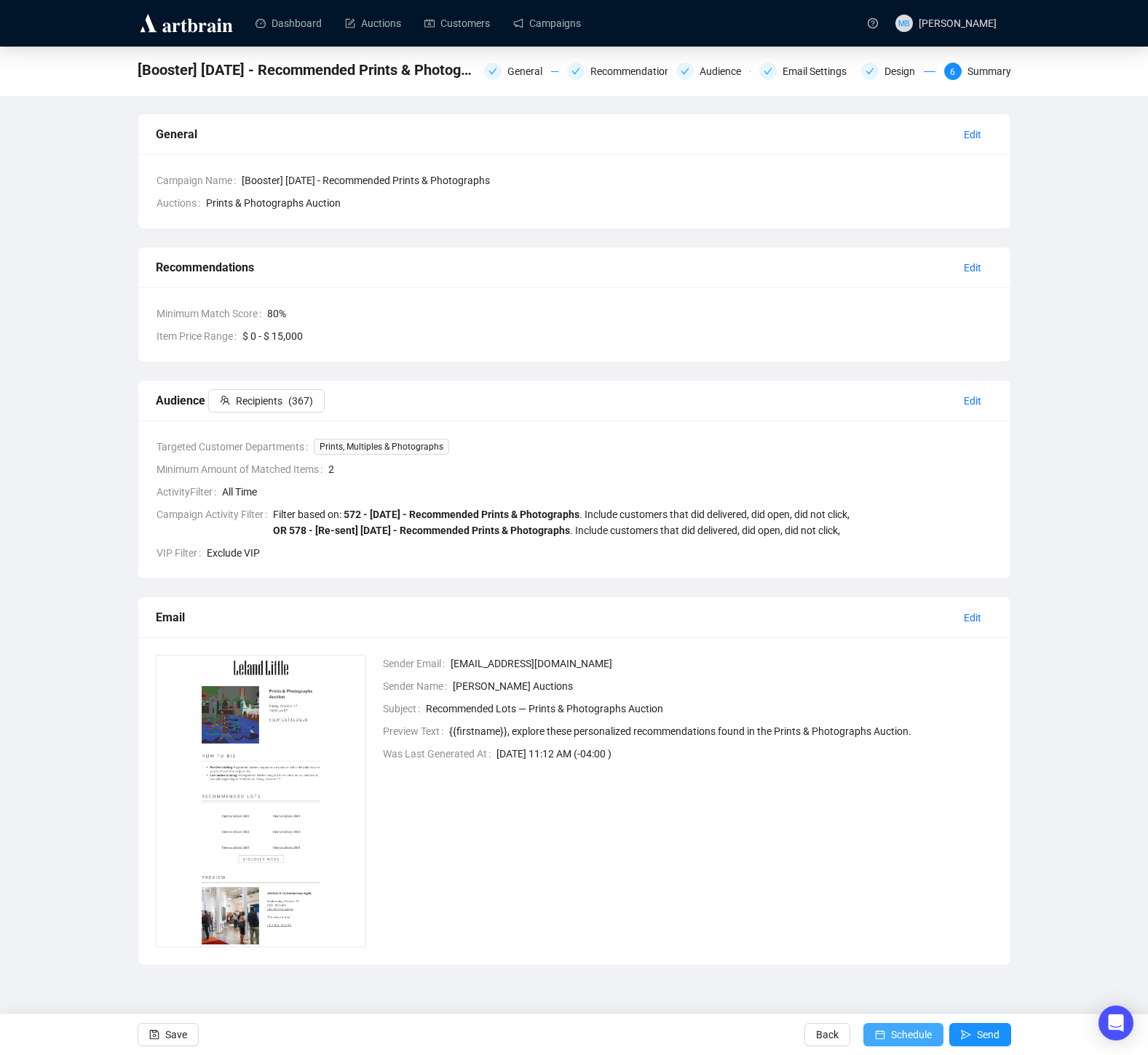
click at [891, 1035] on span "Schedule" at bounding box center [911, 1035] width 41 height 41
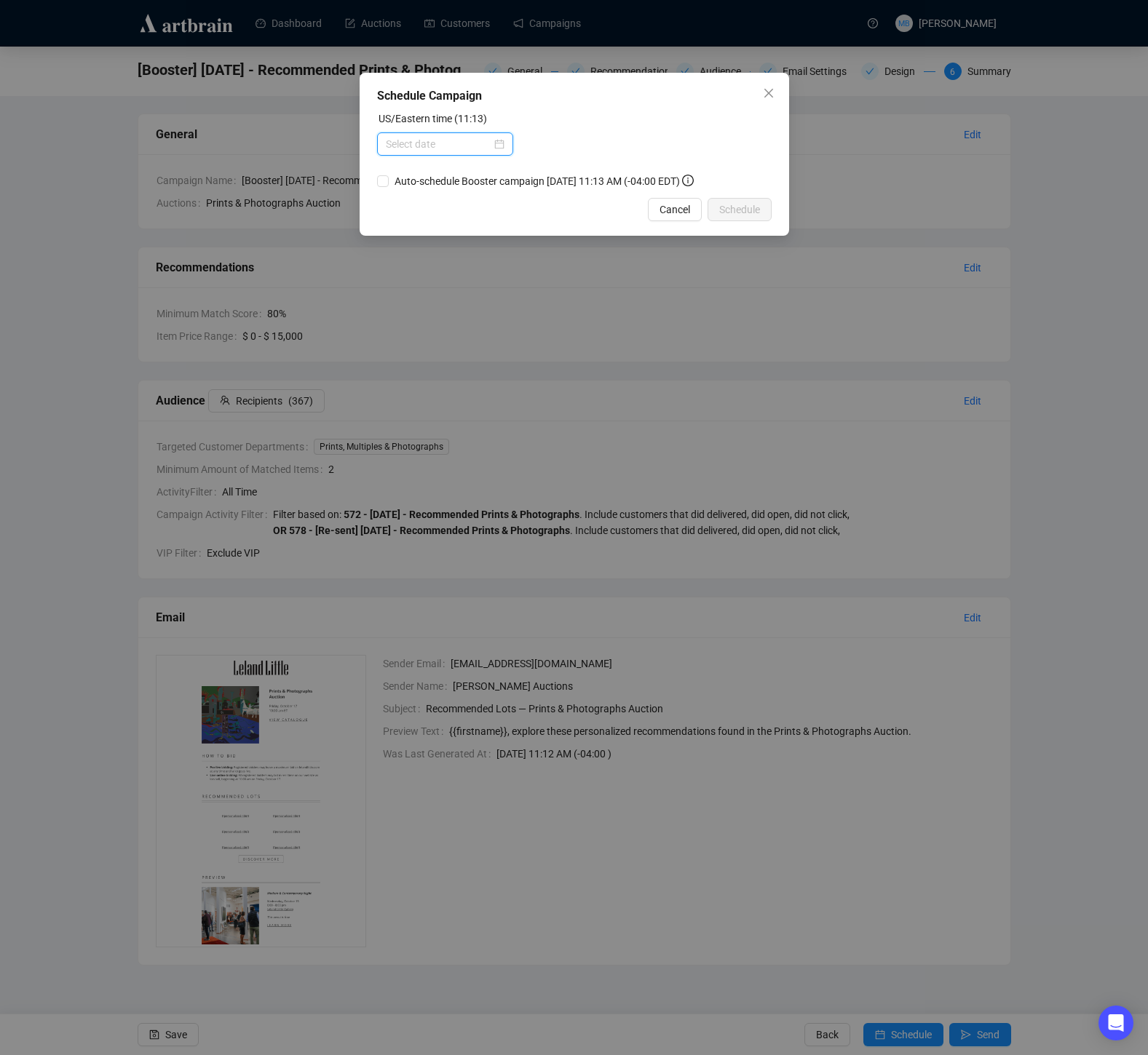
click at [454, 140] on input at bounding box center [439, 143] width 105 height 16
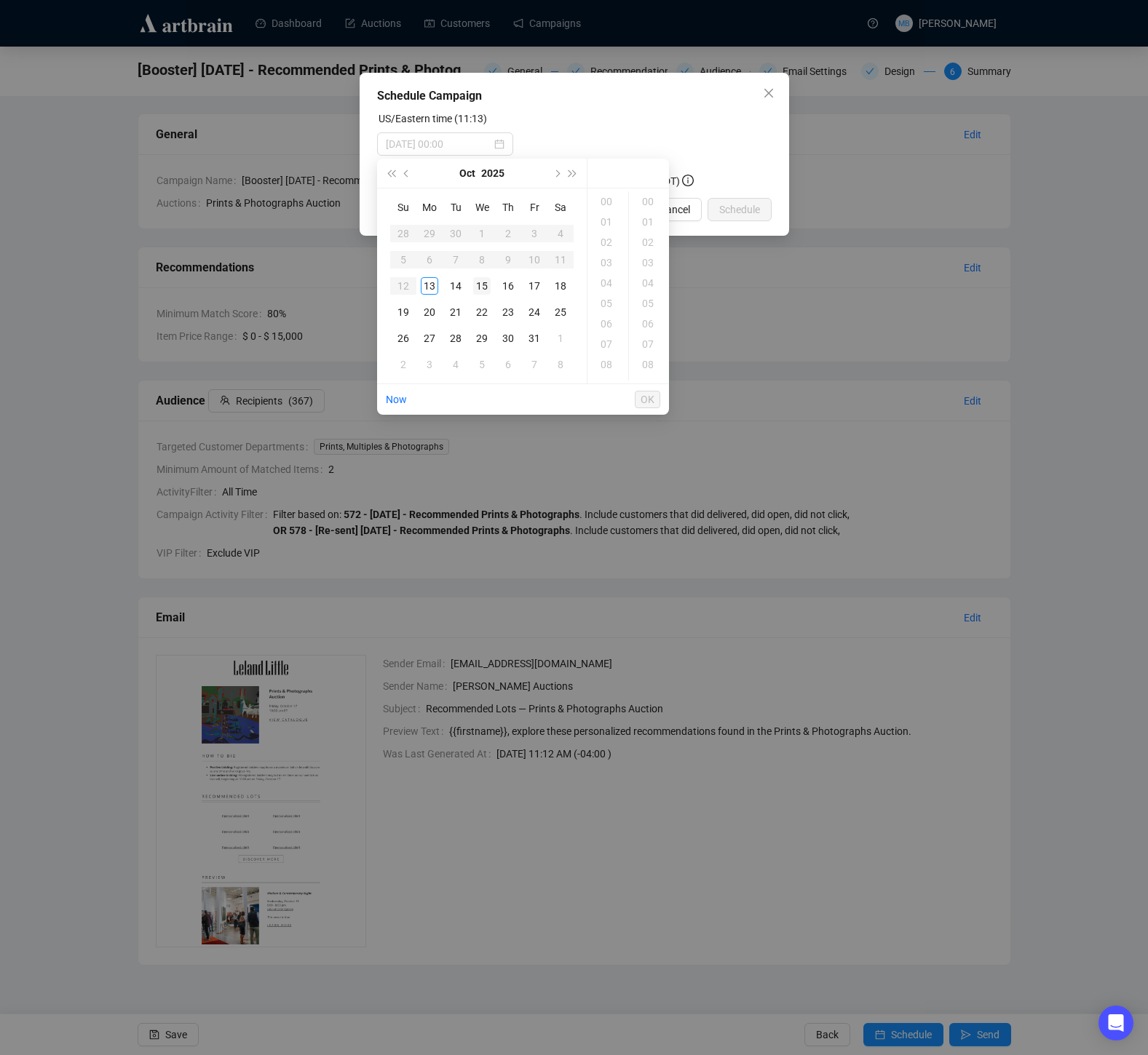
click at [484, 284] on div "15" at bounding box center [482, 286] width 17 height 17
click at [615, 327] on div "09" at bounding box center [608, 328] width 35 height 20
type input "[DATE] 09:00"
click at [652, 404] on span "OK" at bounding box center [647, 399] width 13 height 28
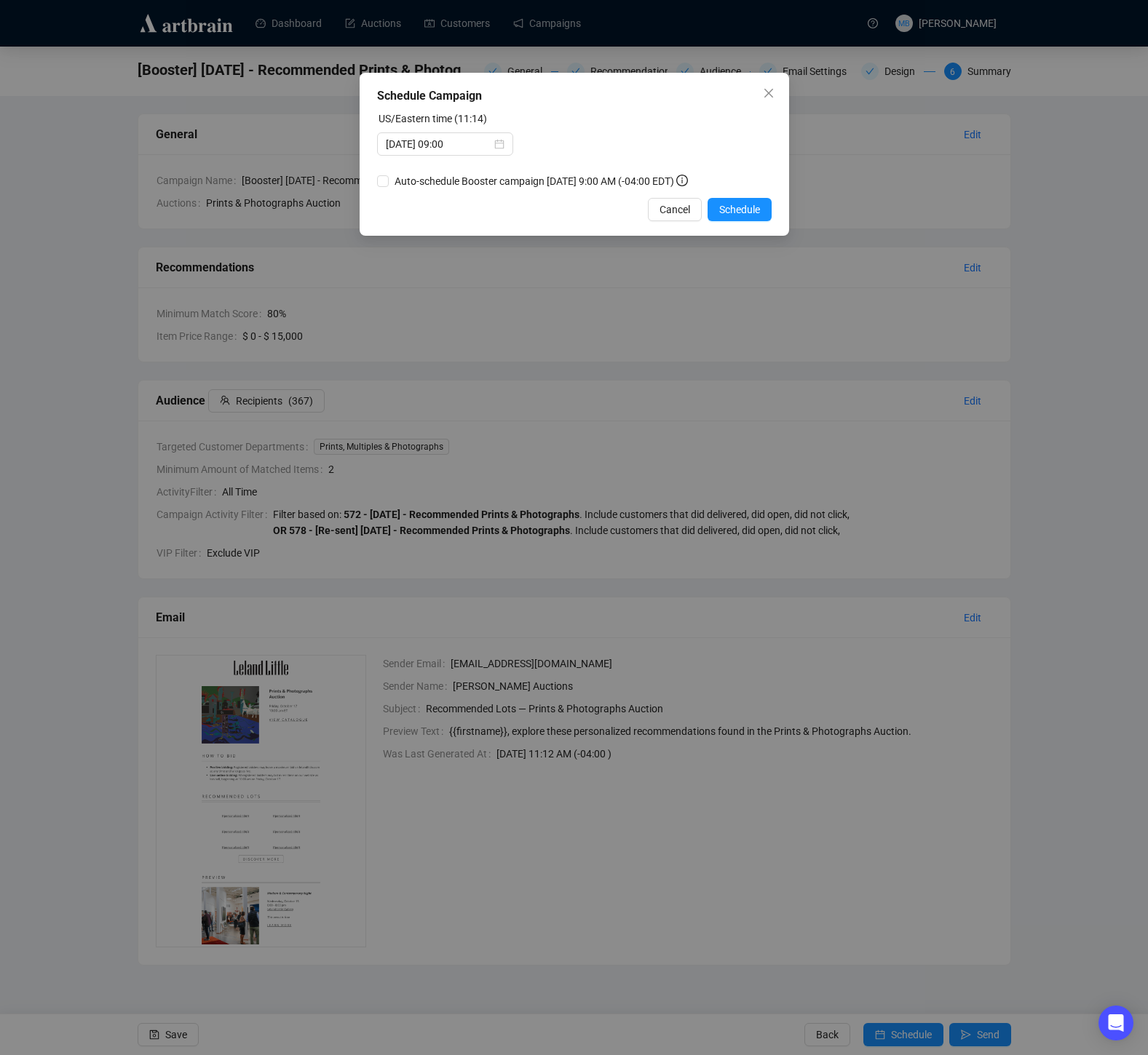
click at [690, 120] on div "US/Eastern time (11:14)" at bounding box center [574, 121] width 395 height 22
click at [731, 212] on span "Schedule" at bounding box center [739, 209] width 41 height 16
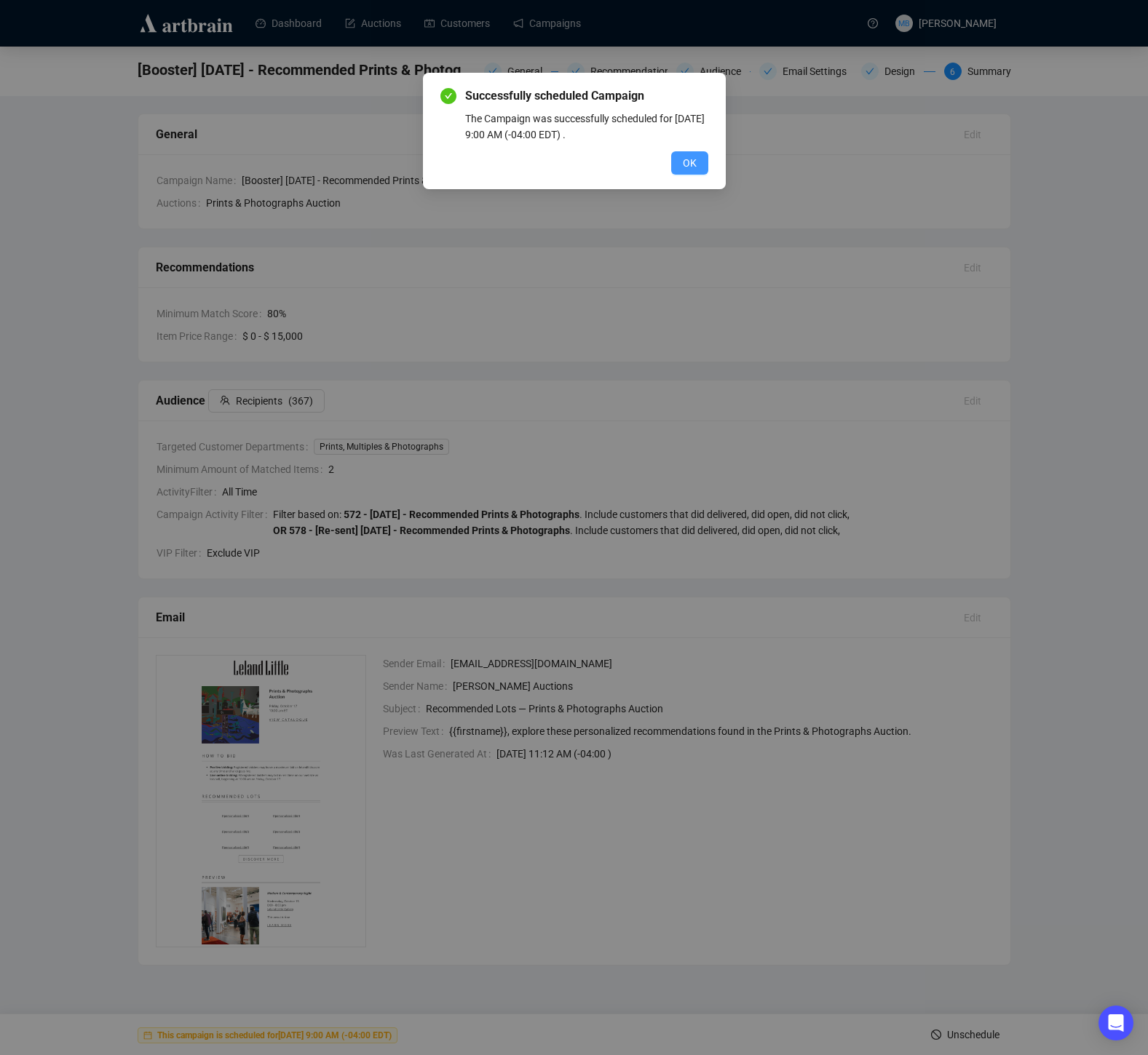
click at [682, 163] on span "OK" at bounding box center [689, 162] width 13 height 16
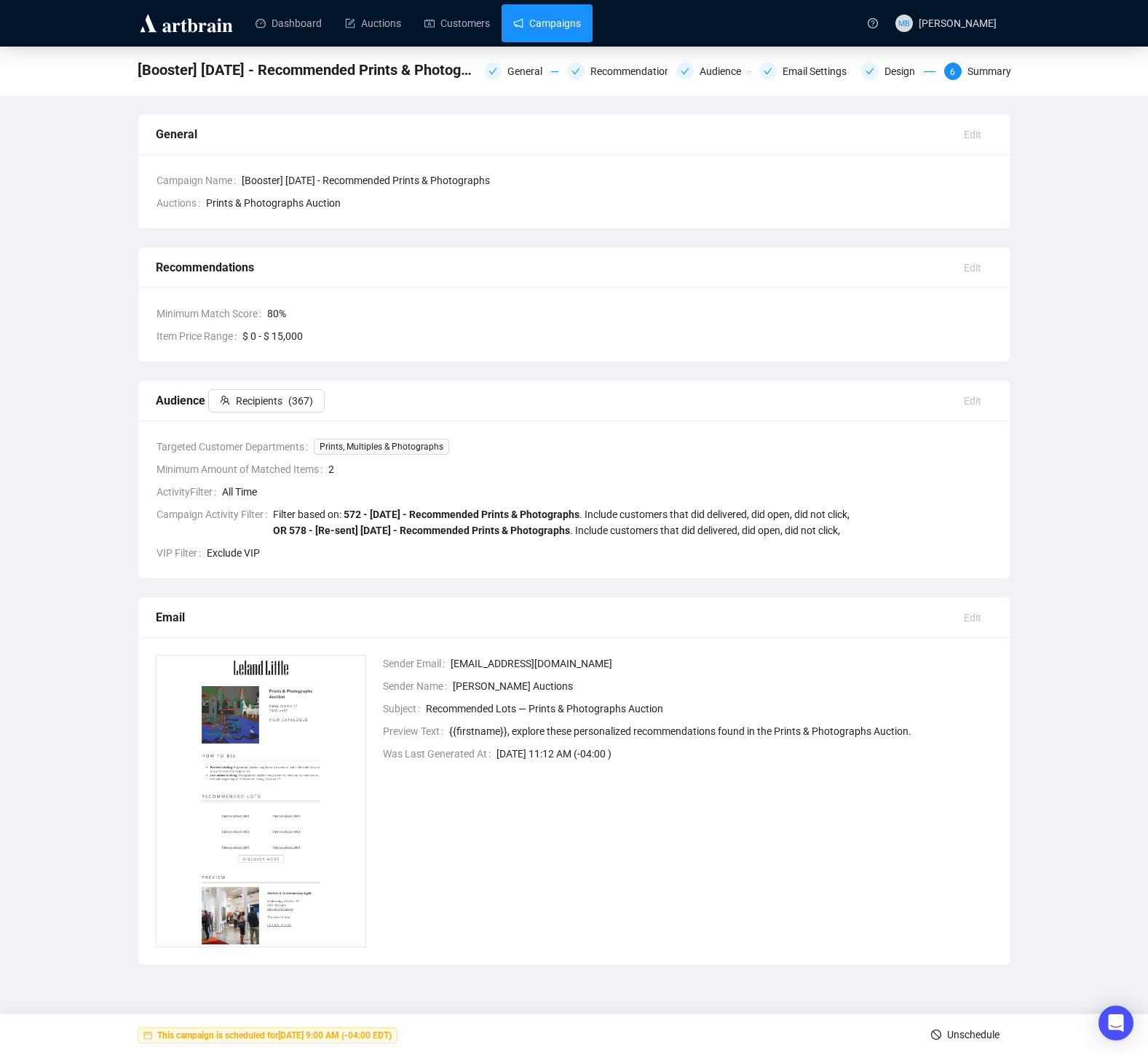
click at [545, 26] on link "Campaigns" at bounding box center [547, 24] width 68 height 38
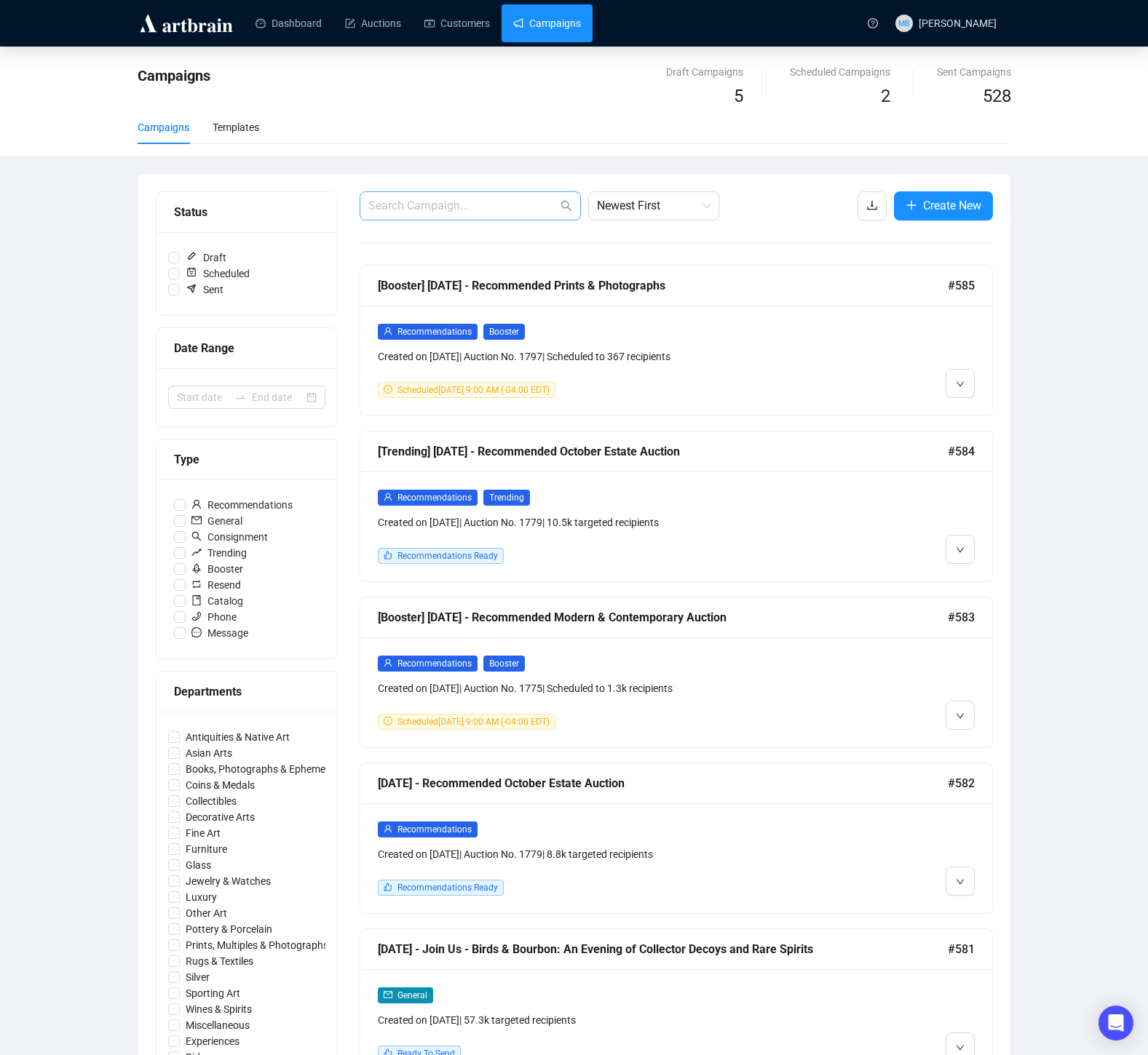
click at [492, 215] on span at bounding box center [470, 205] width 222 height 29
click at [489, 214] on input "text" at bounding box center [463, 205] width 189 height 17
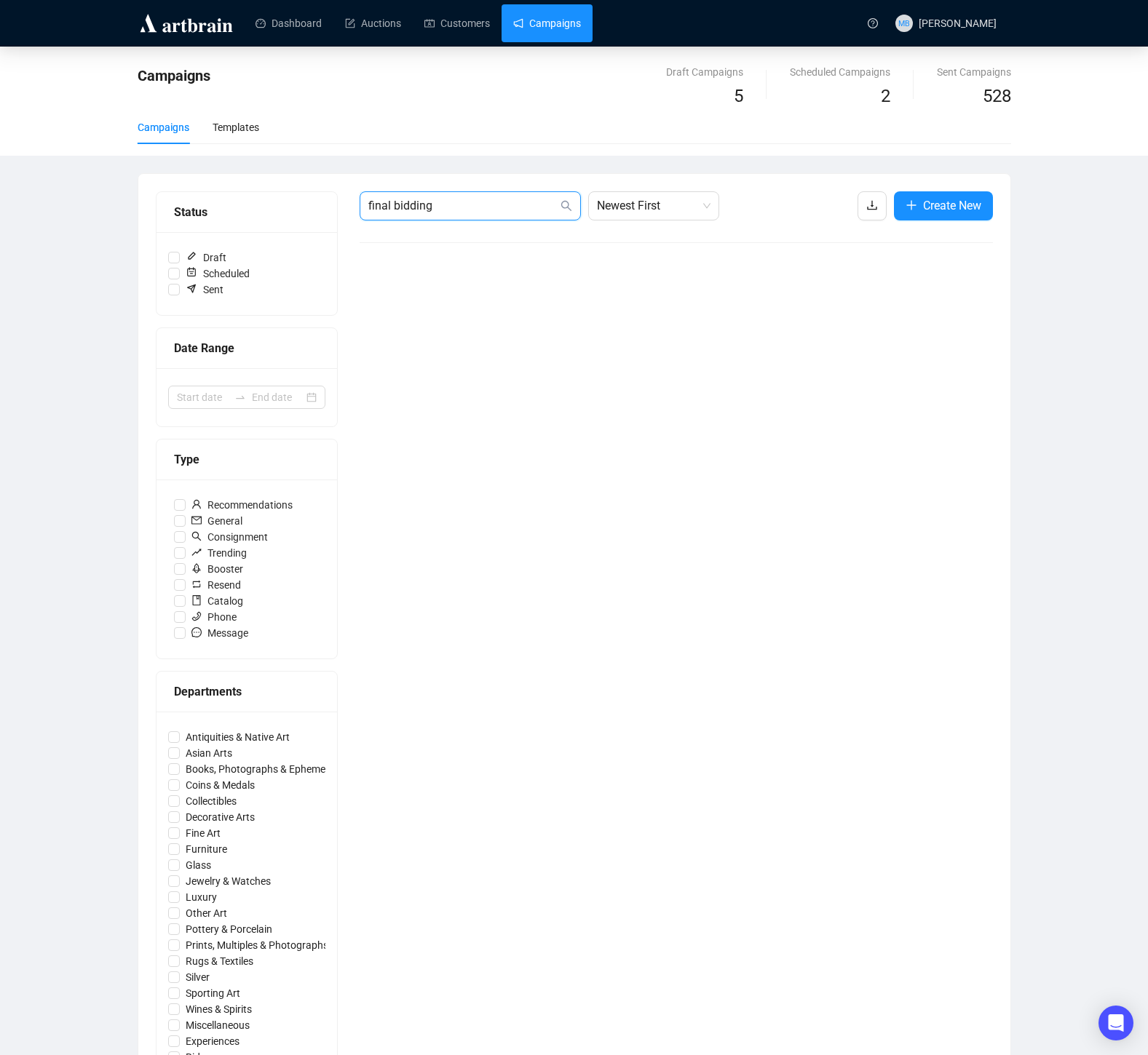
type input "final bidding"
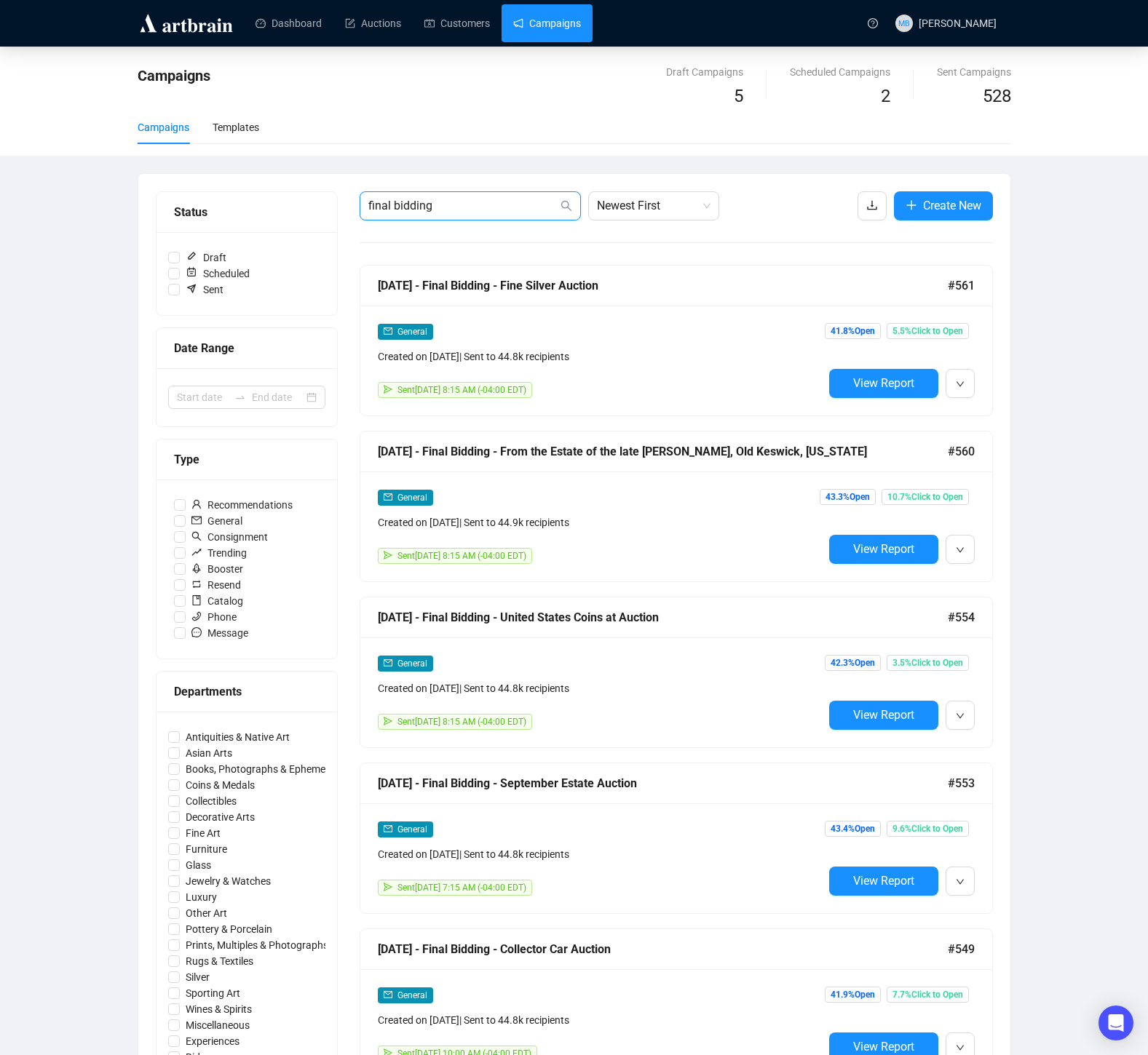
scroll to position [2, 0]
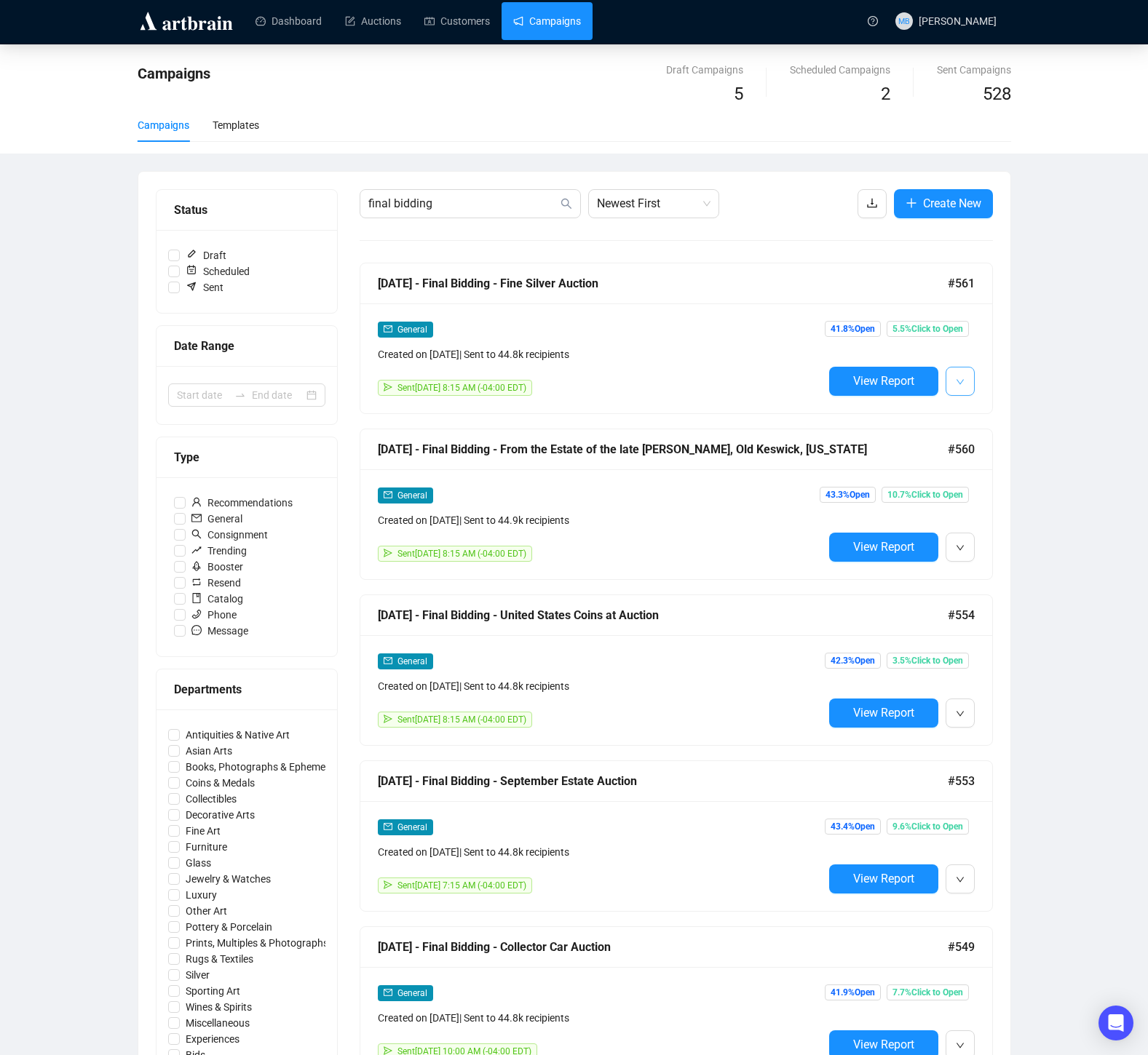
click at [961, 379] on icon "down" at bounding box center [960, 381] width 9 height 9
click at [997, 459] on span "Duplicate" at bounding box center [996, 459] width 42 height 11
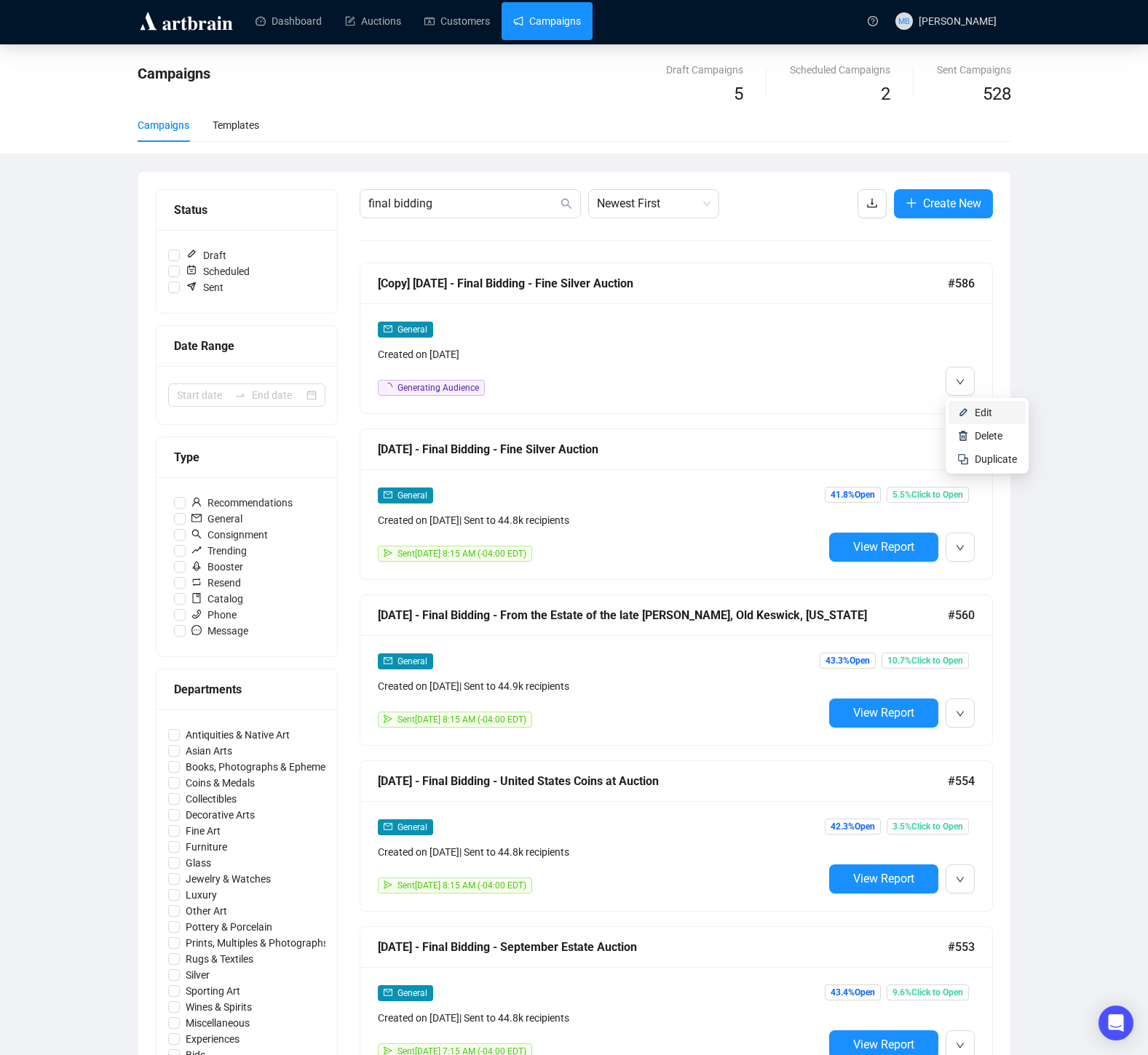
click at [964, 414] on img at bounding box center [963, 413] width 11 height 11
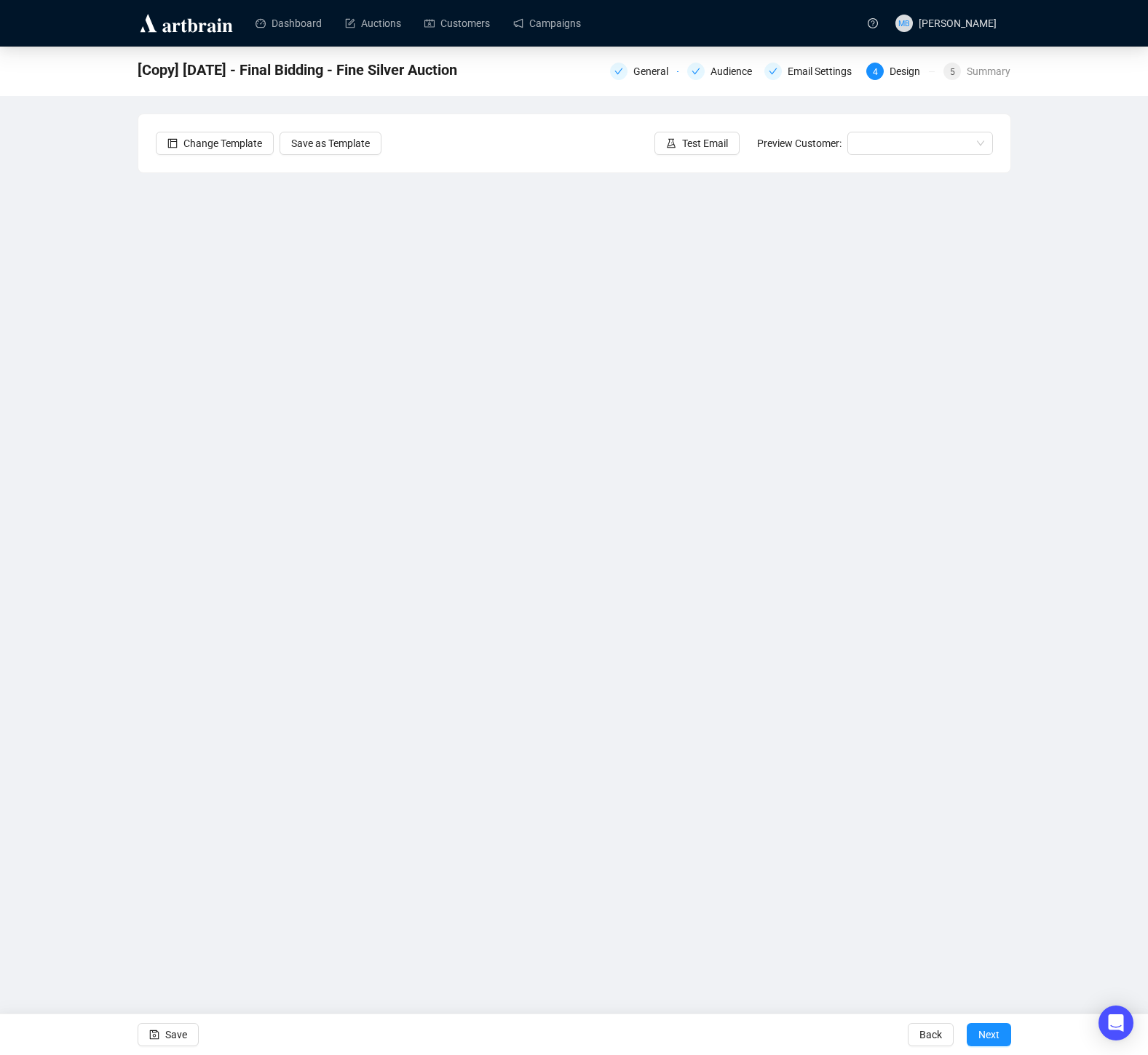
click at [619, 61] on div "General Audience Email Settings 4 Design 5 Summary" at bounding box center [811, 69] width 401 height 20
click at [634, 66] on div "General" at bounding box center [656, 71] width 44 height 17
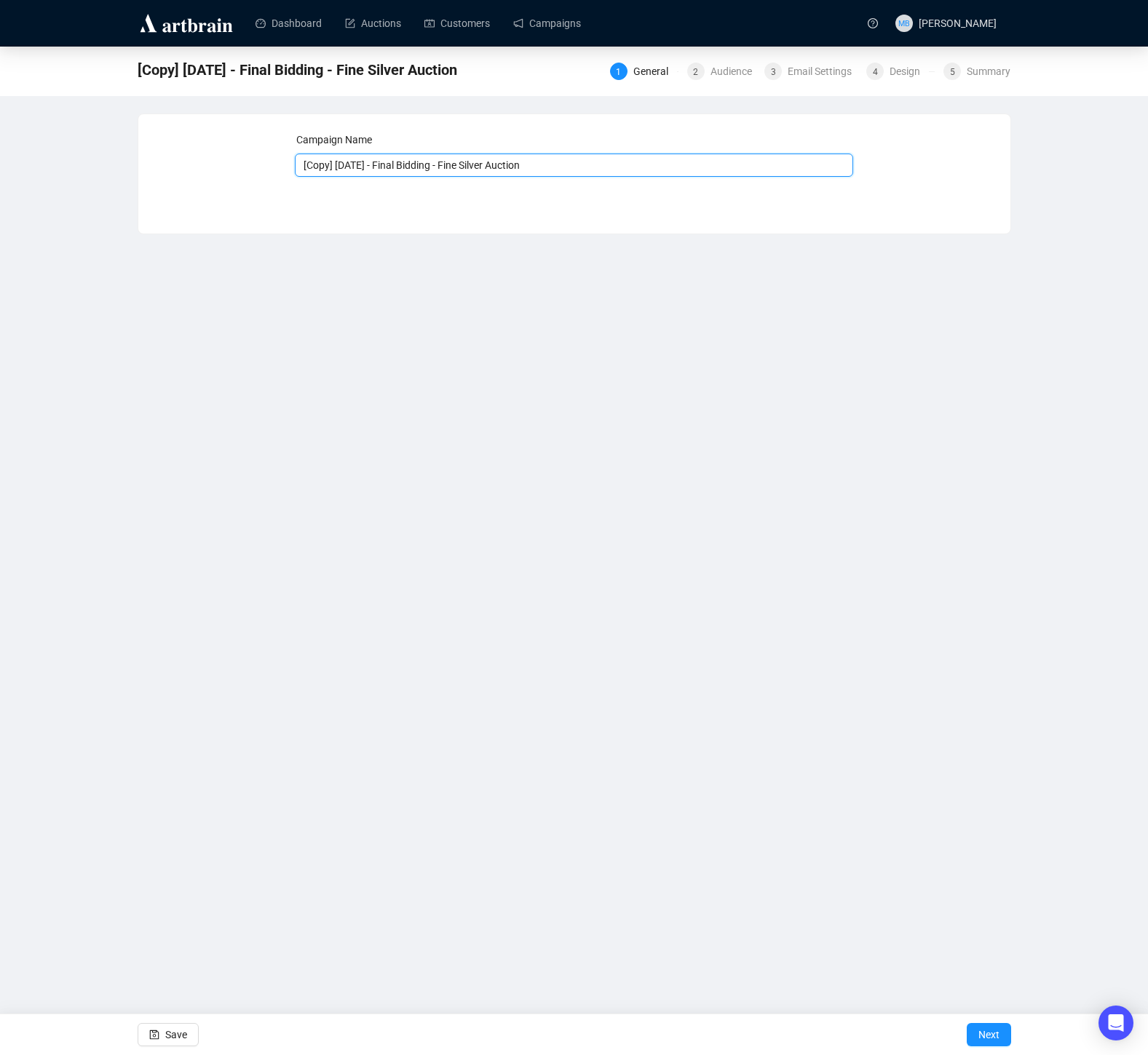
drag, startPoint x: 454, startPoint y: 166, endPoint x: 585, endPoint y: 162, distance: 131.1
click at [585, 162] on input "[Copy] [DATE] - Final Bidding - Fine Silver Auction" at bounding box center [574, 165] width 558 height 23
drag, startPoint x: 372, startPoint y: 165, endPoint x: 246, endPoint y: 164, distance: 126.0
click at [246, 164] on div "Campaign Name [Copy] [DATE] - Final Bidding - Modern & Contemporary Auction Sav…" at bounding box center [574, 162] width 837 height 62
type input "[DATE] - Final Bidding - Modern & Contemporary Auction"
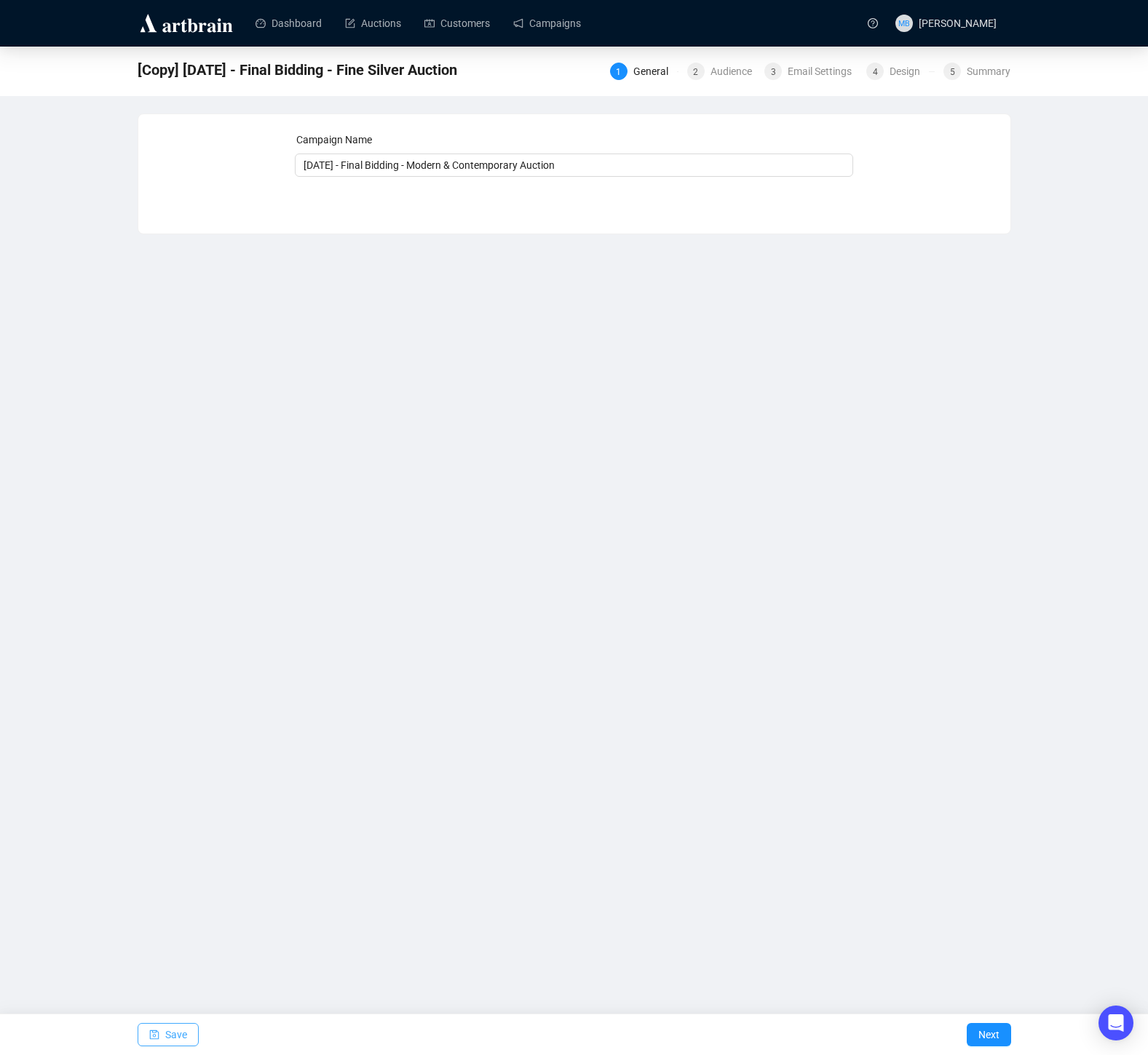
click at [178, 1033] on span "Save" at bounding box center [176, 1035] width 22 height 41
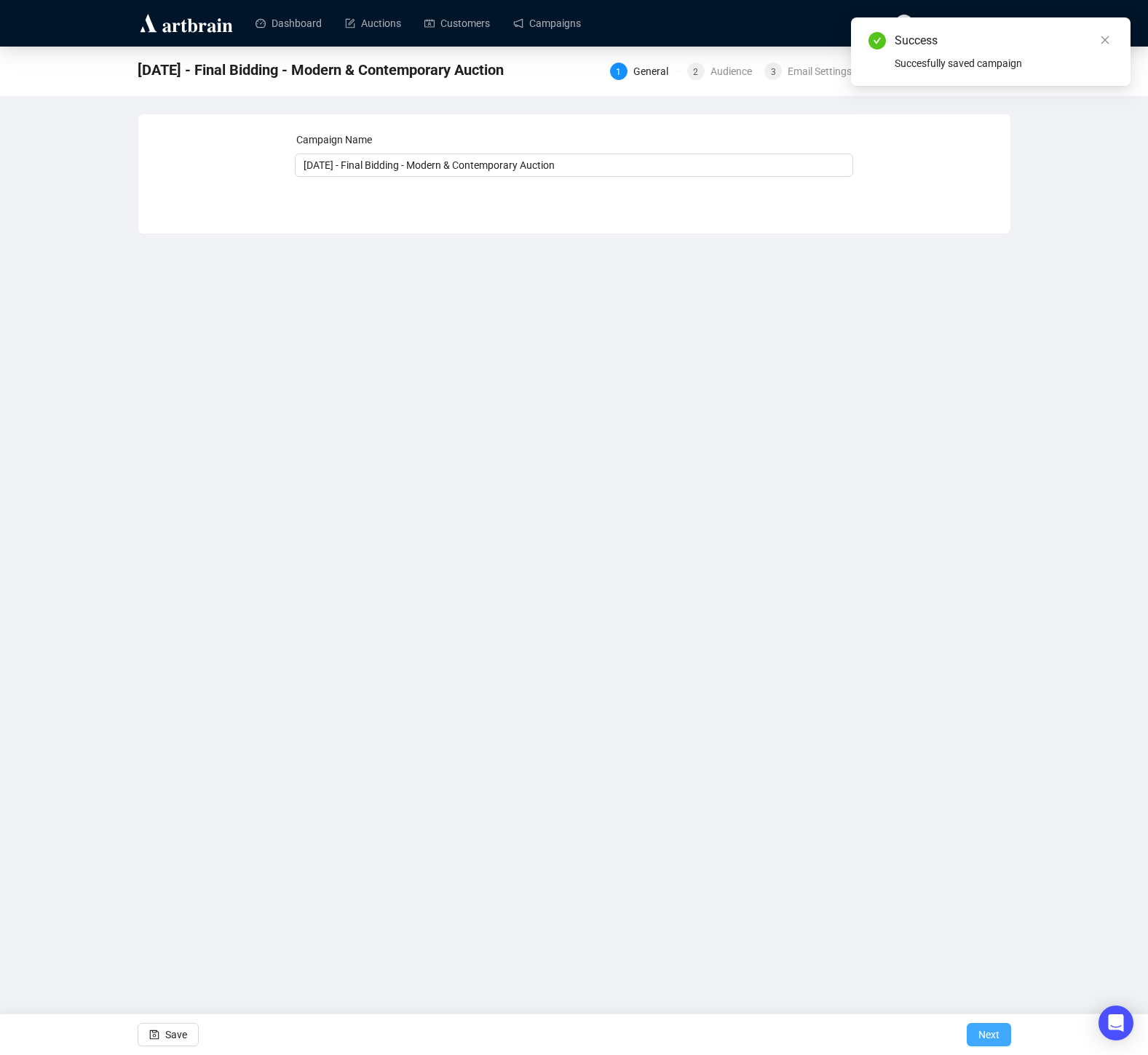
click at [990, 1027] on span "Next" at bounding box center [989, 1035] width 21 height 41
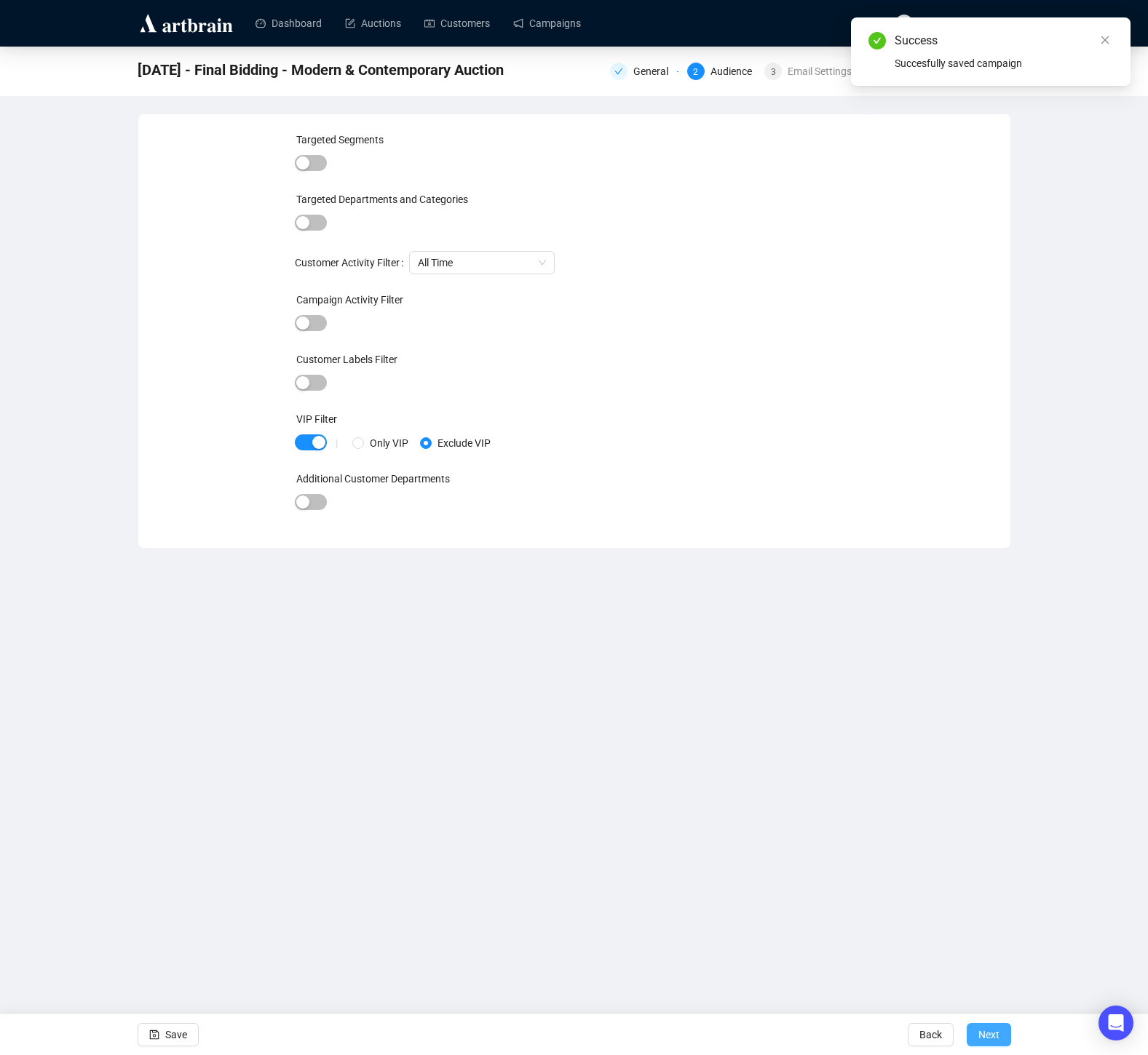
click at [988, 1028] on span "Next" at bounding box center [989, 1035] width 21 height 41
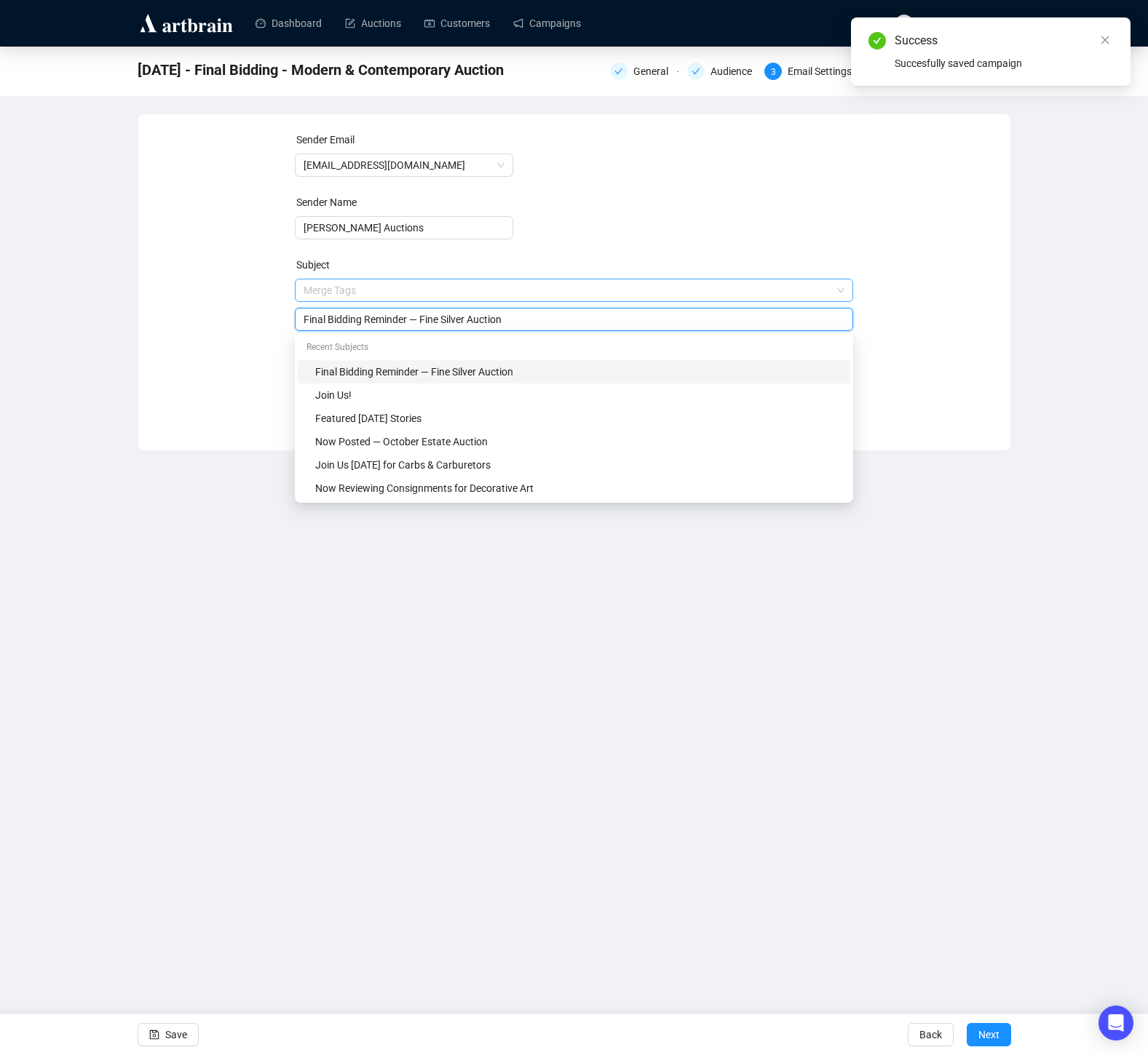
drag, startPoint x: 474, startPoint y: 291, endPoint x: 432, endPoint y: 293, distance: 42.0
click at [432, 292] on span "Merge Tags Final Bidding Reminder — Fine Silver Auction" at bounding box center [574, 305] width 558 height 41
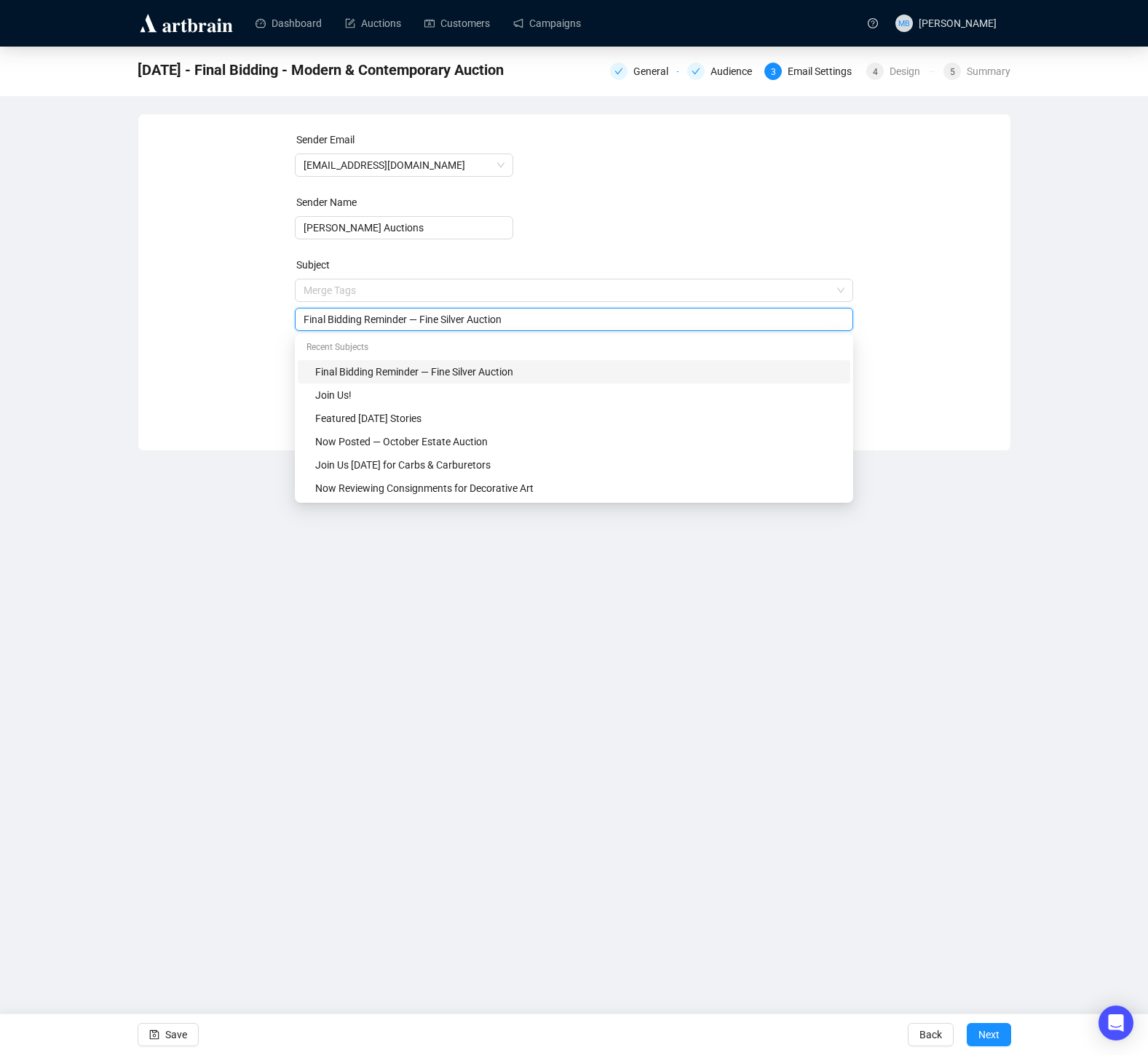
drag, startPoint x: 426, startPoint y: 319, endPoint x: 474, endPoint y: 318, distance: 48.0
click at [474, 318] on input "Final Bidding Reminder — Fine Silver Auction" at bounding box center [574, 319] width 541 height 16
type input "Final Bidding Reminder — Modern & Contemporary Auction"
click at [222, 383] on div "Sender Email [EMAIL_ADDRESS][DOMAIN_NAME] Sender Name [PERSON_NAME] Auctions Su…" at bounding box center [574, 271] width 837 height 279
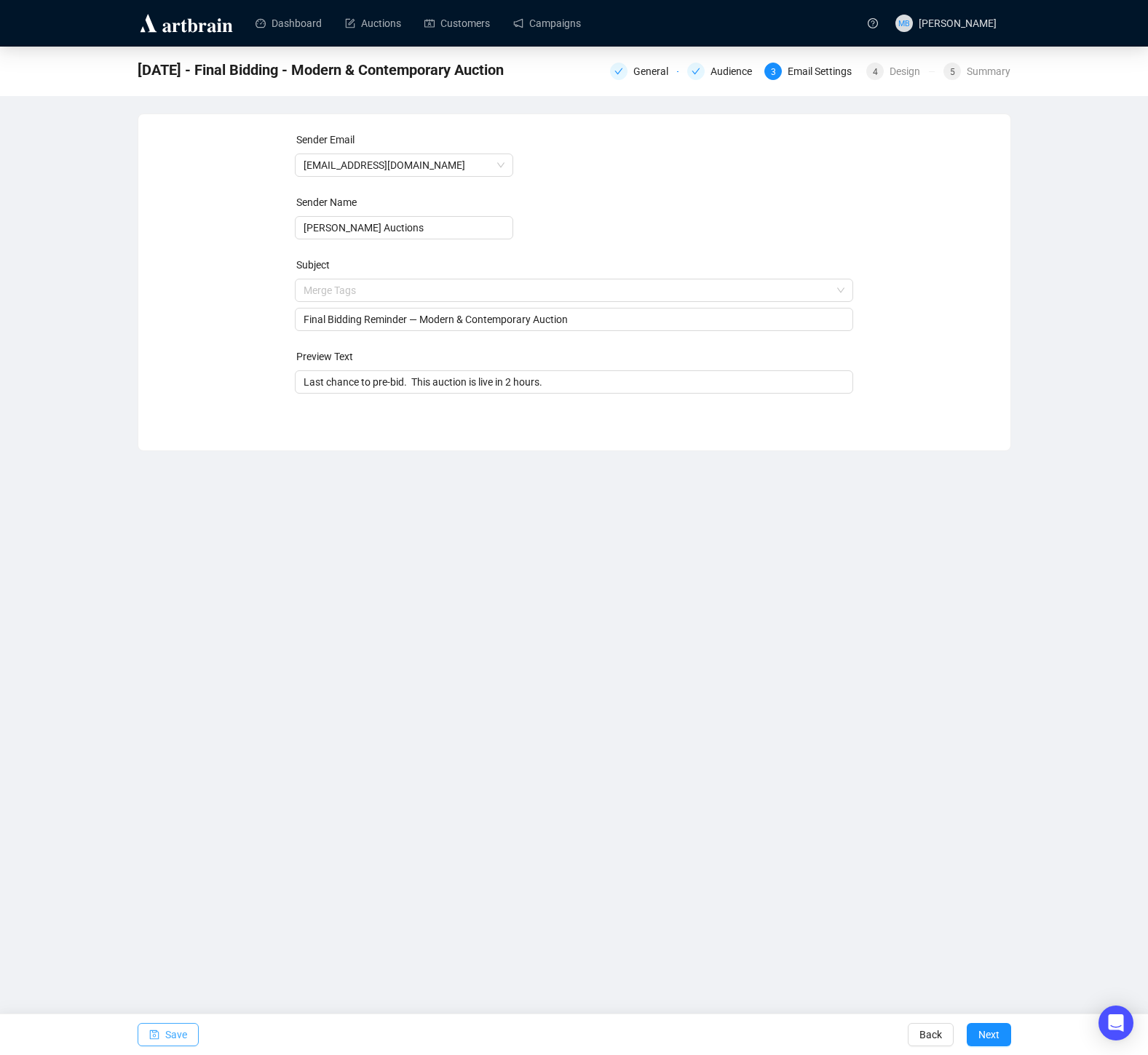
click at [166, 1028] on span "Save" at bounding box center [176, 1035] width 22 height 41
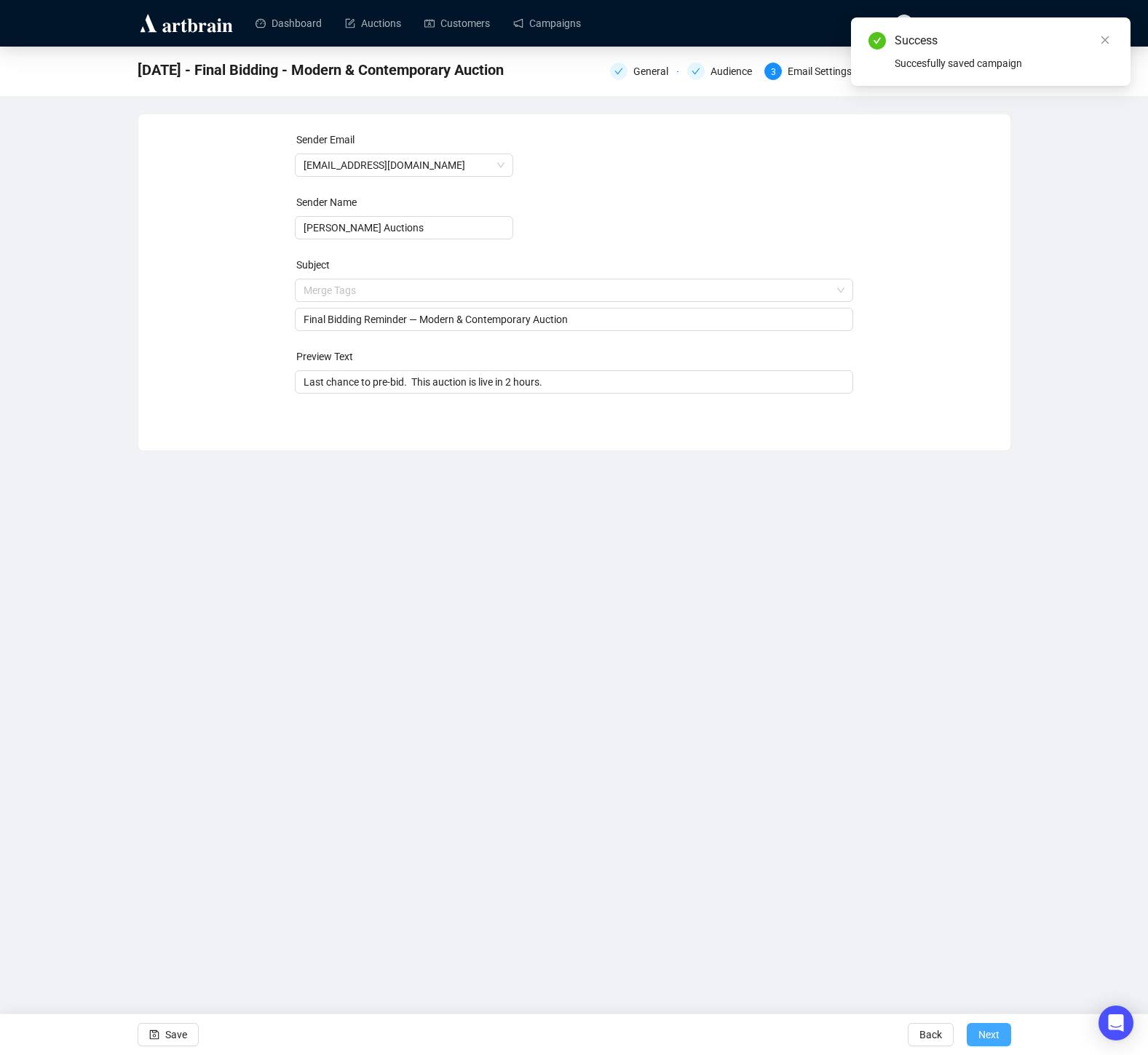
click at [988, 1037] on span "Next" at bounding box center [989, 1035] width 21 height 41
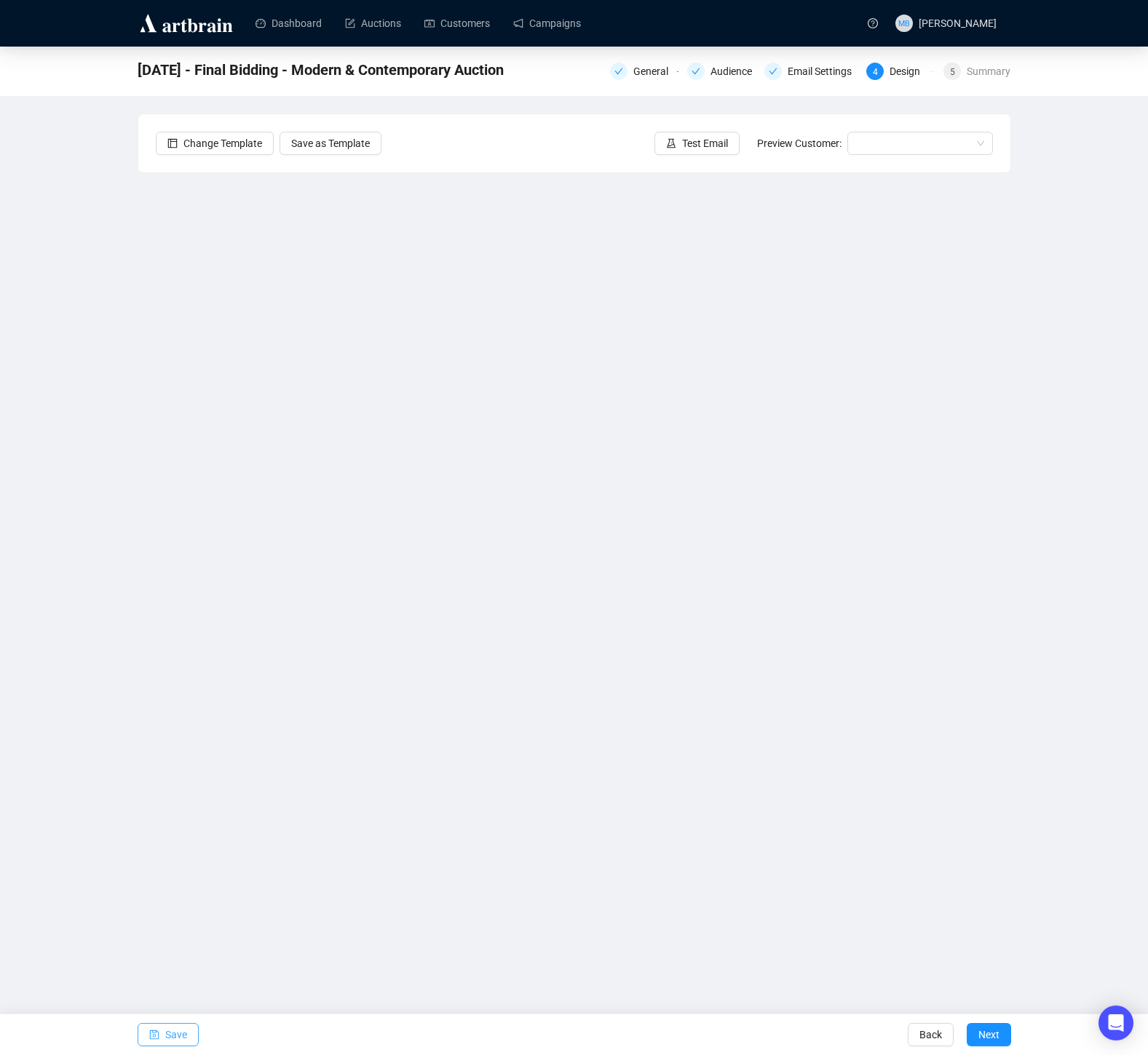
click at [178, 1035] on span "Save" at bounding box center [176, 1035] width 22 height 41
click at [180, 1040] on span "Save" at bounding box center [176, 1035] width 22 height 41
